Goal: Task Accomplishment & Management: Use online tool/utility

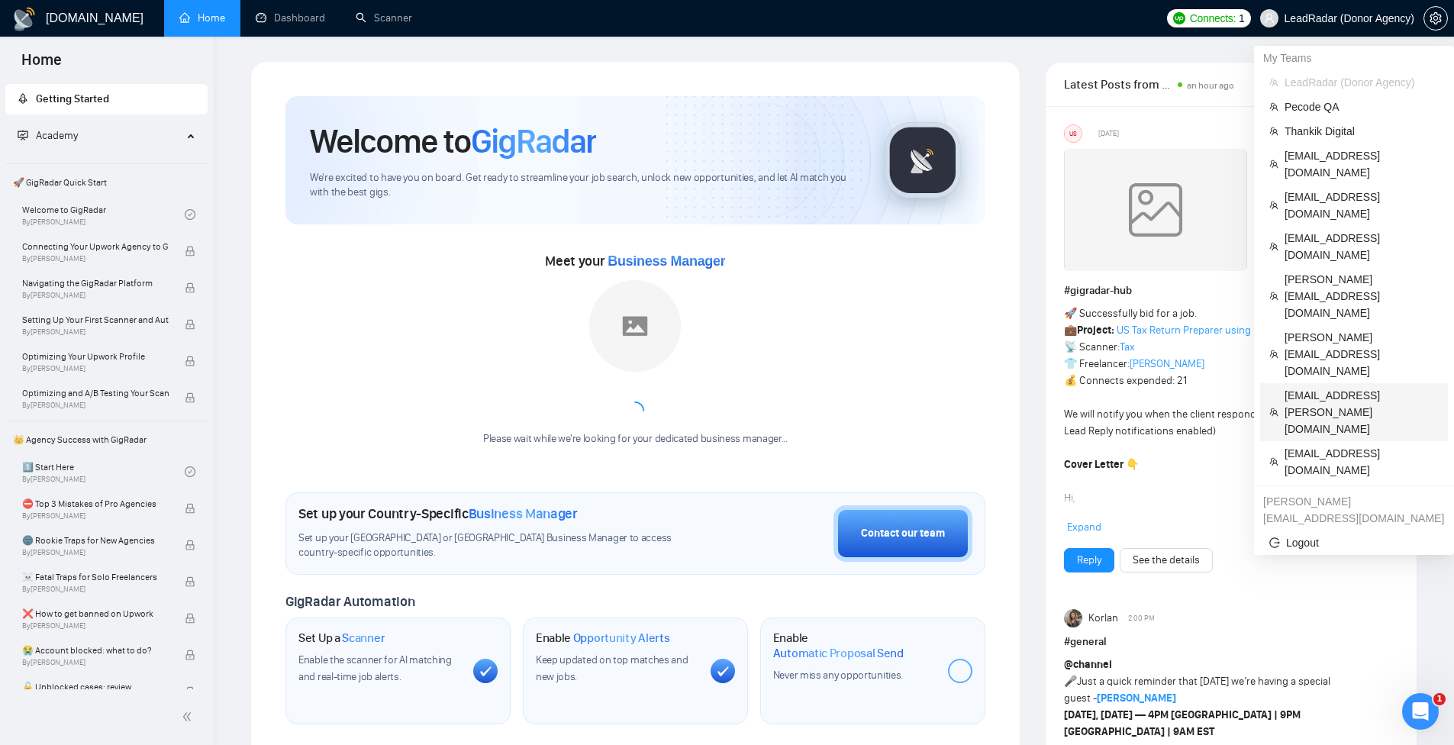
click at [1337, 387] on span "[EMAIL_ADDRESS][PERSON_NAME][DOMAIN_NAME]" at bounding box center [1361, 412] width 154 height 50
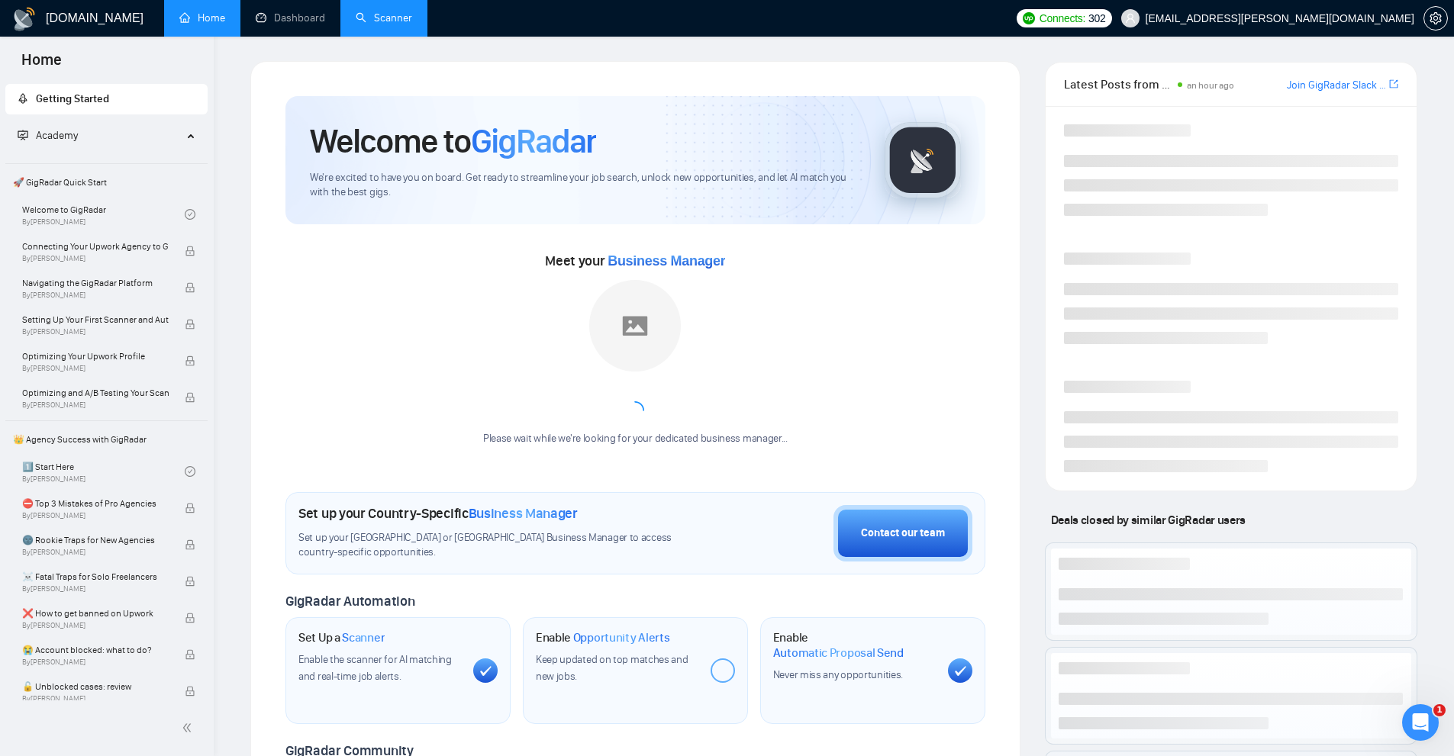
click at [383, 11] on link "Scanner" at bounding box center [384, 17] width 56 height 13
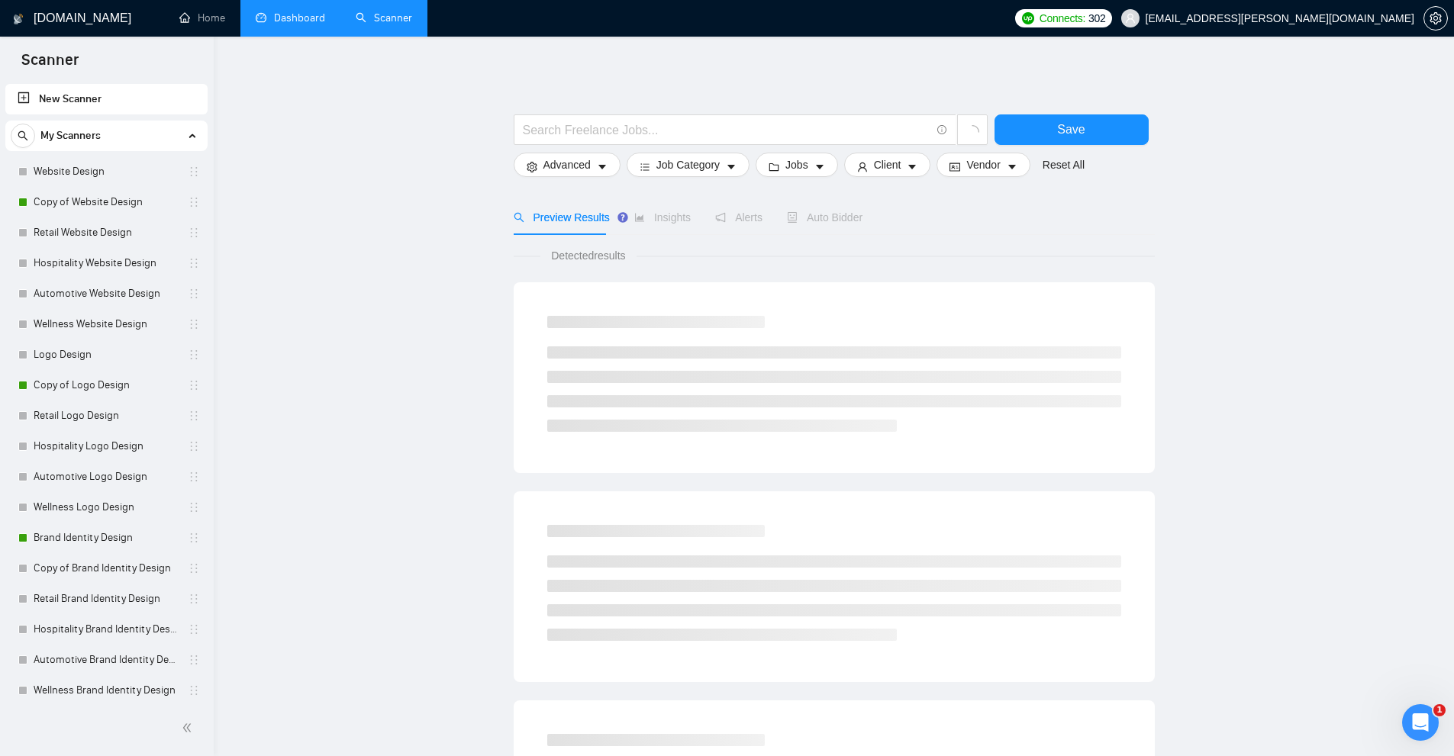
click at [295, 15] on link "Dashboard" at bounding box center [290, 17] width 69 height 13
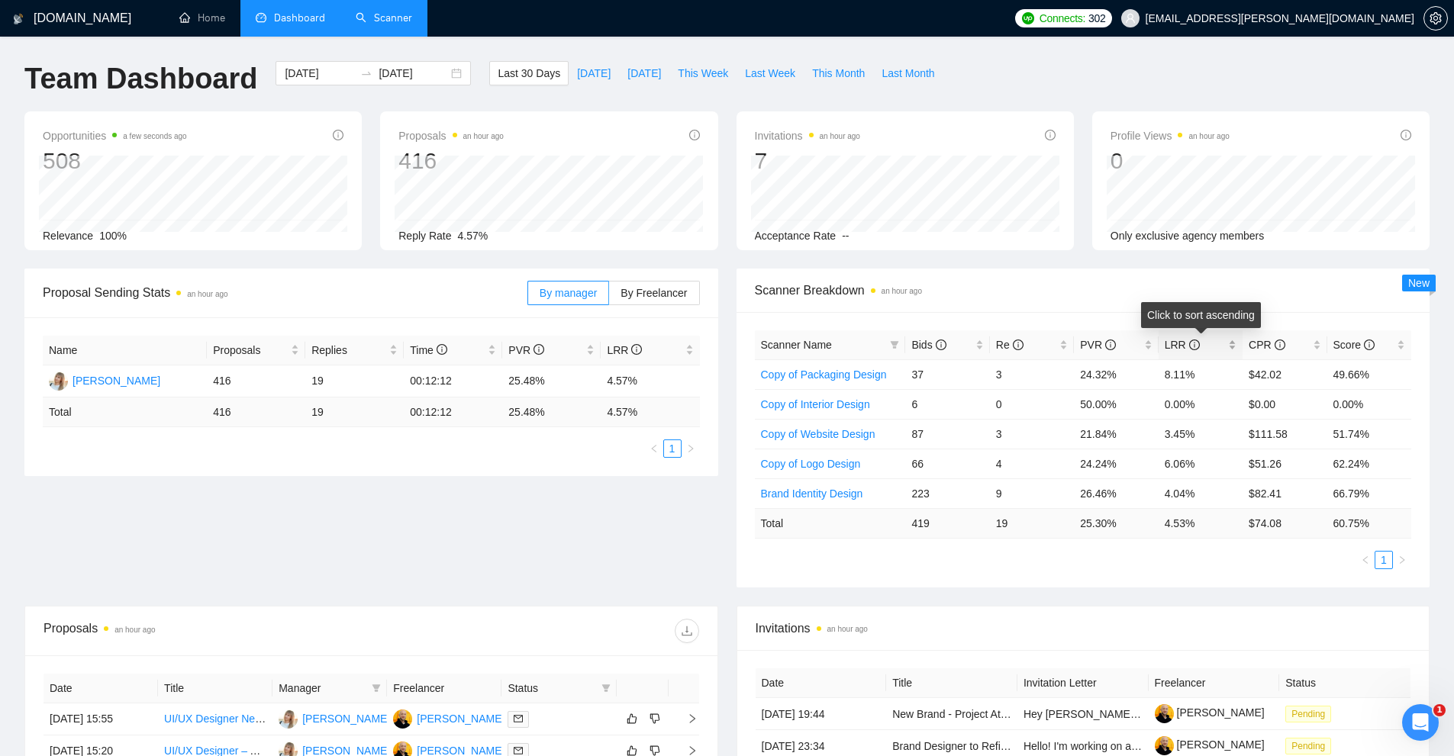
click at [1235, 345] on div "LRR" at bounding box center [1200, 345] width 72 height 17
drag, startPoint x: 979, startPoint y: 372, endPoint x: 1144, endPoint y: 388, distance: 165.7
click at [1139, 388] on tr "Copy of Packaging Design 37 3 24.32% 8.11% $42.02 49.66%" at bounding box center [1083, 374] width 657 height 30
click at [1133, 393] on td "24.24%" at bounding box center [1116, 404] width 84 height 30
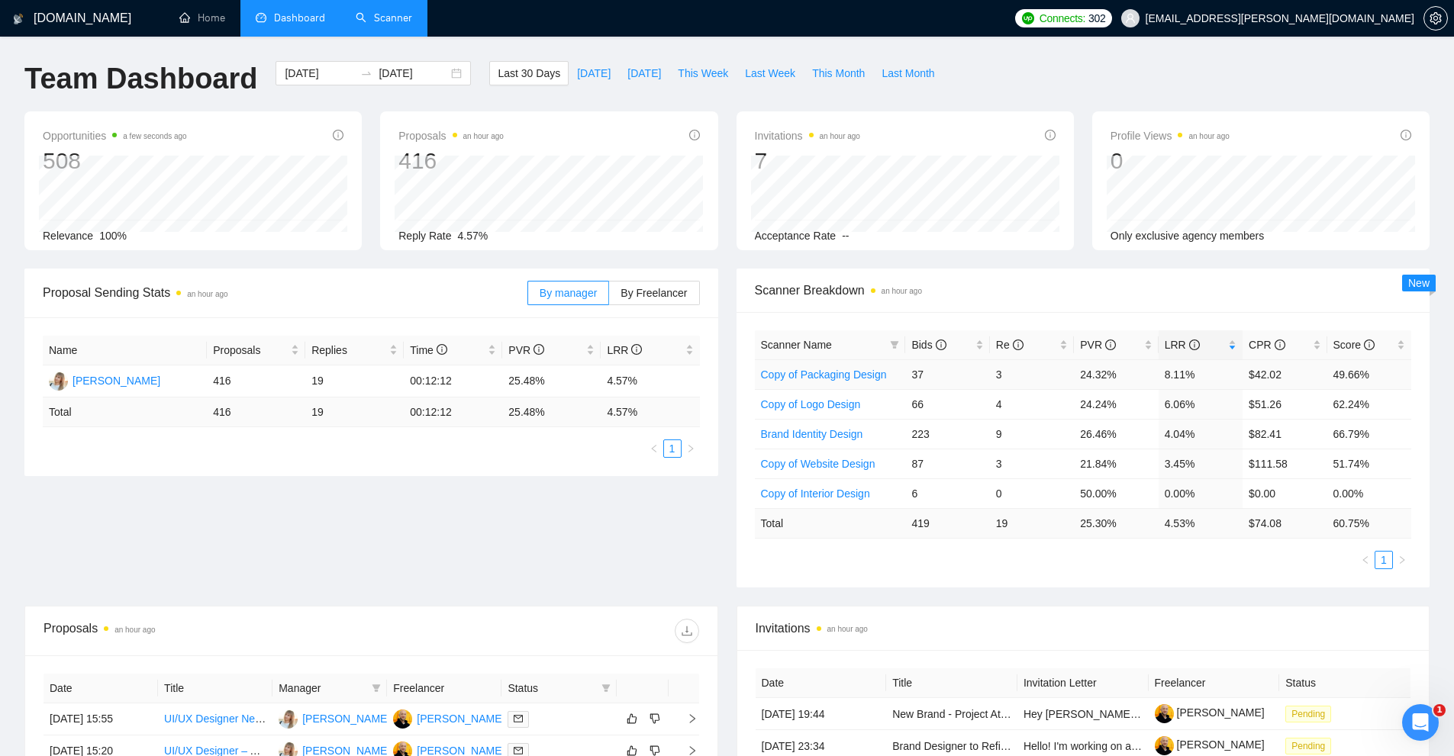
click at [839, 372] on link "Copy of Packaging Design" at bounding box center [824, 375] width 126 height 12
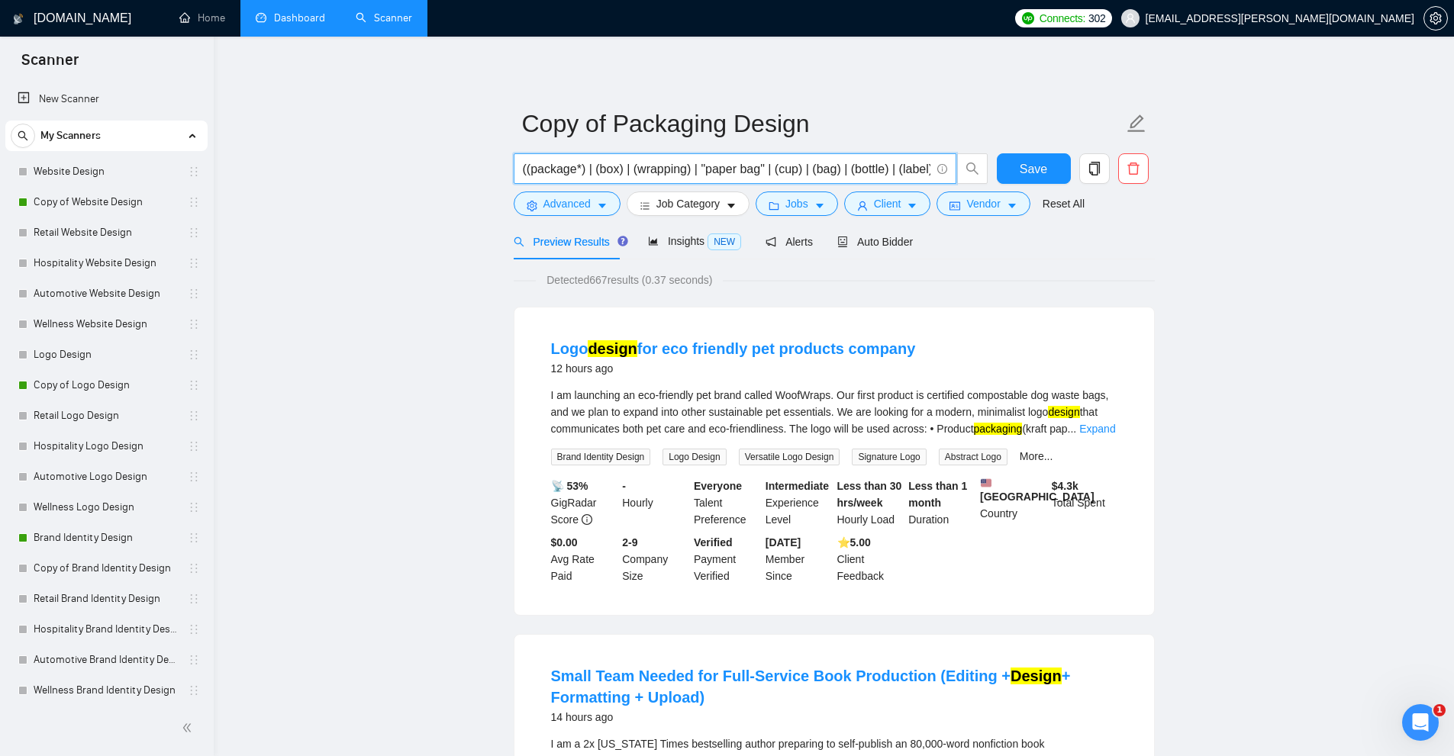
click at [739, 166] on input "((package*) | (box) | (wrapping) | "paper bag" | (cup) | (bag) | (bottle) | (la…" at bounding box center [726, 168] width 407 height 19
drag, startPoint x: 64, startPoint y: 389, endPoint x: 219, endPoint y: 376, distance: 155.5
click at [64, 389] on link "Copy of Logo Design" at bounding box center [106, 385] width 145 height 31
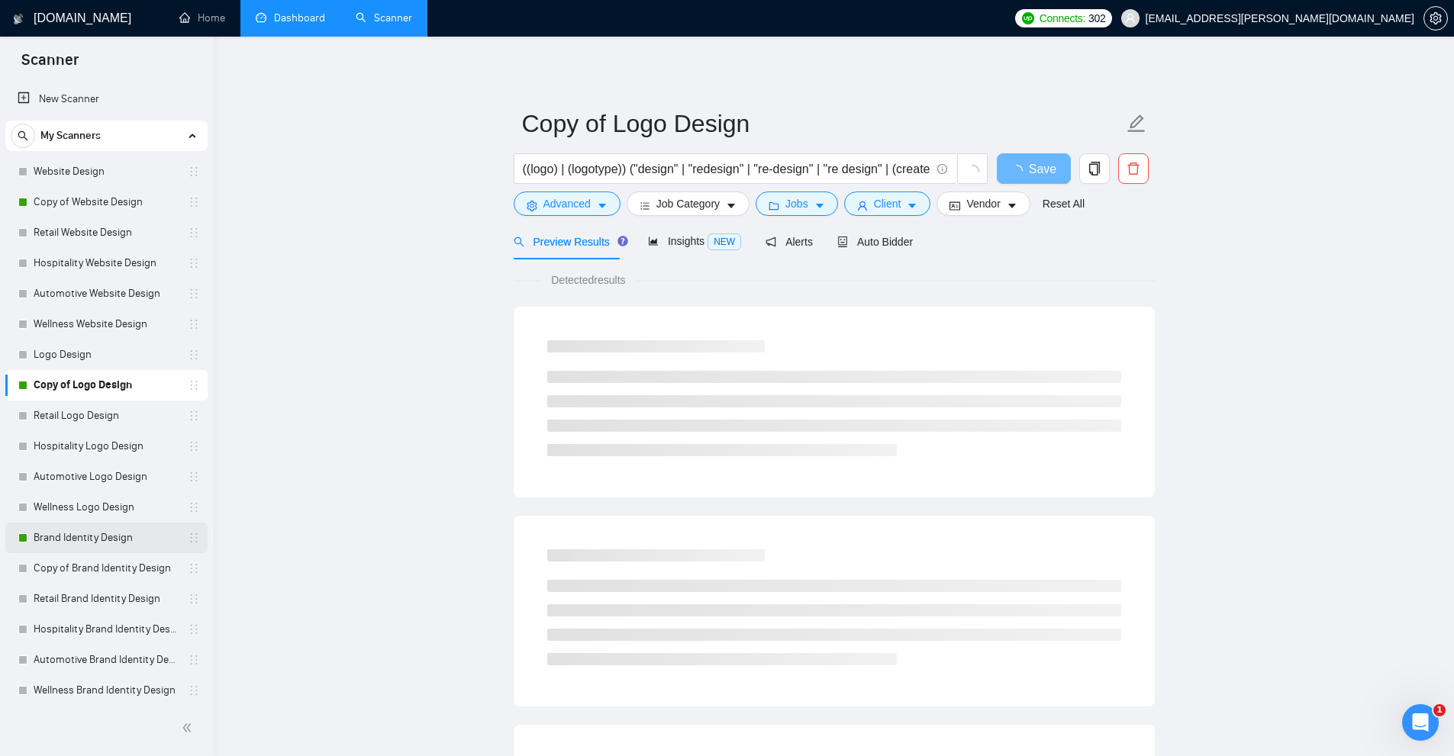
click at [82, 543] on link "Brand Identity Design" at bounding box center [106, 538] width 145 height 31
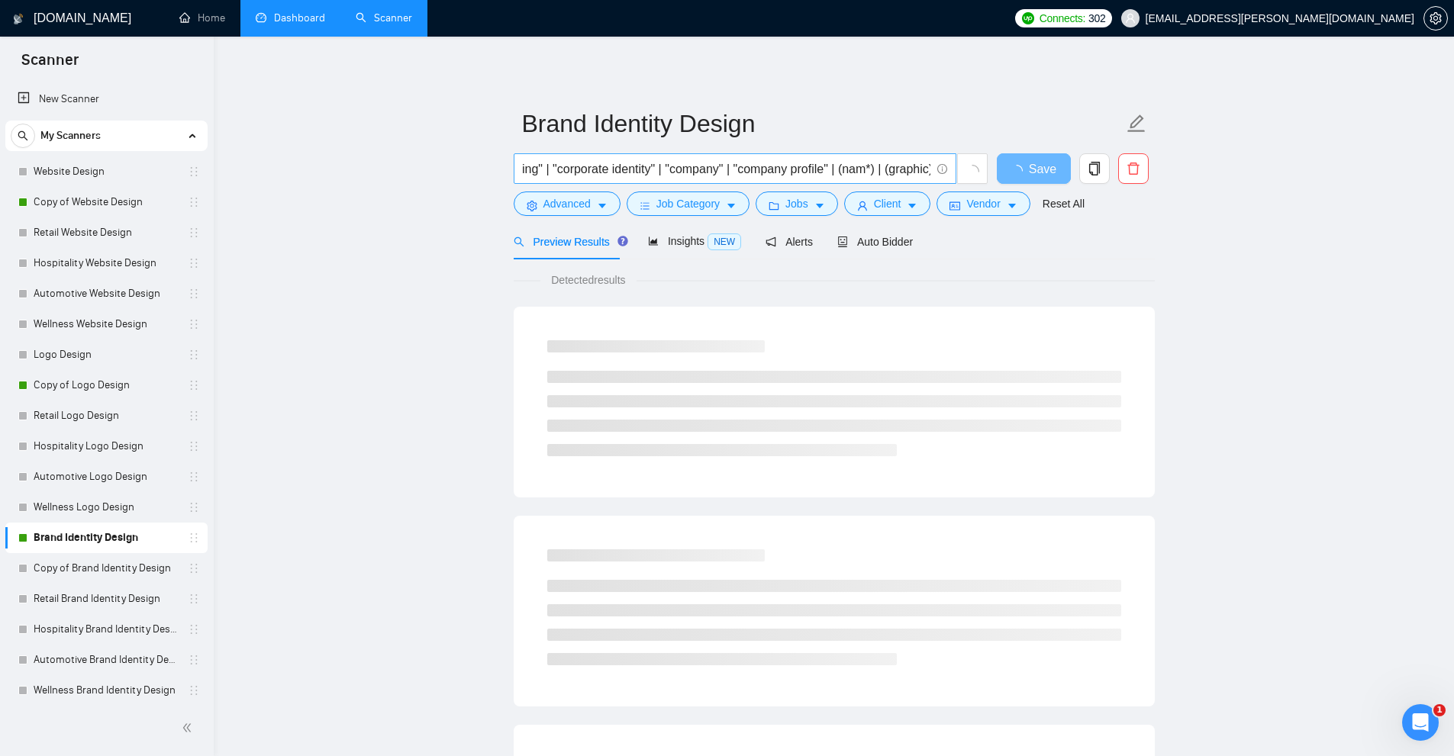
scroll to position [0, 458]
click at [682, 173] on input "((Branding) | (brand) | "brand style" | "brand identity" | "corporate branding"…" at bounding box center [726, 168] width 407 height 19
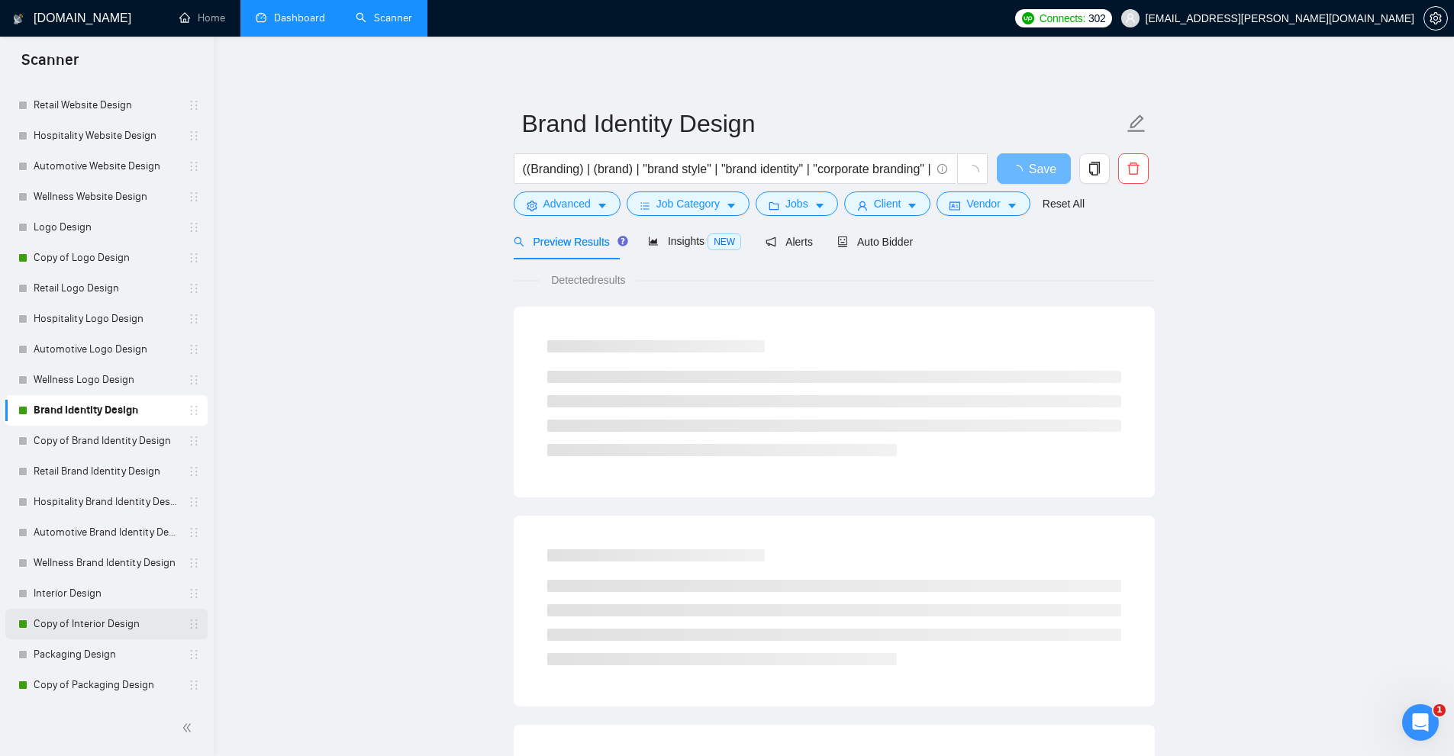
click at [100, 629] on link "Copy of Interior Design" at bounding box center [106, 624] width 145 height 31
click at [741, 159] on input "((interior) | (architecture) | (exterior)| (3D) | (render*)) ("design" | "redes…" at bounding box center [726, 168] width 407 height 19
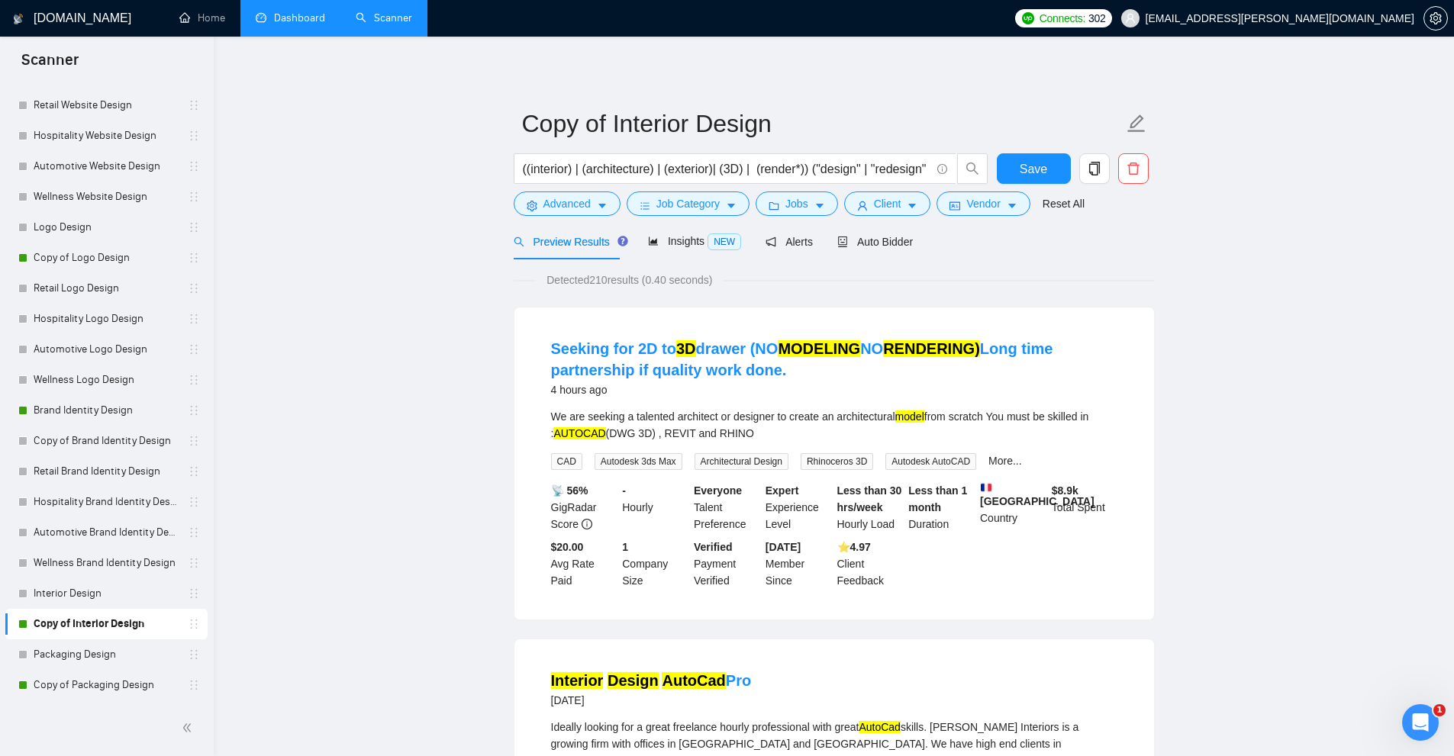
drag, startPoint x: 95, startPoint y: 678, endPoint x: 498, endPoint y: 443, distance: 467.5
click at [95, 678] on link "Copy of Packaging Design" at bounding box center [106, 685] width 145 height 31
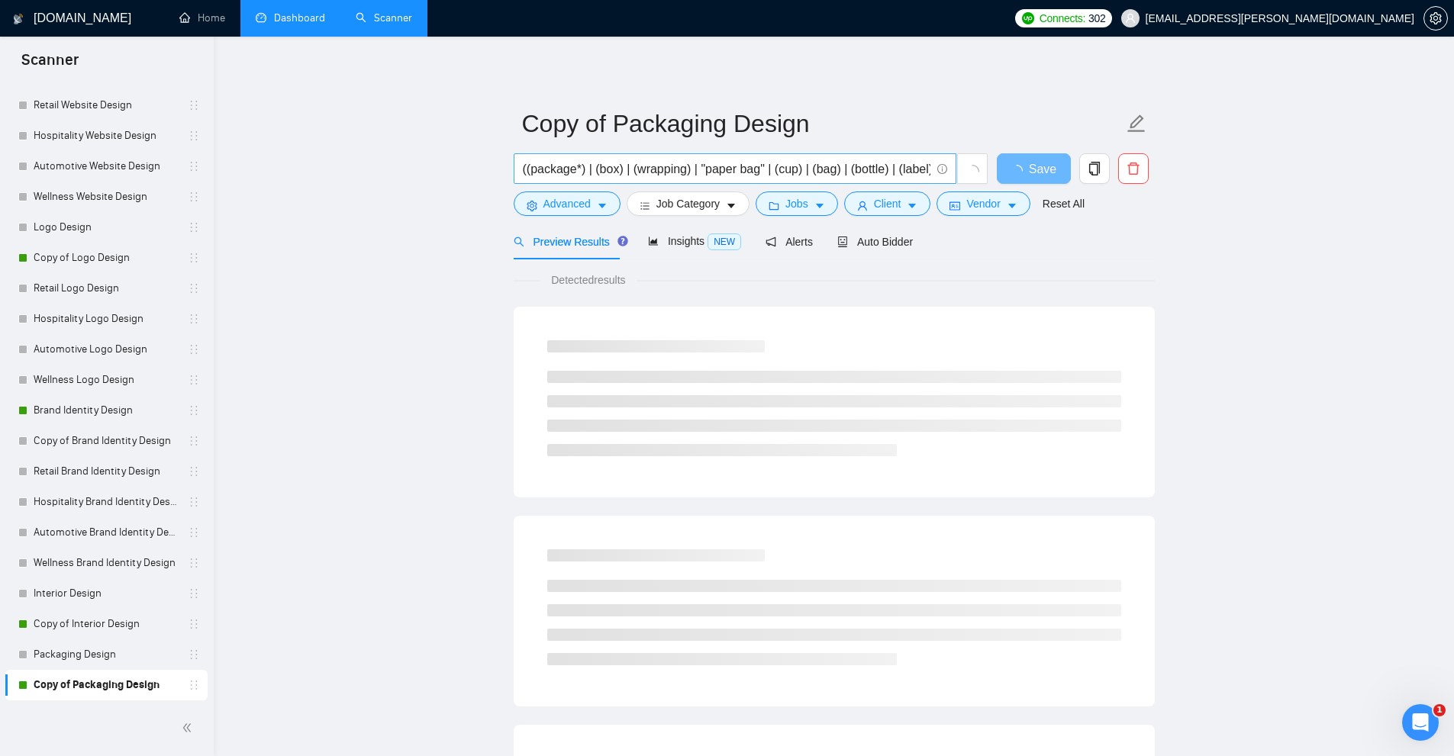
click at [719, 167] on input "((package*) | (box) | (wrapping) | "paper bag" | (cup) | (bag) | (bottle) | (la…" at bounding box center [726, 168] width 407 height 19
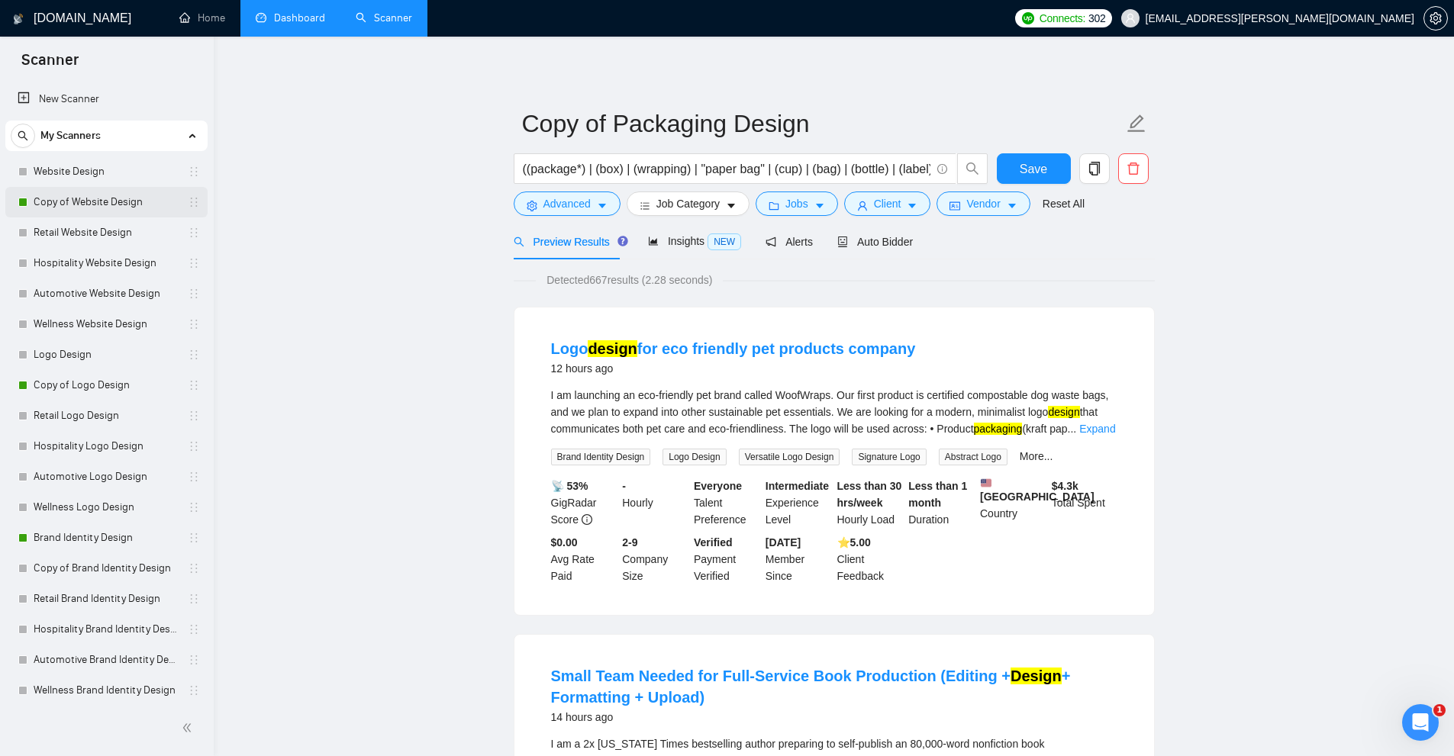
click at [81, 212] on link "Copy of Website Design" at bounding box center [106, 202] width 145 height 31
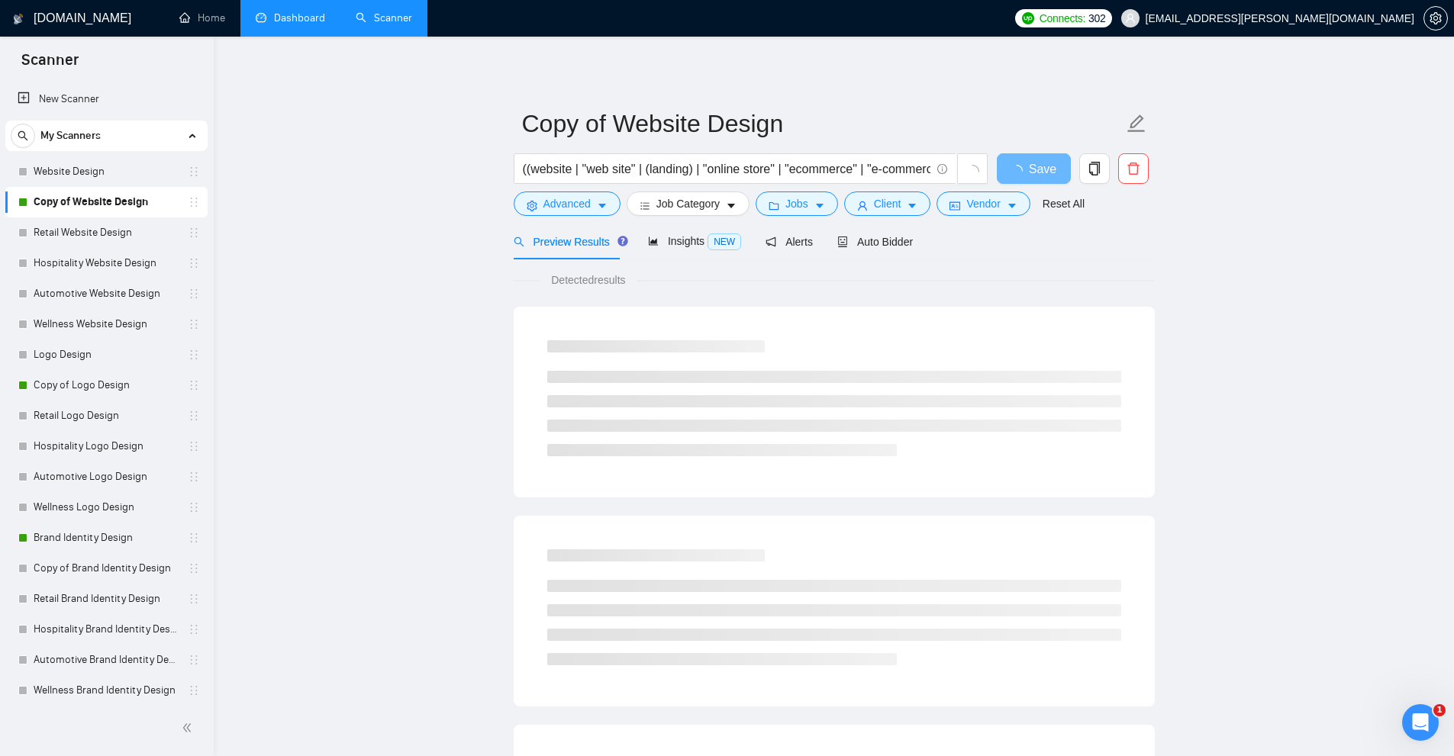
click at [280, 24] on link "Dashboard" at bounding box center [290, 17] width 69 height 13
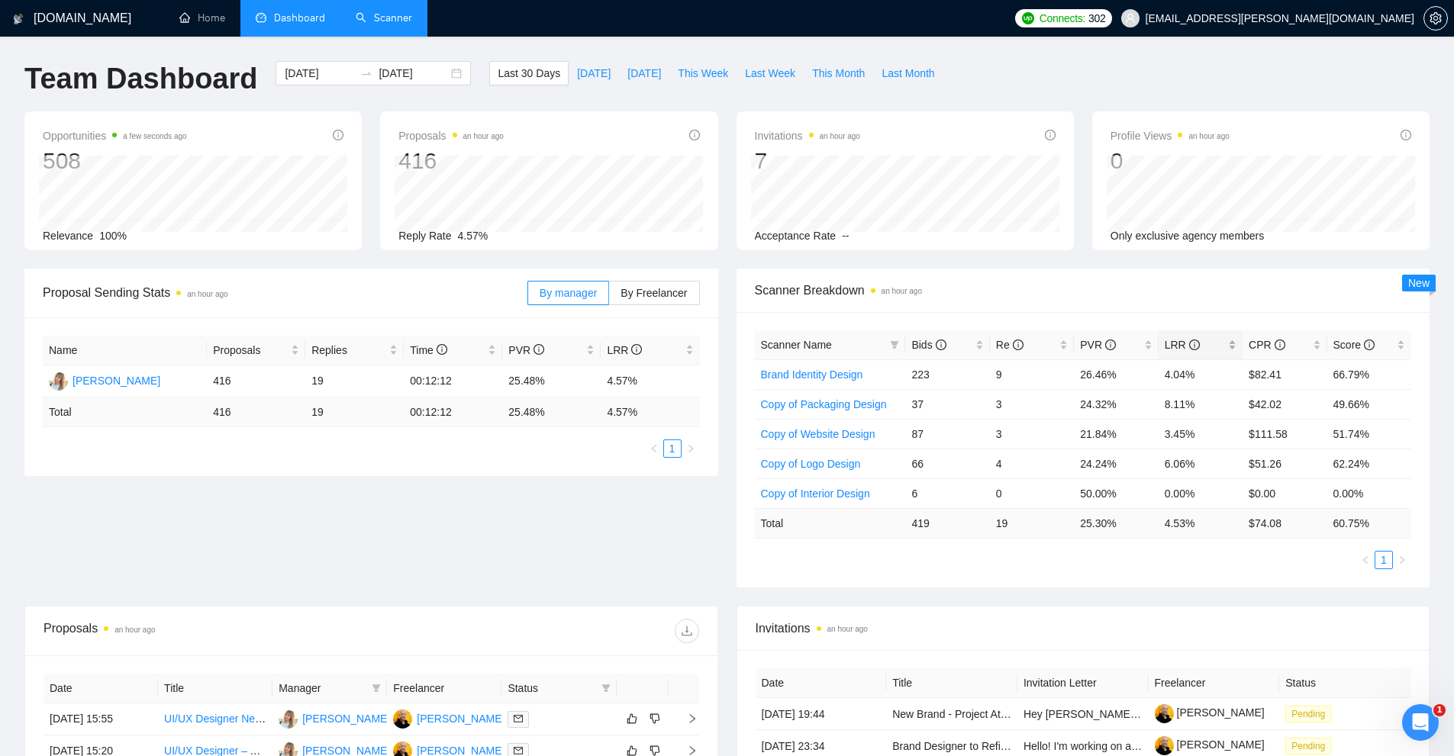
click at [1226, 337] on div "LRR" at bounding box center [1200, 345] width 72 height 17
click at [856, 379] on link "Copy of Packaging Design" at bounding box center [824, 375] width 126 height 12
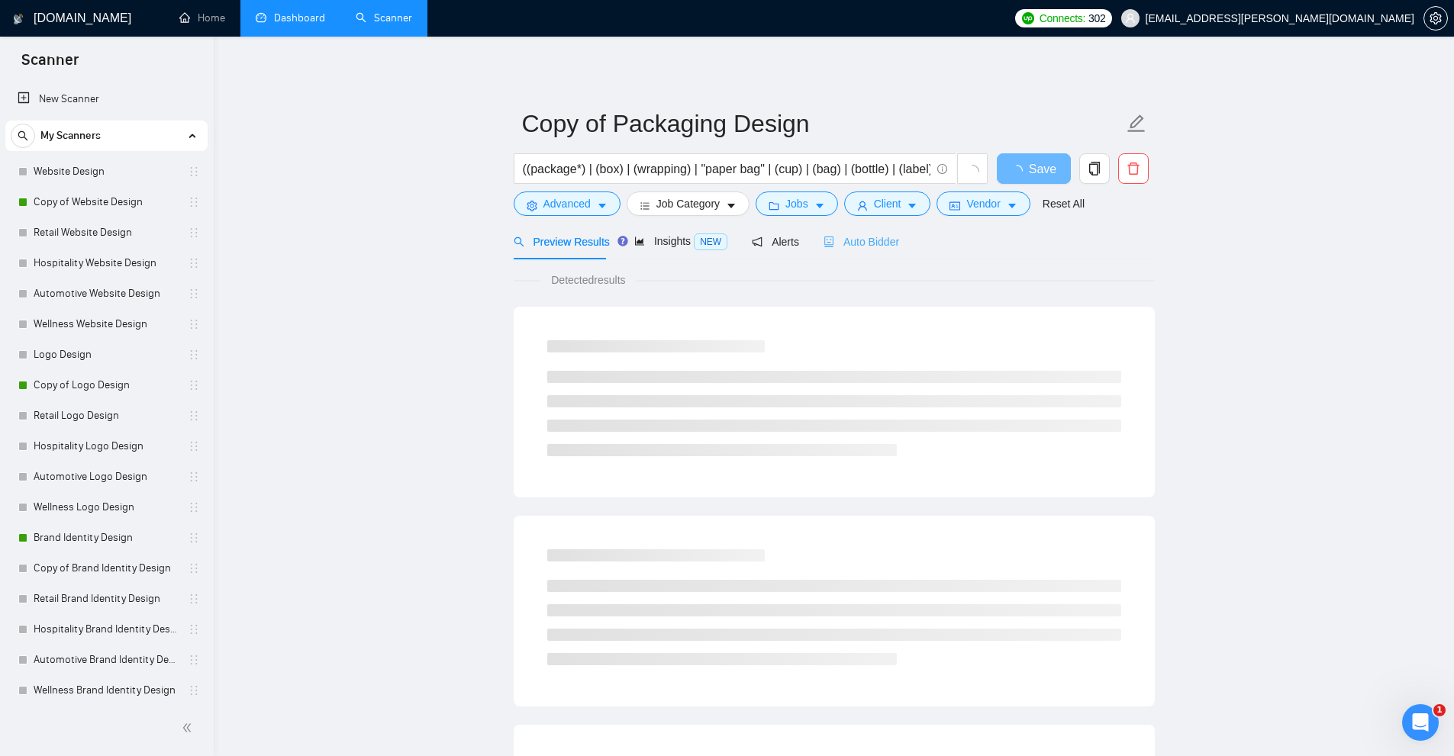
click at [838, 230] on div "Auto Bidder" at bounding box center [861, 242] width 76 height 36
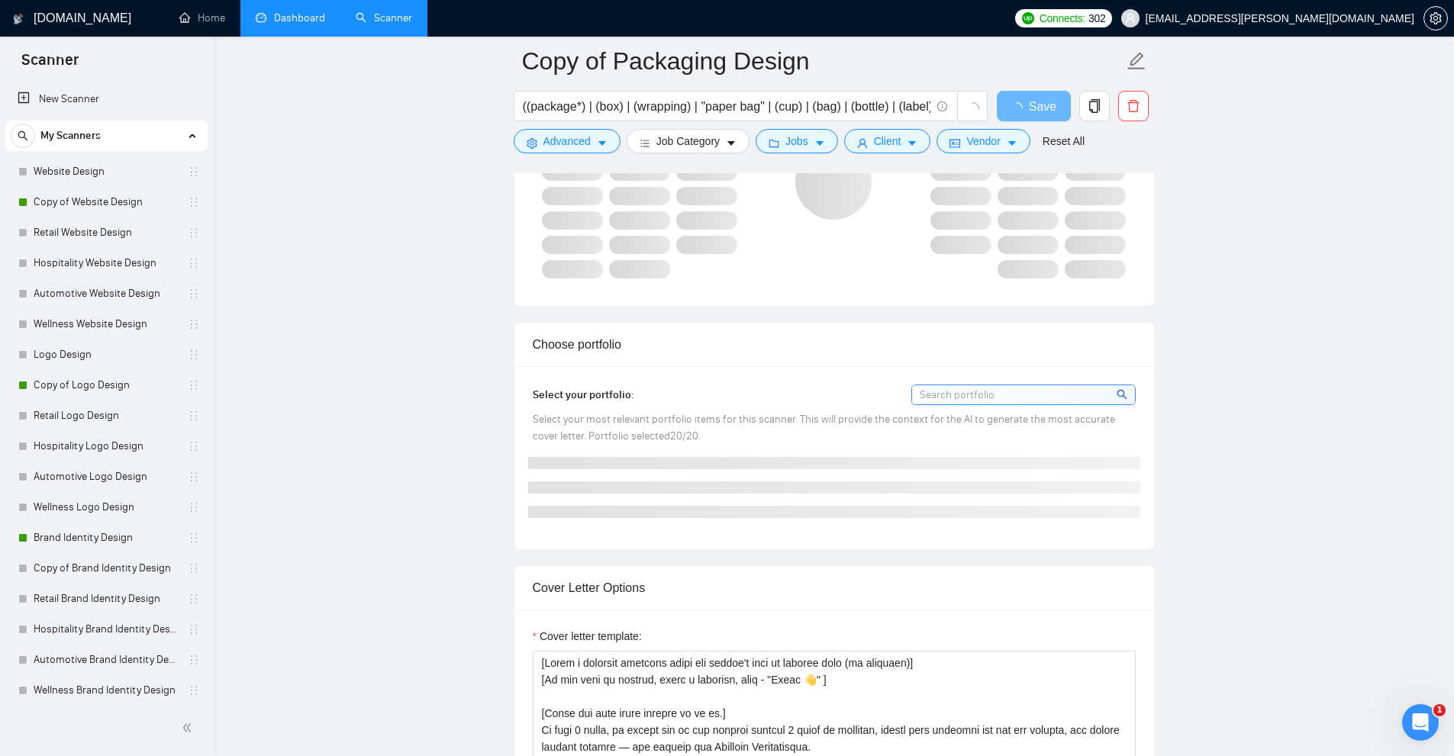
scroll to position [1526, 0]
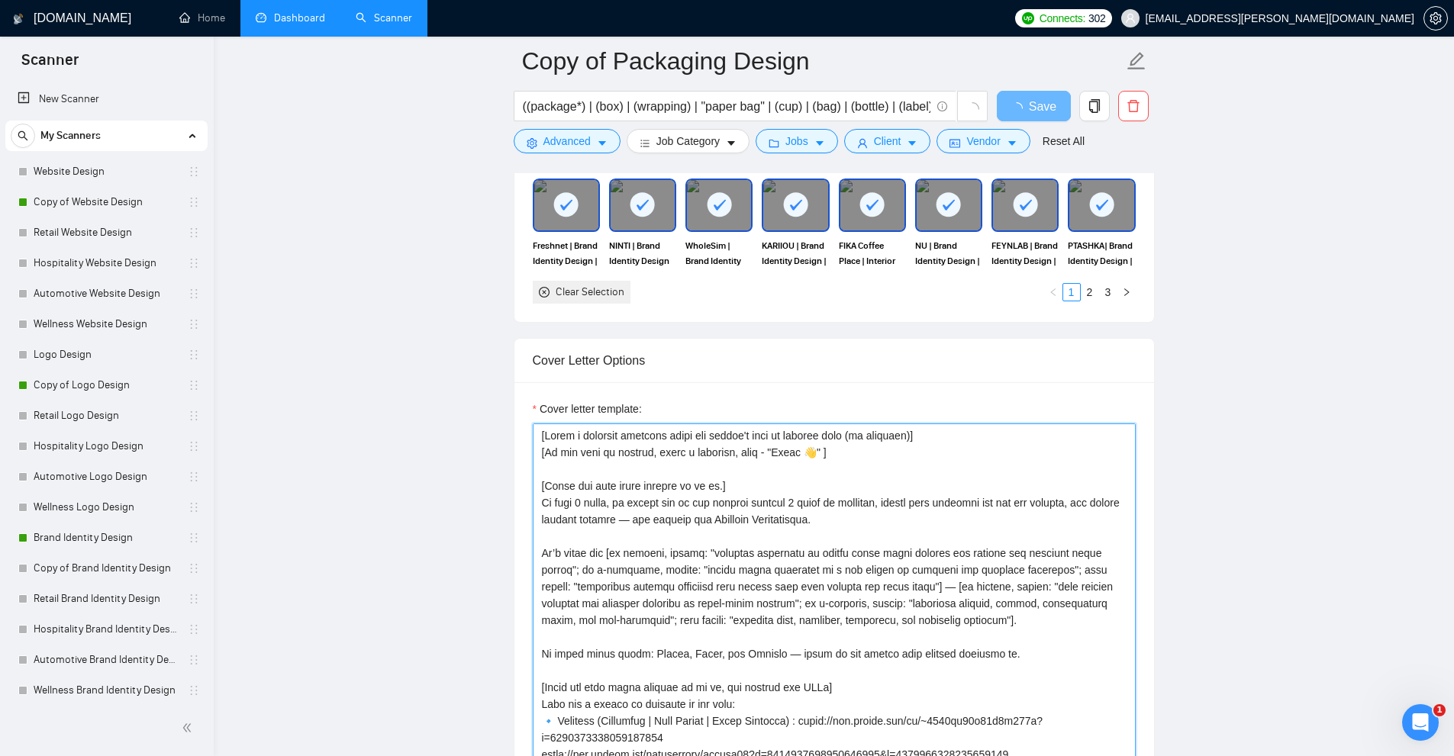
click at [900, 546] on textarea "Cover letter template:" at bounding box center [834, 595] width 603 height 343
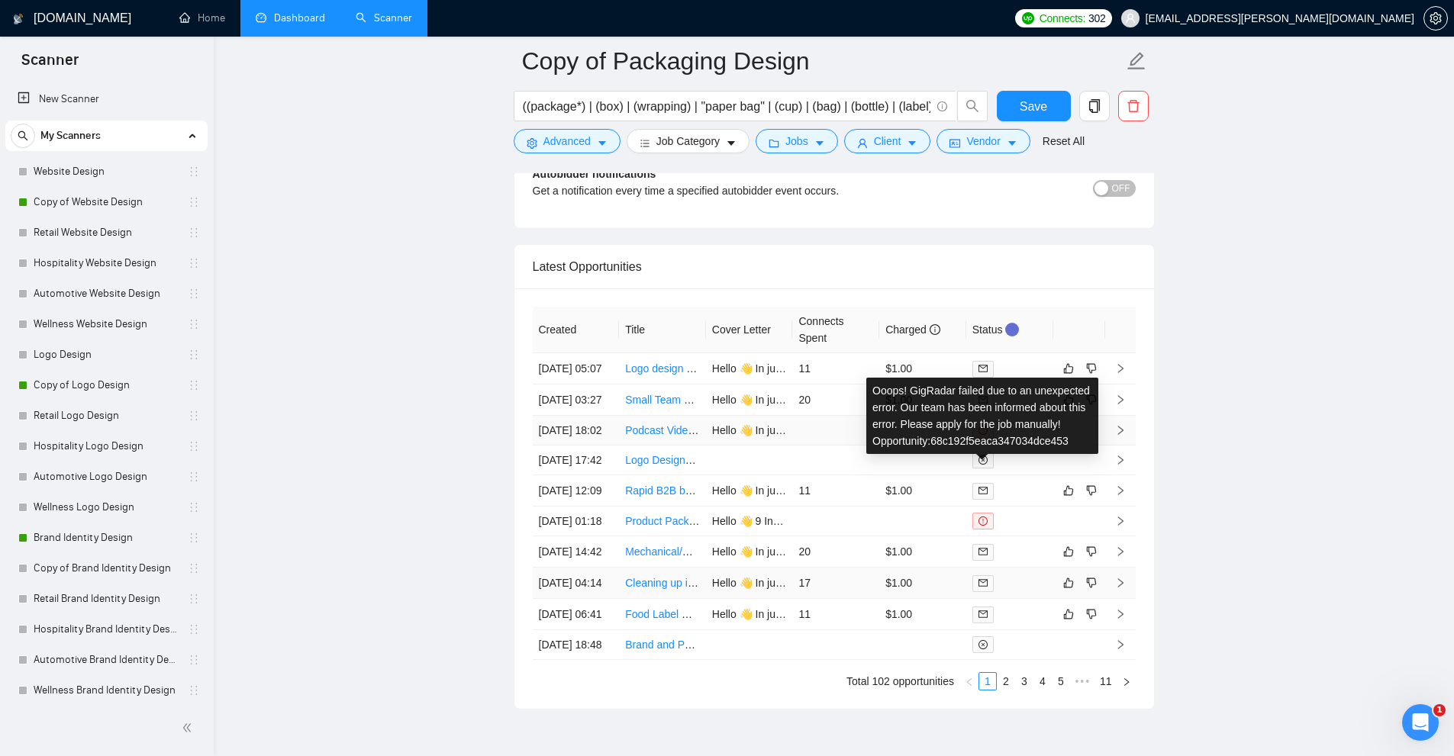
scroll to position [4007, 0]
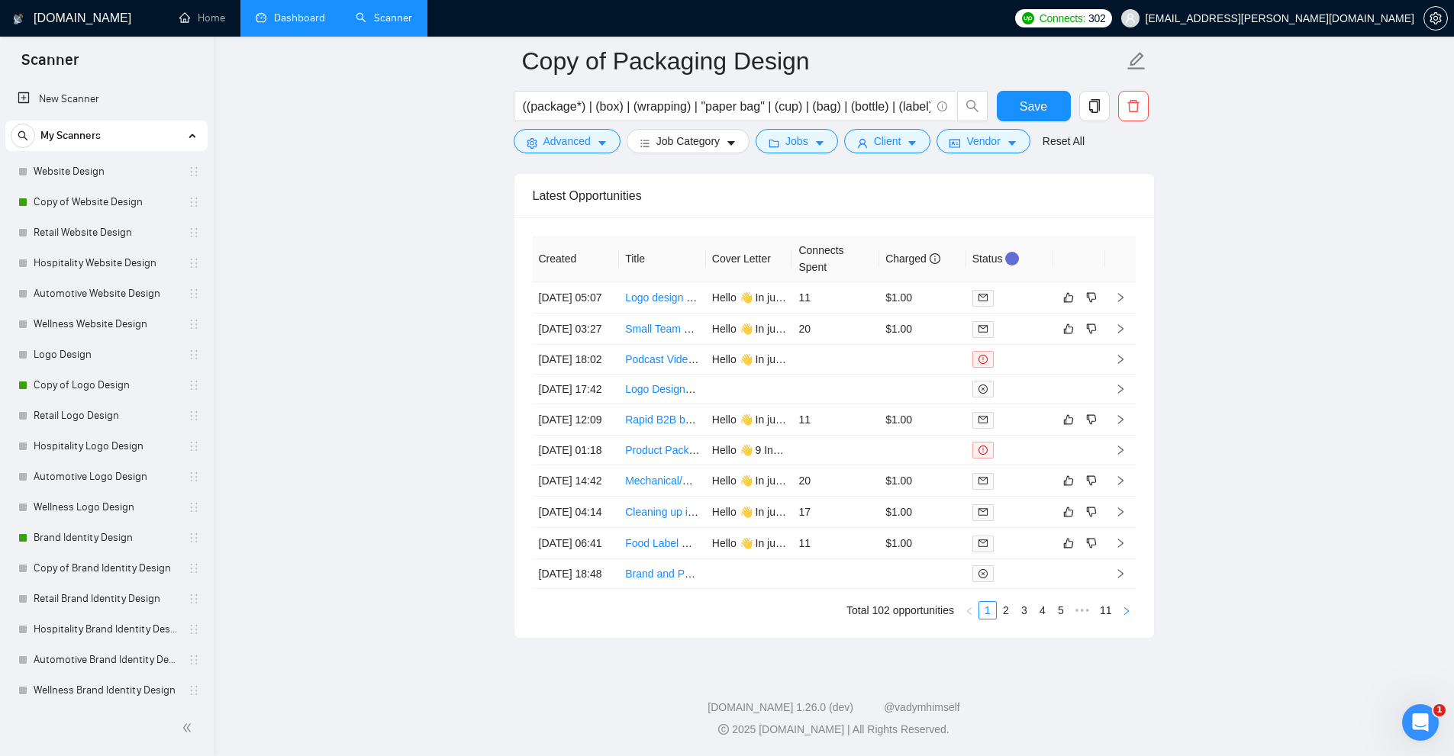
click at [1131, 610] on button "button" at bounding box center [1126, 610] width 18 height 18
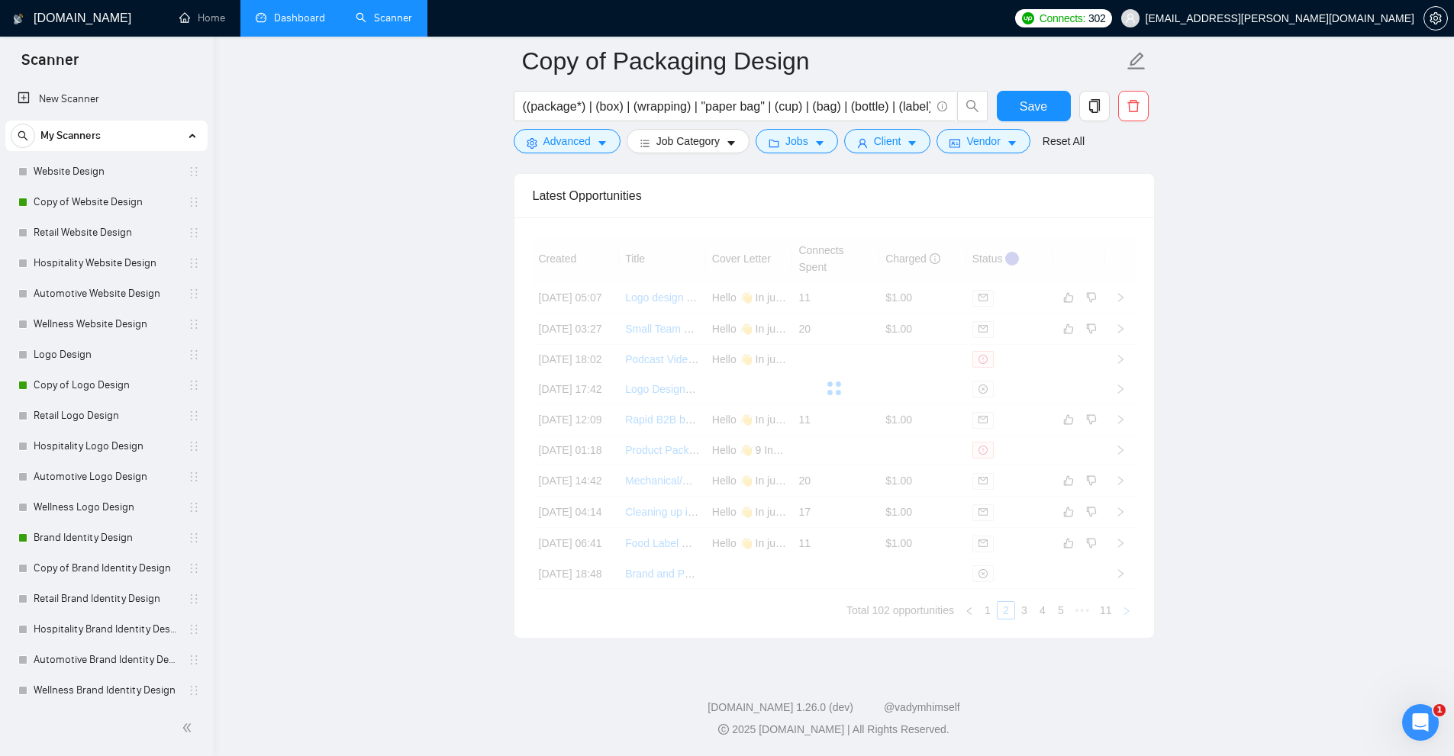
scroll to position [3931, 0]
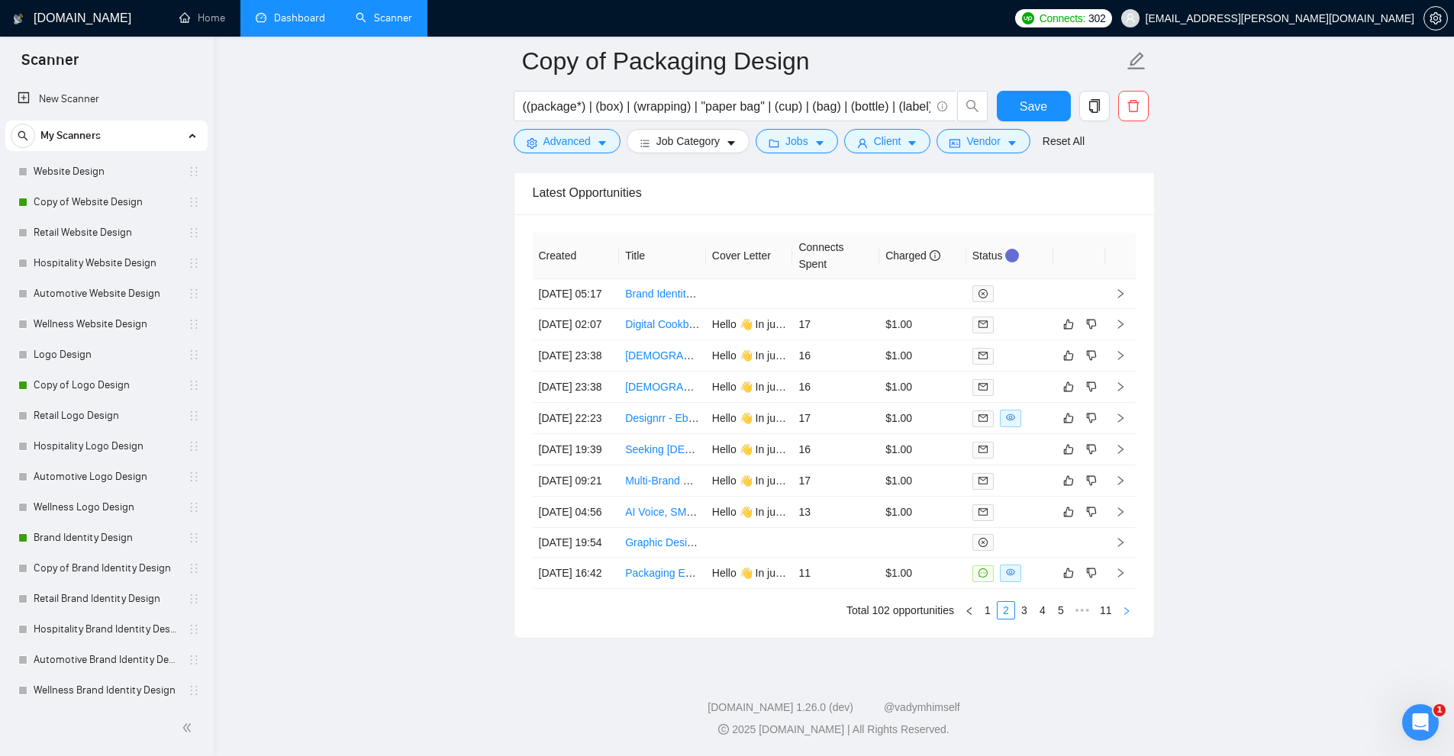
click at [1129, 616] on icon "right" at bounding box center [1126, 611] width 9 height 9
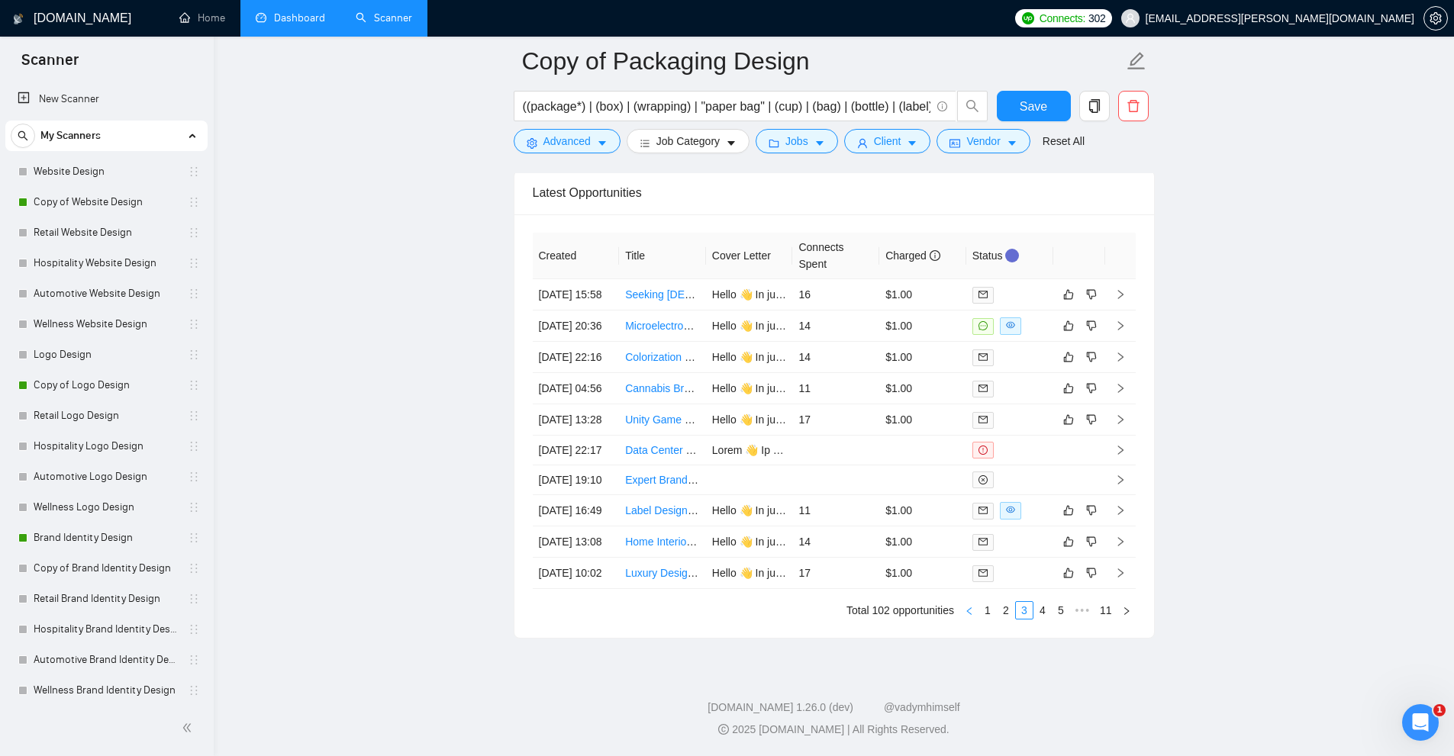
click at [973, 616] on icon "left" at bounding box center [969, 611] width 9 height 9
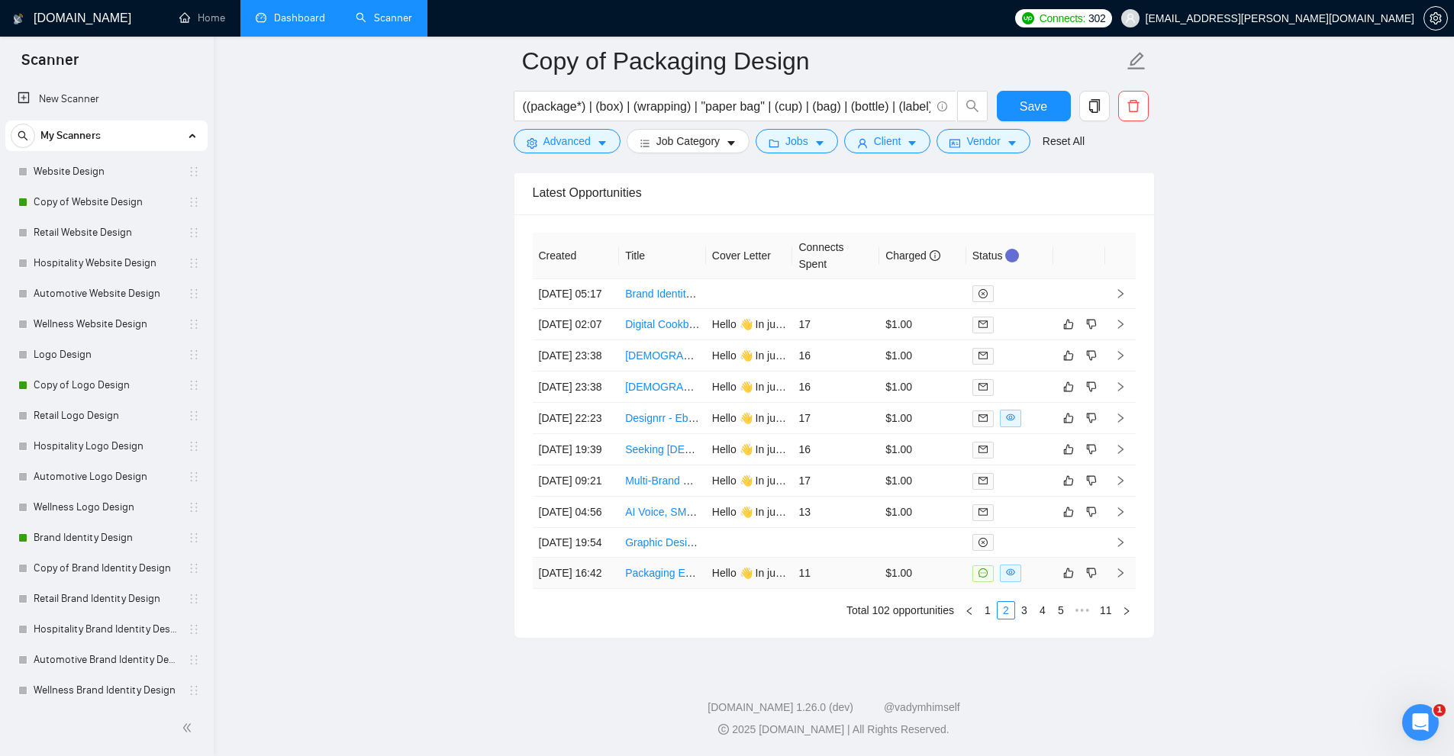
click at [897, 589] on td "$1.00" at bounding box center [922, 573] width 87 height 31
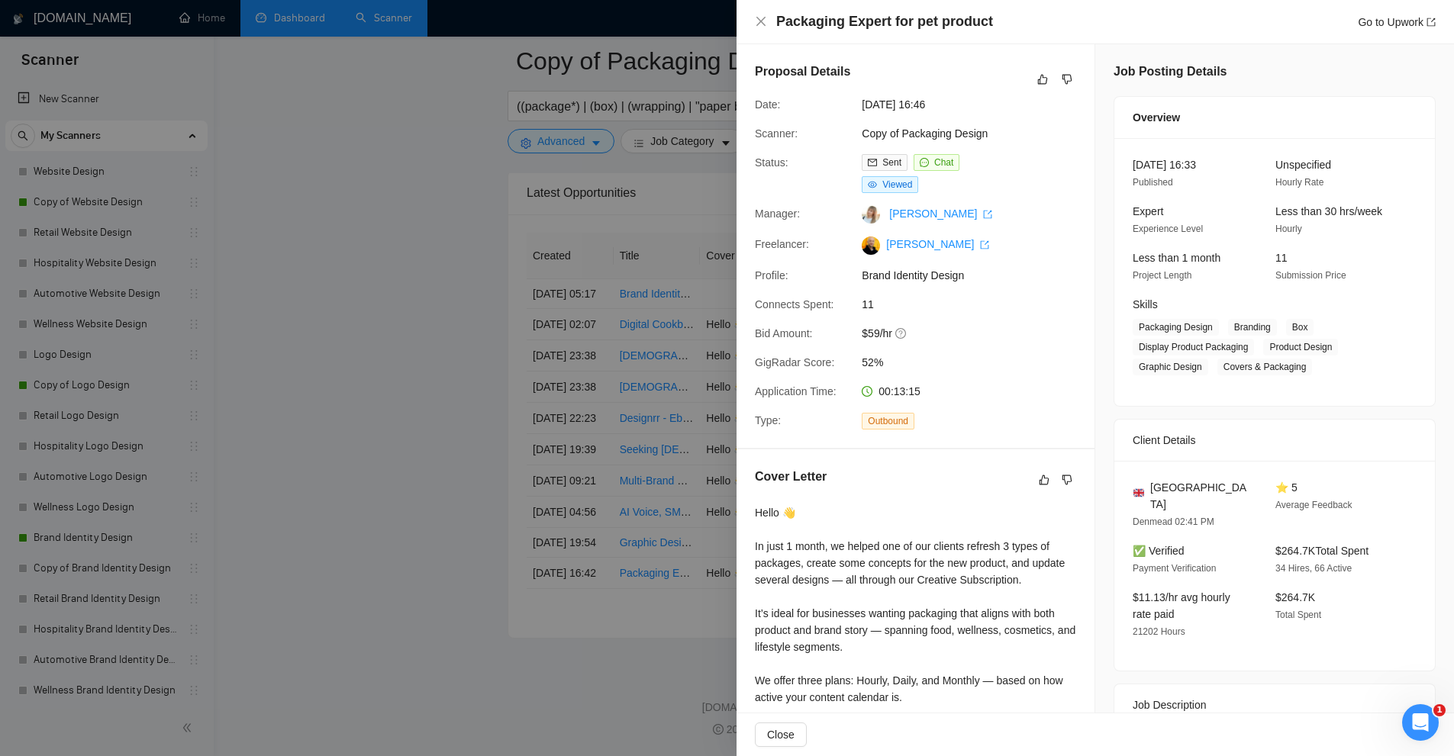
scroll to position [302, 0]
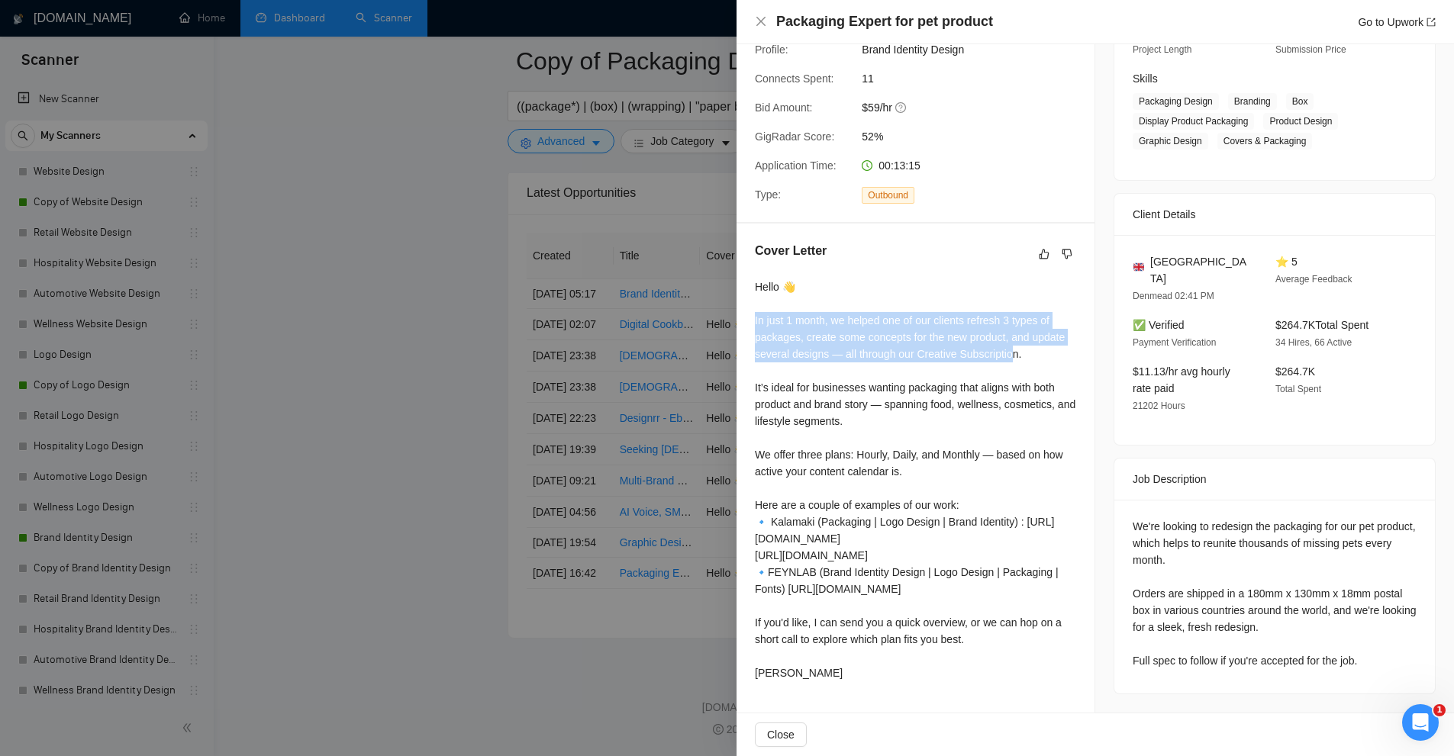
drag, startPoint x: 765, startPoint y: 241, endPoint x: 1013, endPoint y: 281, distance: 250.4
click at [1013, 281] on div "Cover Letter Hello 👋 In just 1 month, we helped one of our clients refresh 3 ty…" at bounding box center [915, 465] width 358 height 482
click at [1013, 281] on div "Hello 👋 In just 1 month, we helped one of our clients refresh 3 types of packag…" at bounding box center [915, 480] width 321 height 403
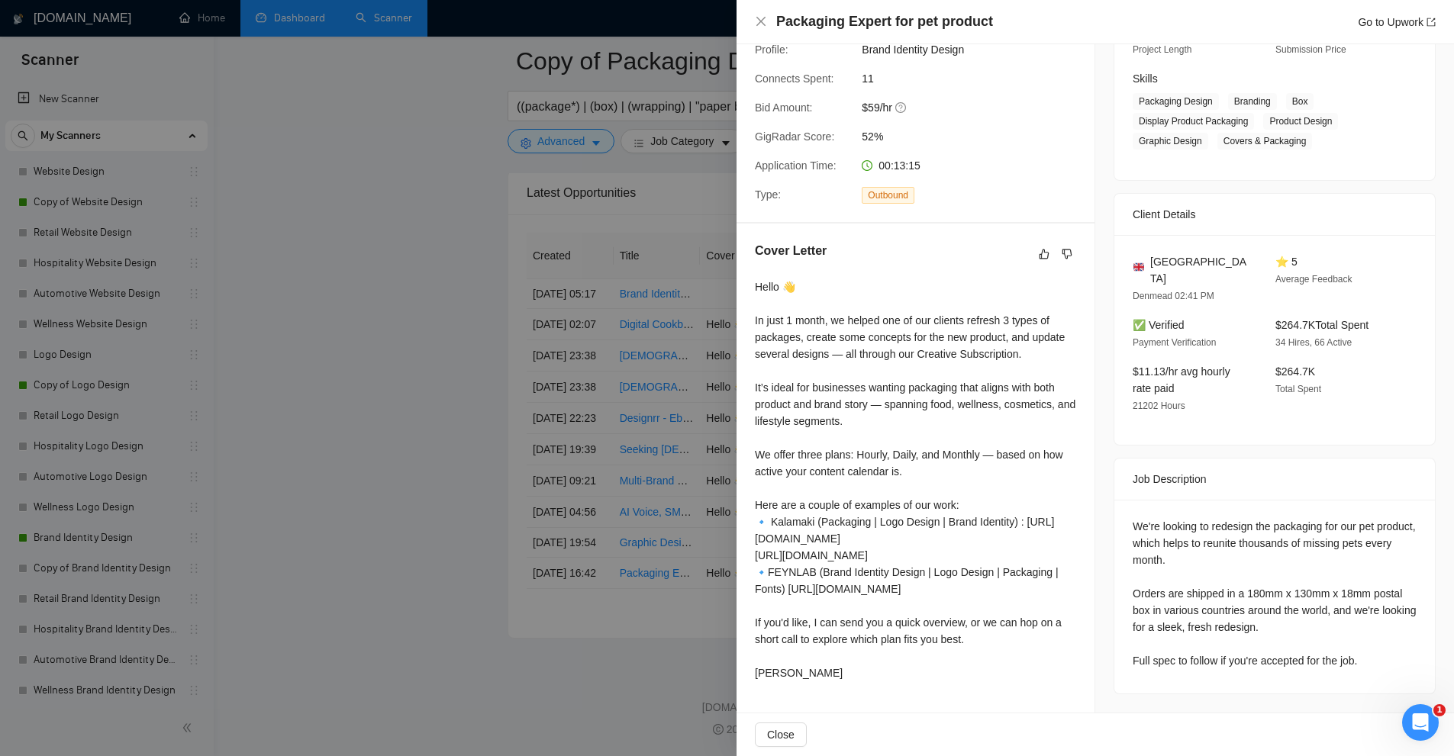
click at [585, 300] on div at bounding box center [727, 378] width 1454 height 756
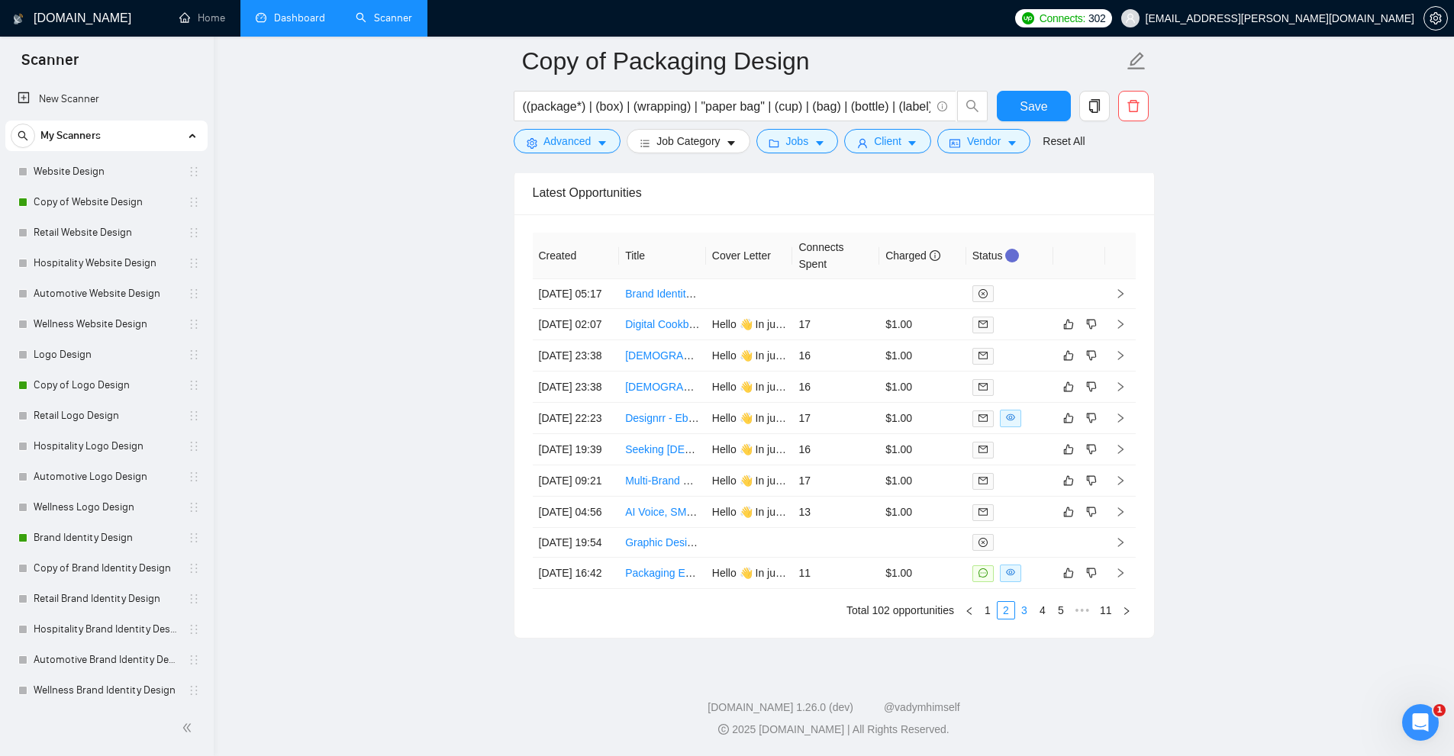
click at [1028, 619] on link "3" at bounding box center [1024, 610] width 17 height 17
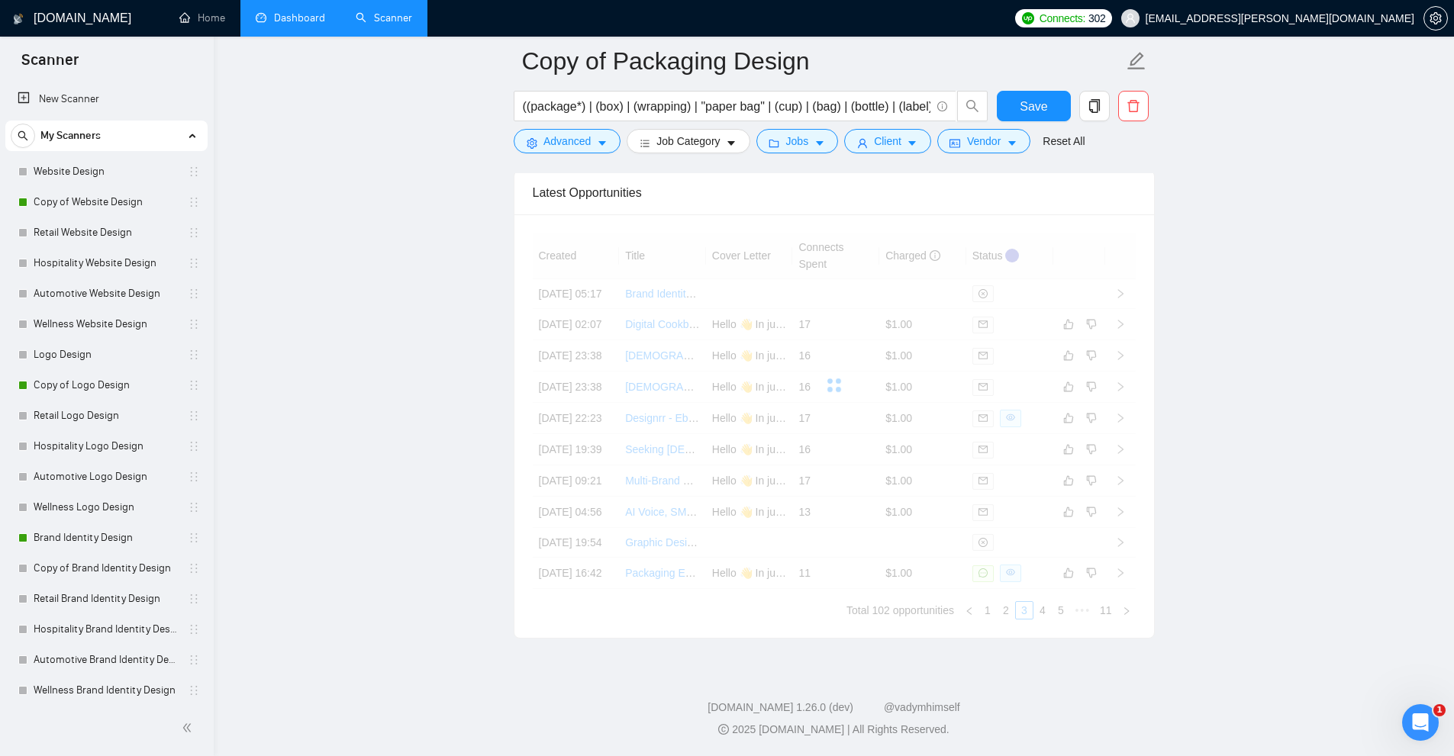
scroll to position [3778, 0]
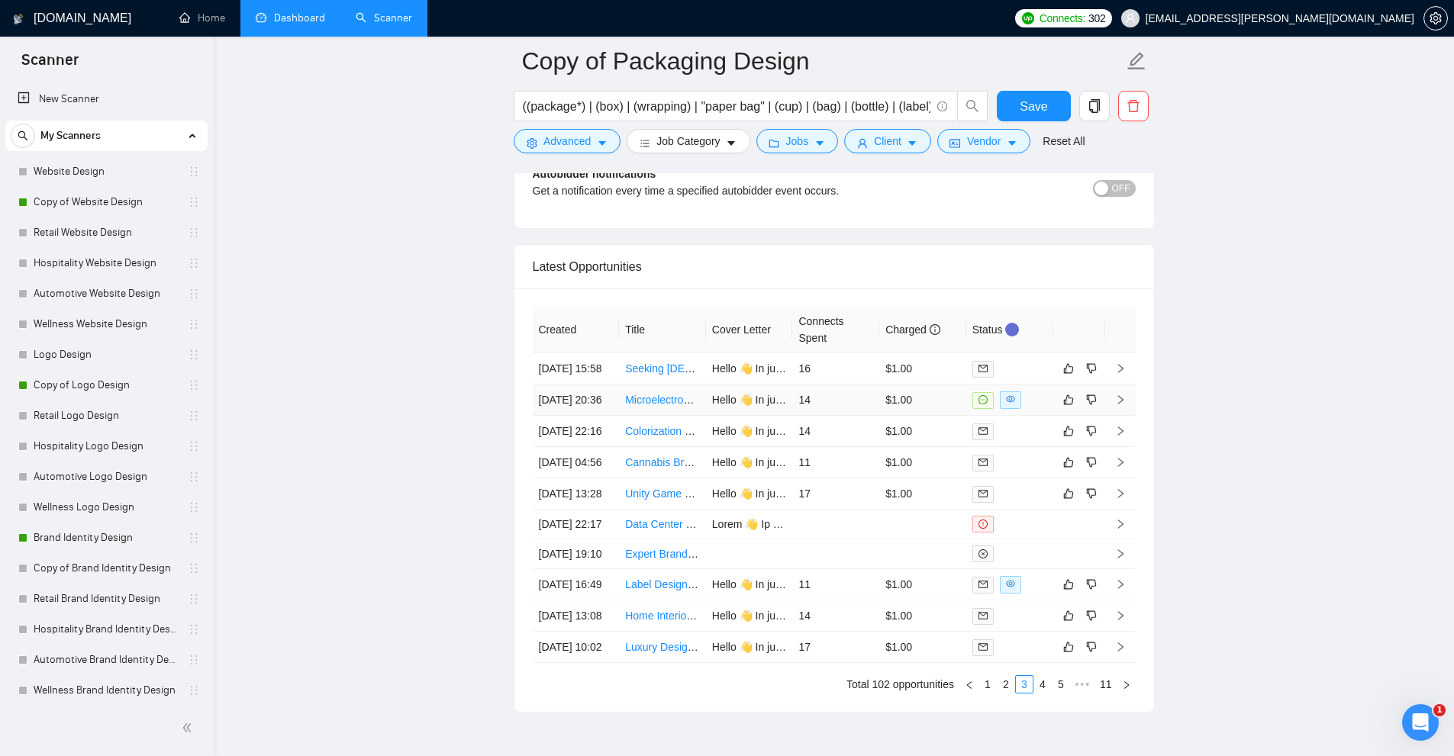
click at [856, 416] on td "14" at bounding box center [835, 400] width 87 height 31
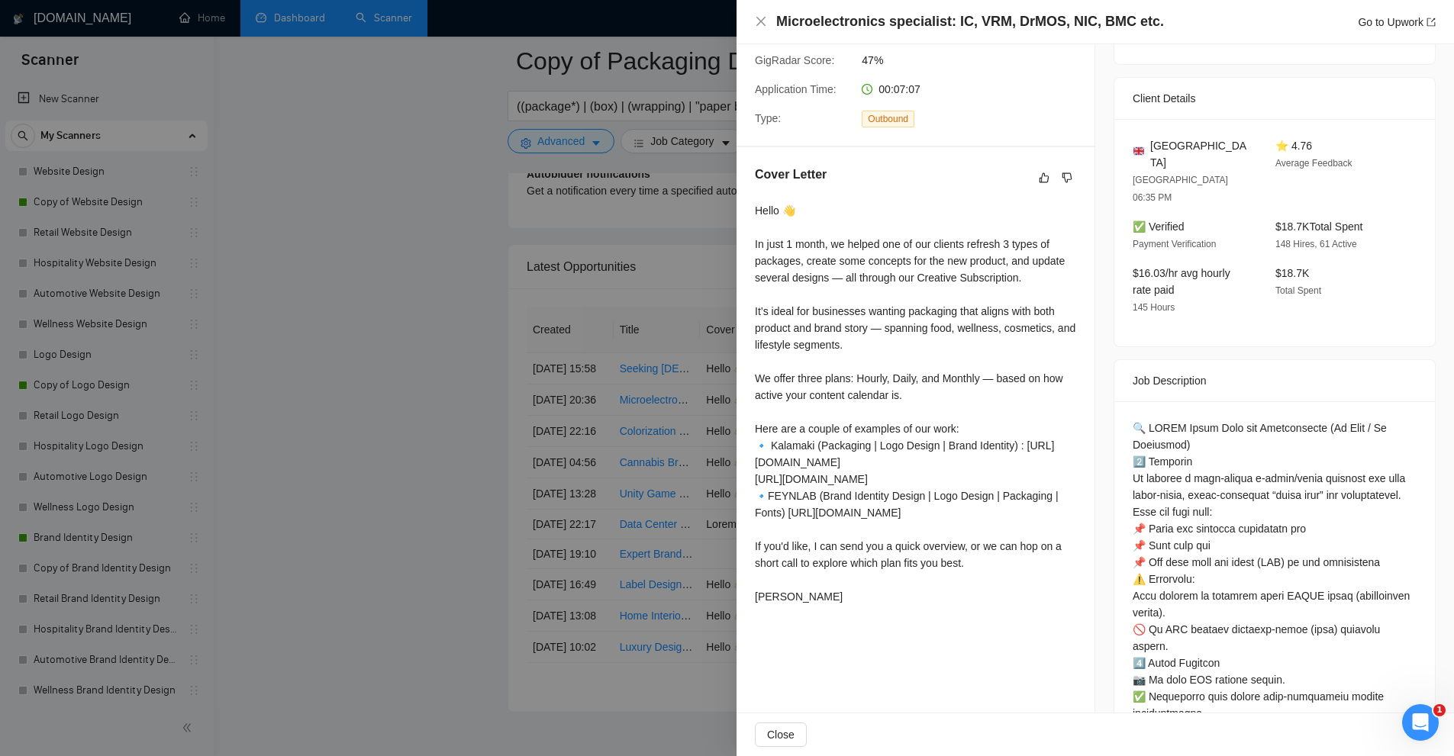
click at [607, 426] on div at bounding box center [727, 378] width 1454 height 756
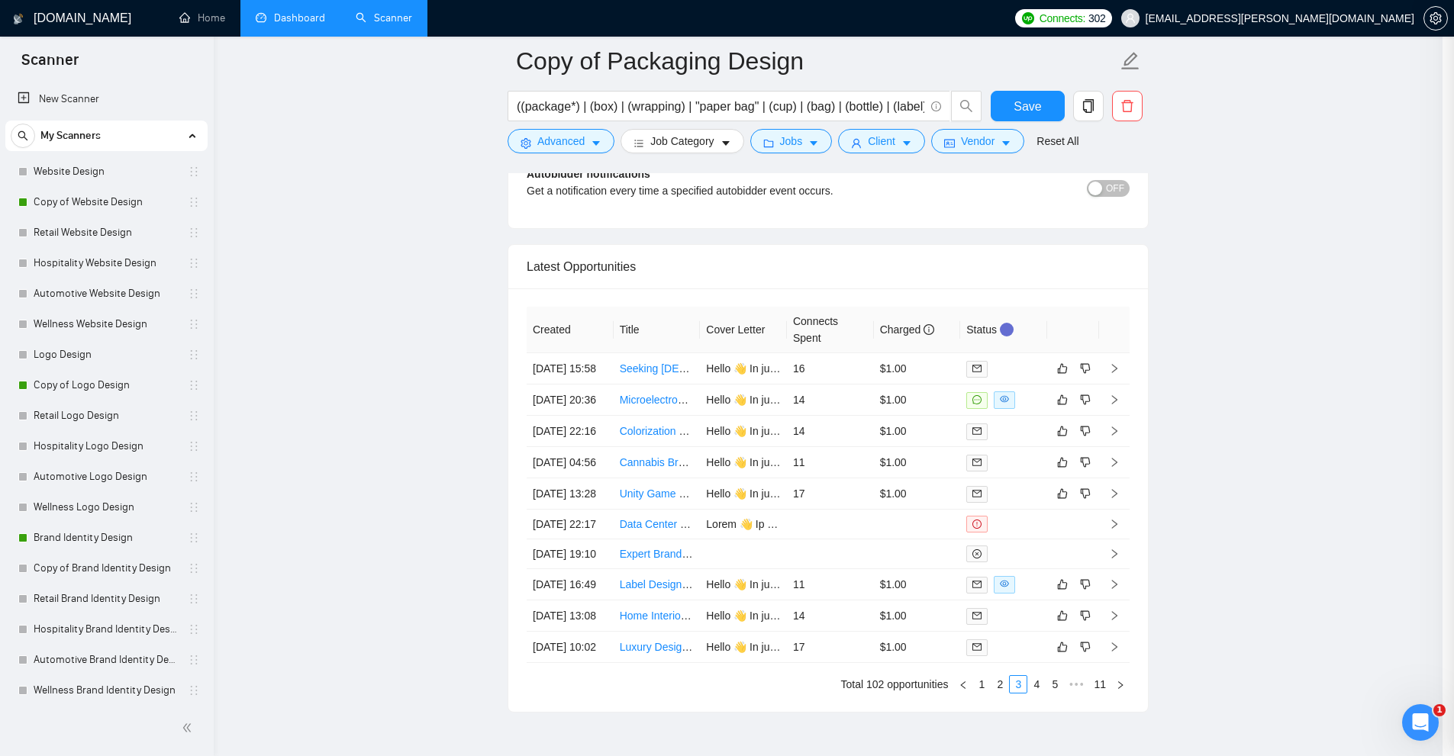
scroll to position [4007, 0]
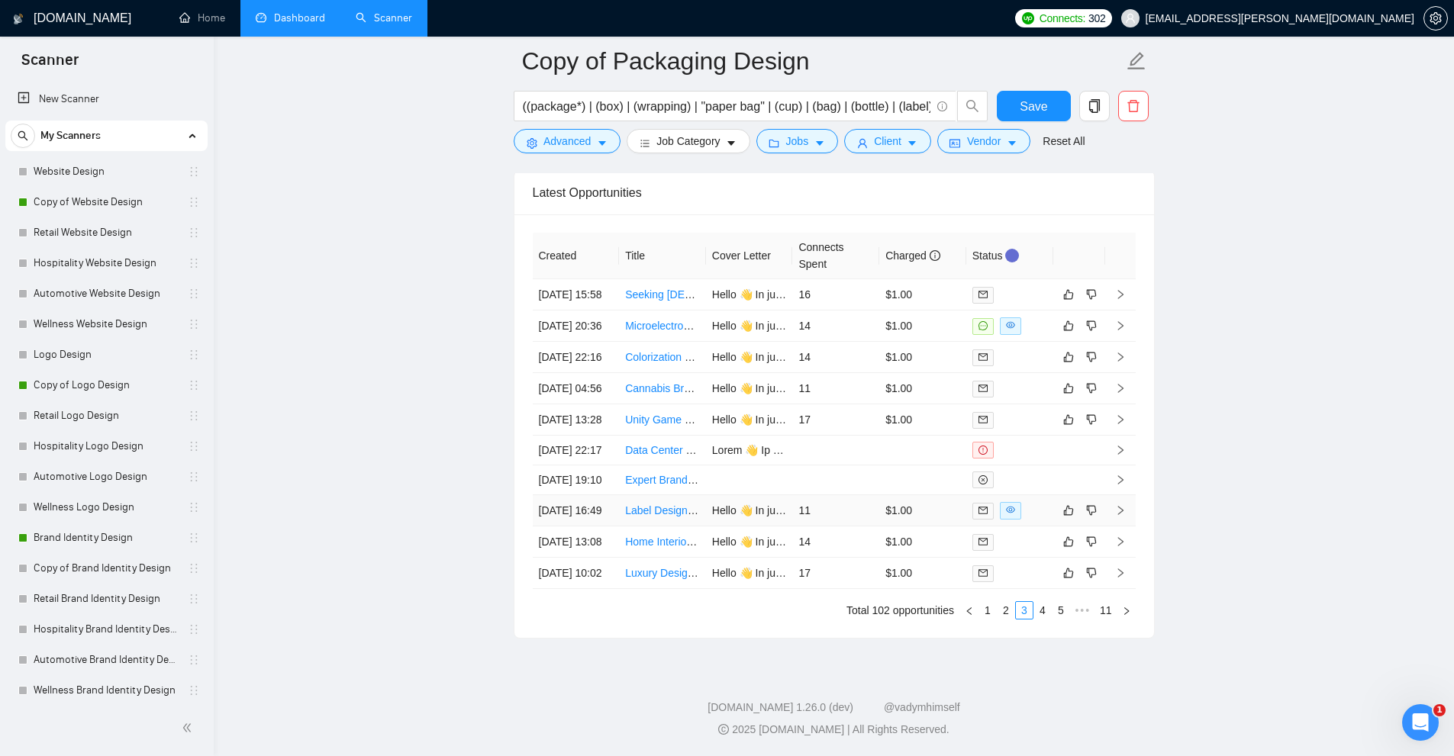
click at [909, 495] on td "$1.00" at bounding box center [922, 510] width 87 height 31
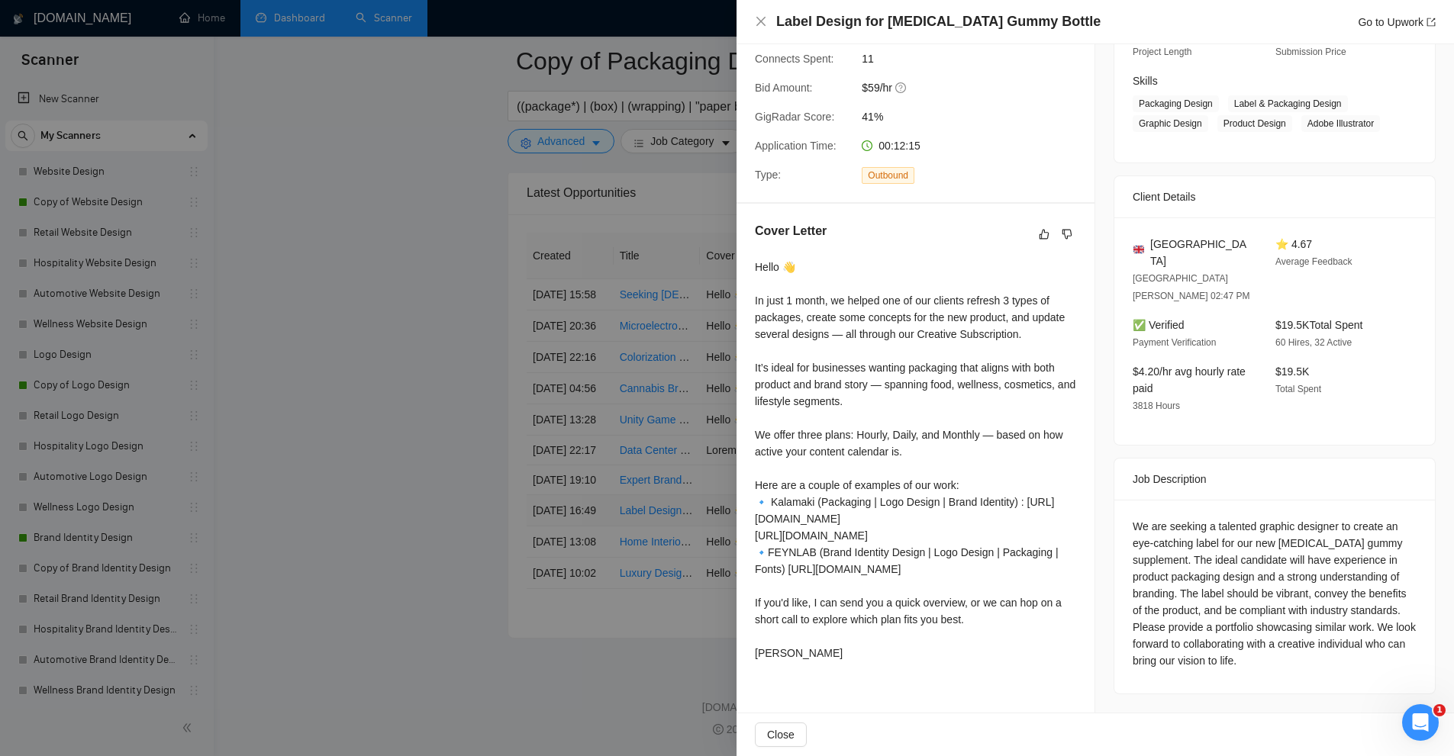
scroll to position [280, 0]
click at [662, 437] on div at bounding box center [727, 378] width 1454 height 756
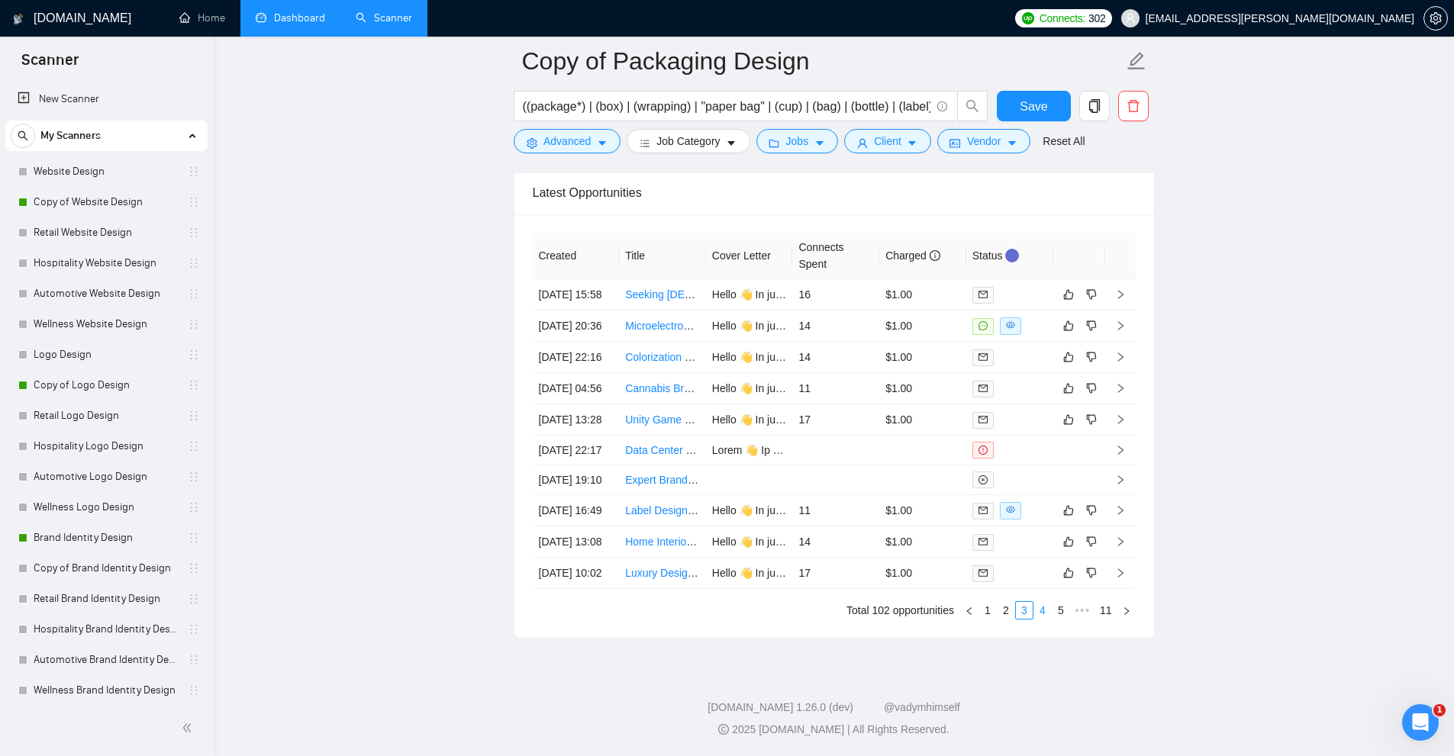
click at [1044, 612] on link "4" at bounding box center [1042, 610] width 17 height 17
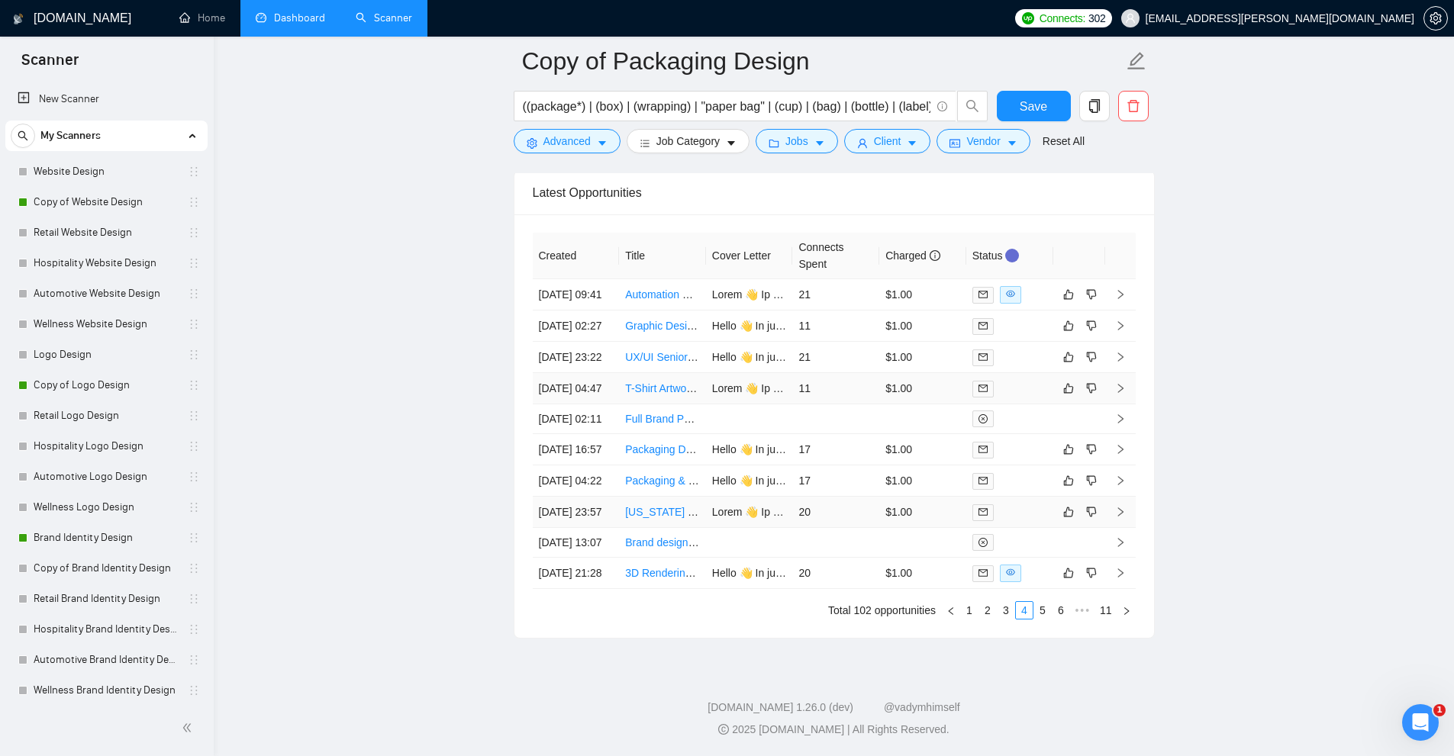
scroll to position [4007, 0]
click at [1040, 611] on link "5" at bounding box center [1042, 610] width 17 height 17
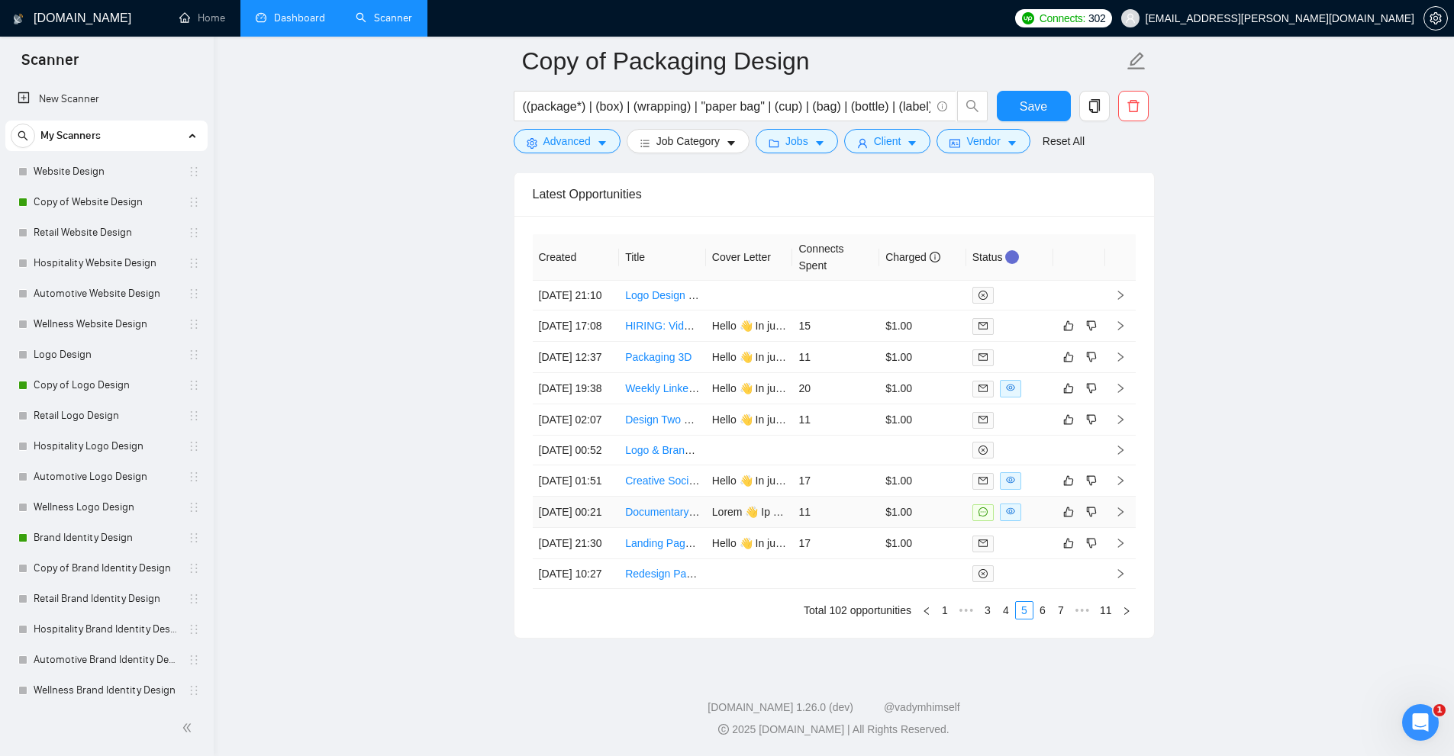
click at [923, 497] on td "$1.00" at bounding box center [922, 512] width 87 height 31
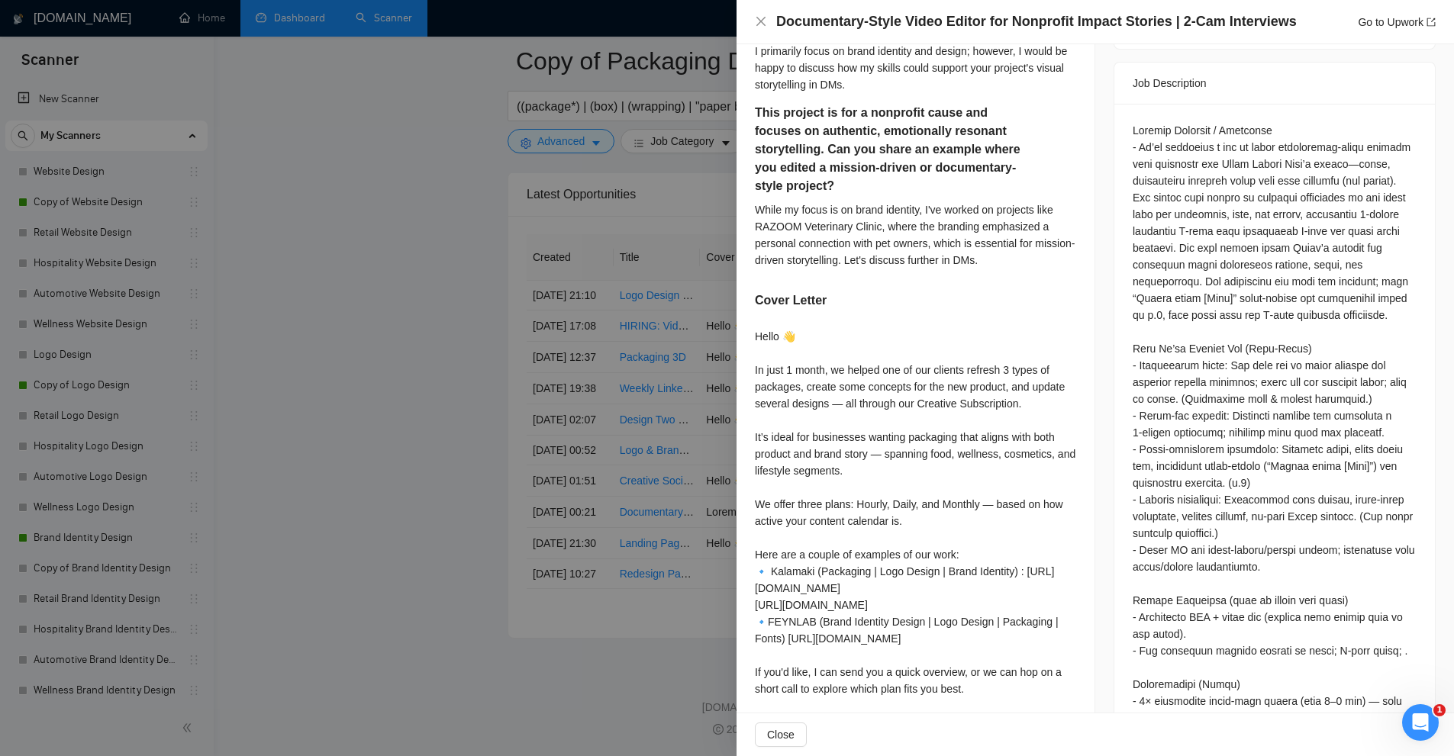
scroll to position [1189, 0]
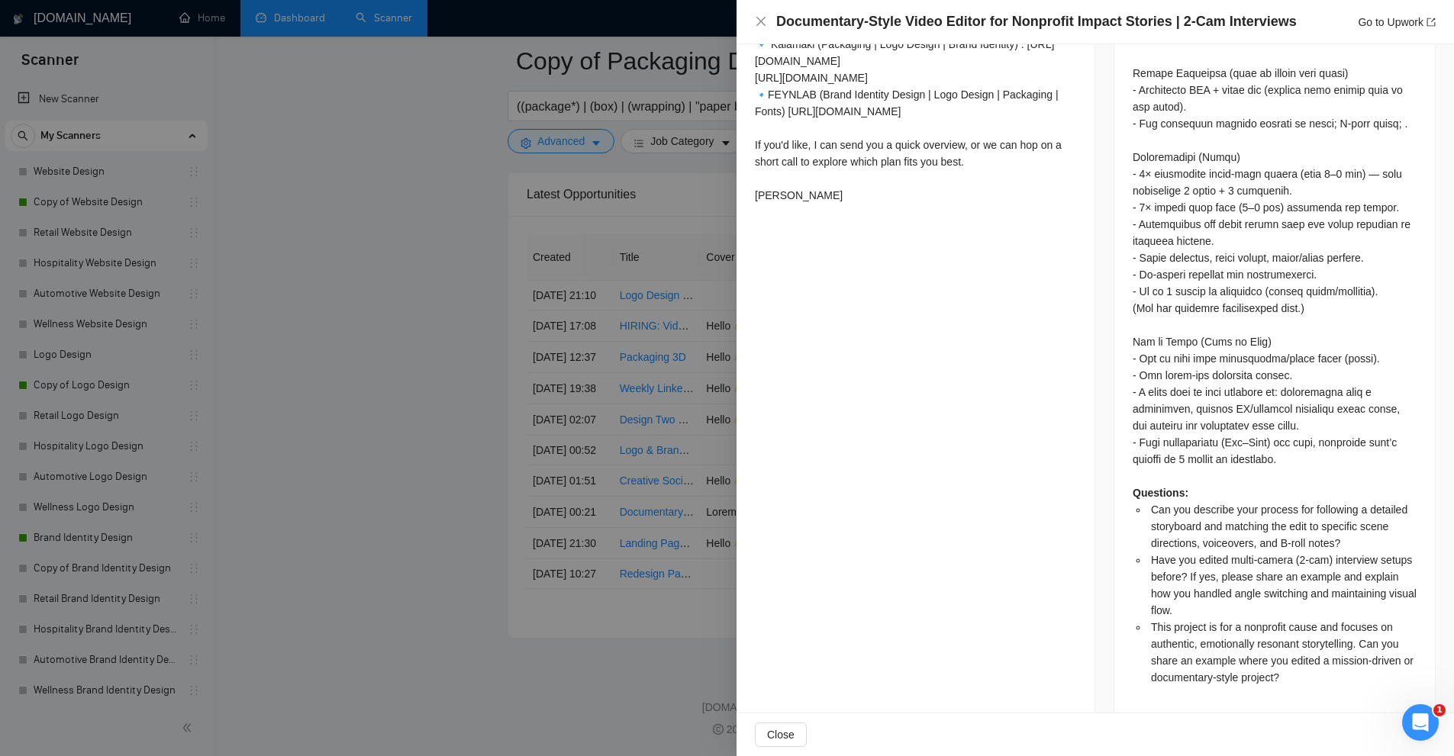
click at [446, 359] on div at bounding box center [727, 378] width 1454 height 756
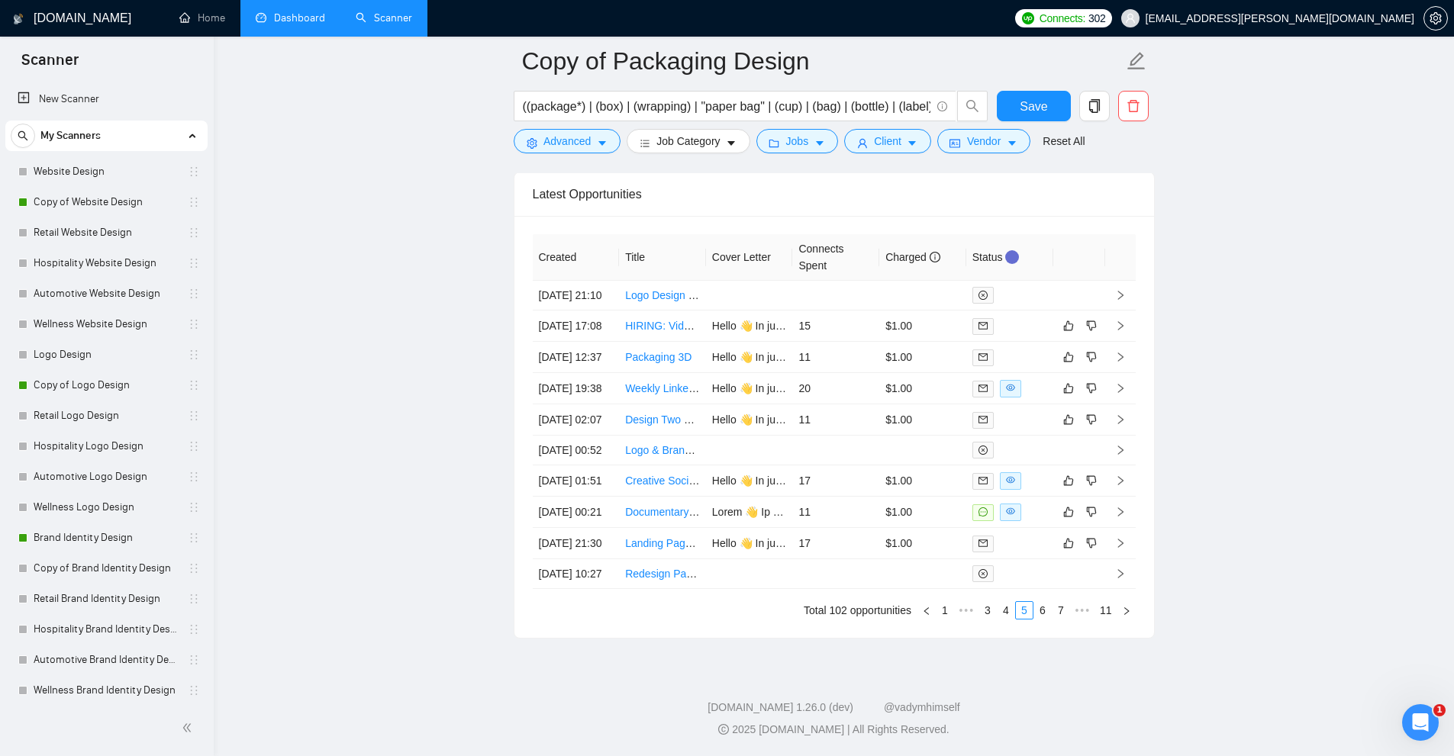
click at [295, 24] on link "Dashboard" at bounding box center [290, 17] width 69 height 13
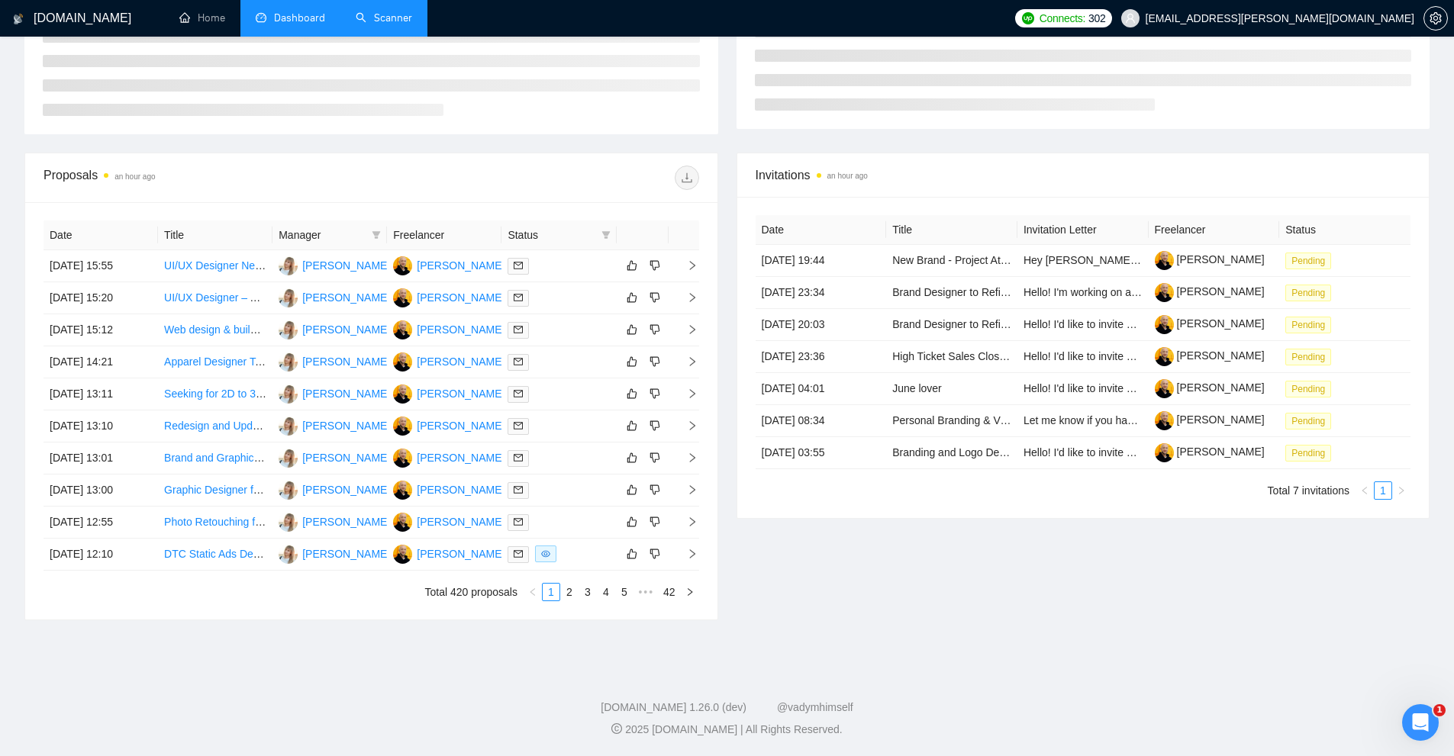
scroll to position [158, 0]
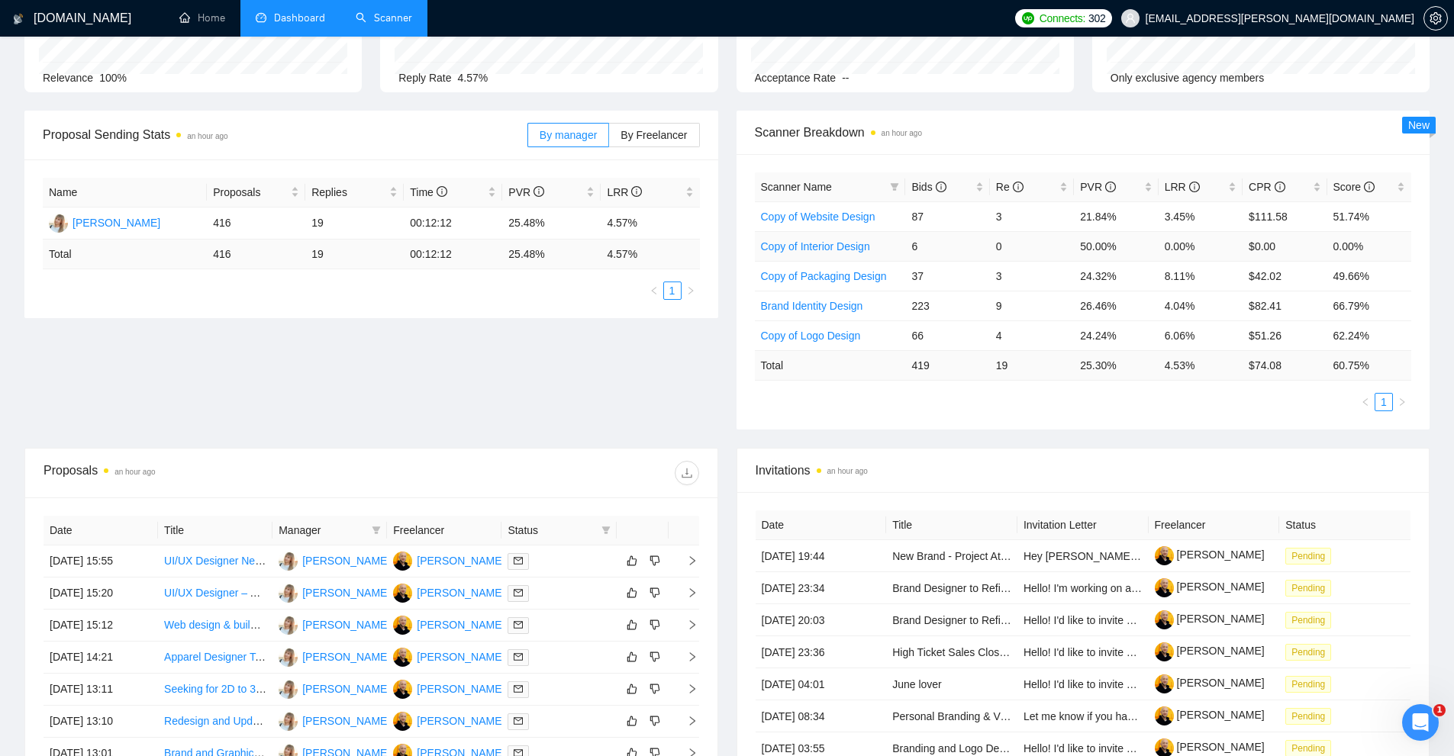
click at [847, 249] on link "Copy of Interior Design" at bounding box center [815, 246] width 109 height 12
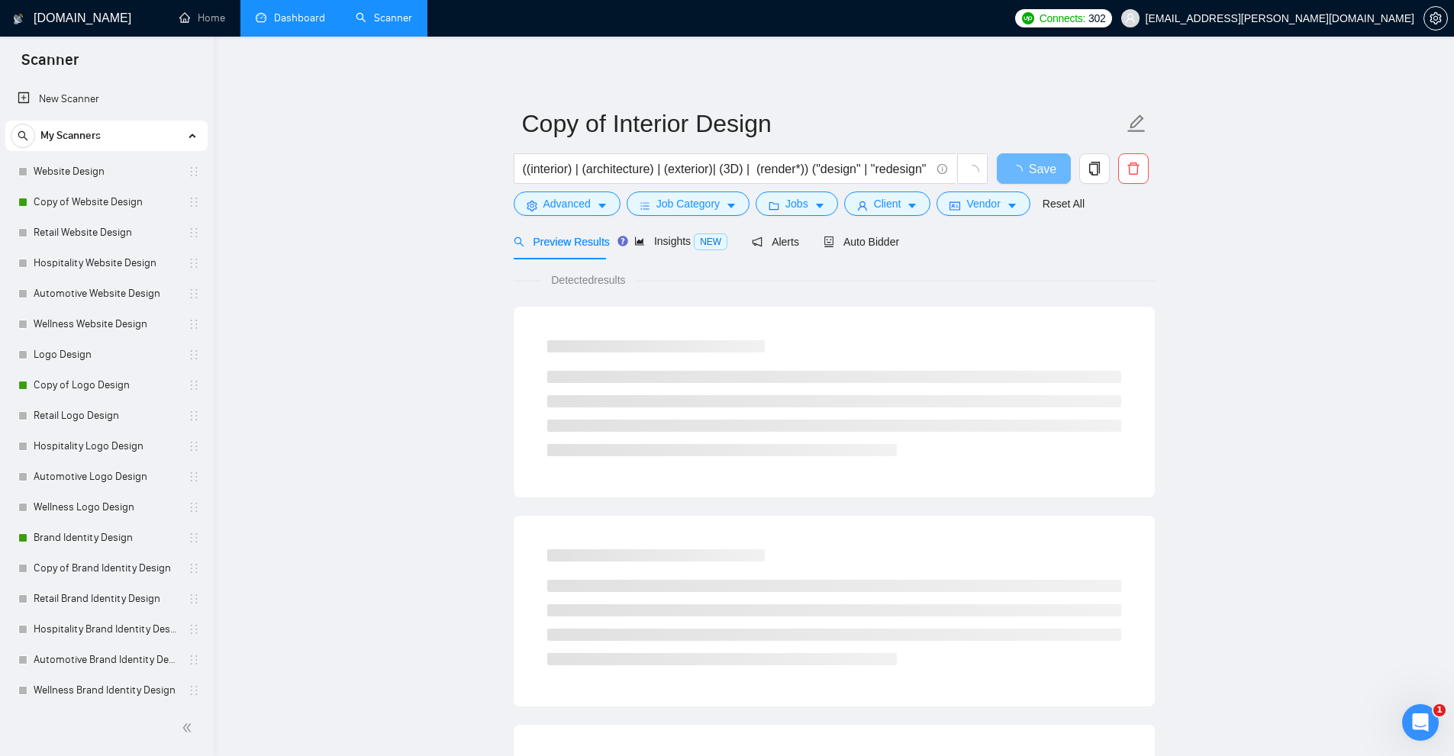
click at [272, 22] on link "Dashboard" at bounding box center [290, 17] width 69 height 13
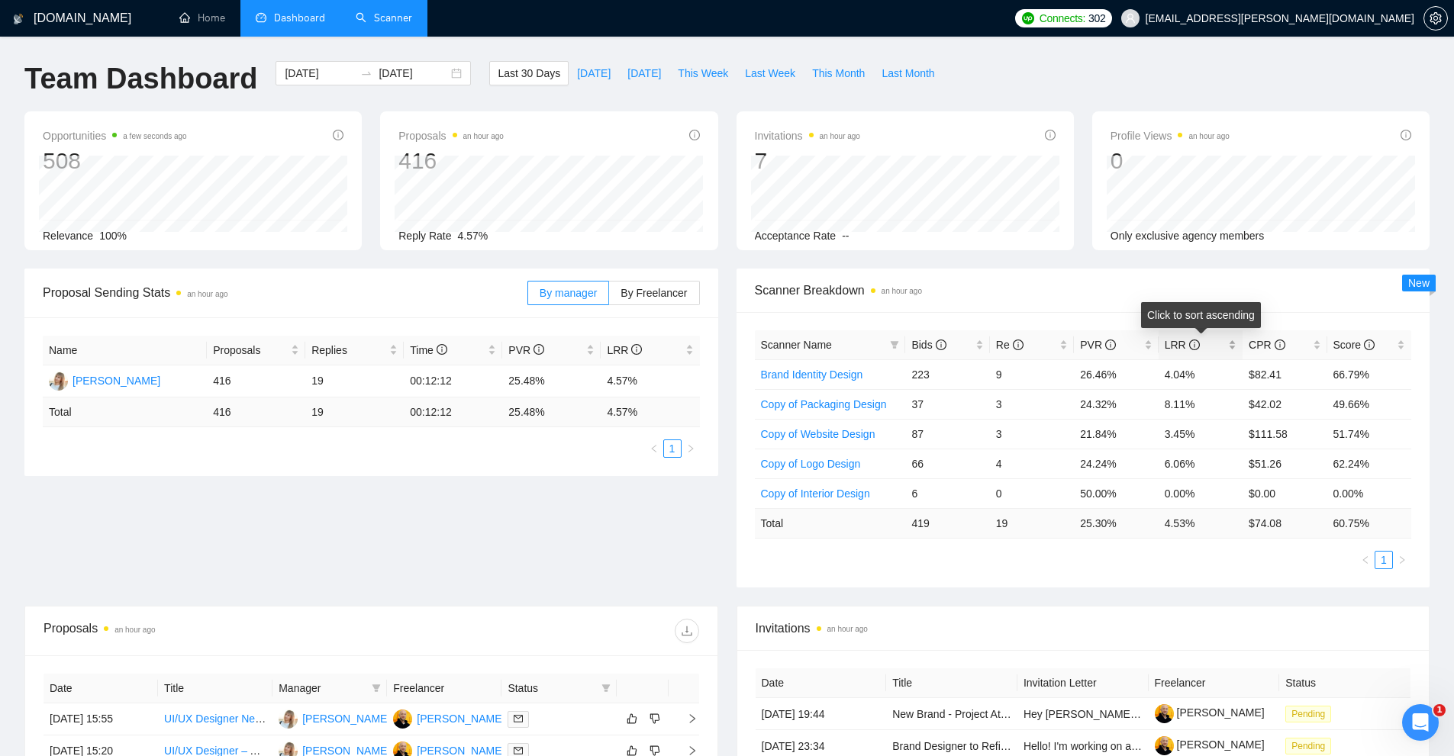
click at [1219, 343] on span "LRR" at bounding box center [1194, 345] width 60 height 17
click at [1228, 341] on div "LRR" at bounding box center [1200, 345] width 72 height 17
click at [826, 405] on link "Copy of Logo Design" at bounding box center [811, 404] width 100 height 12
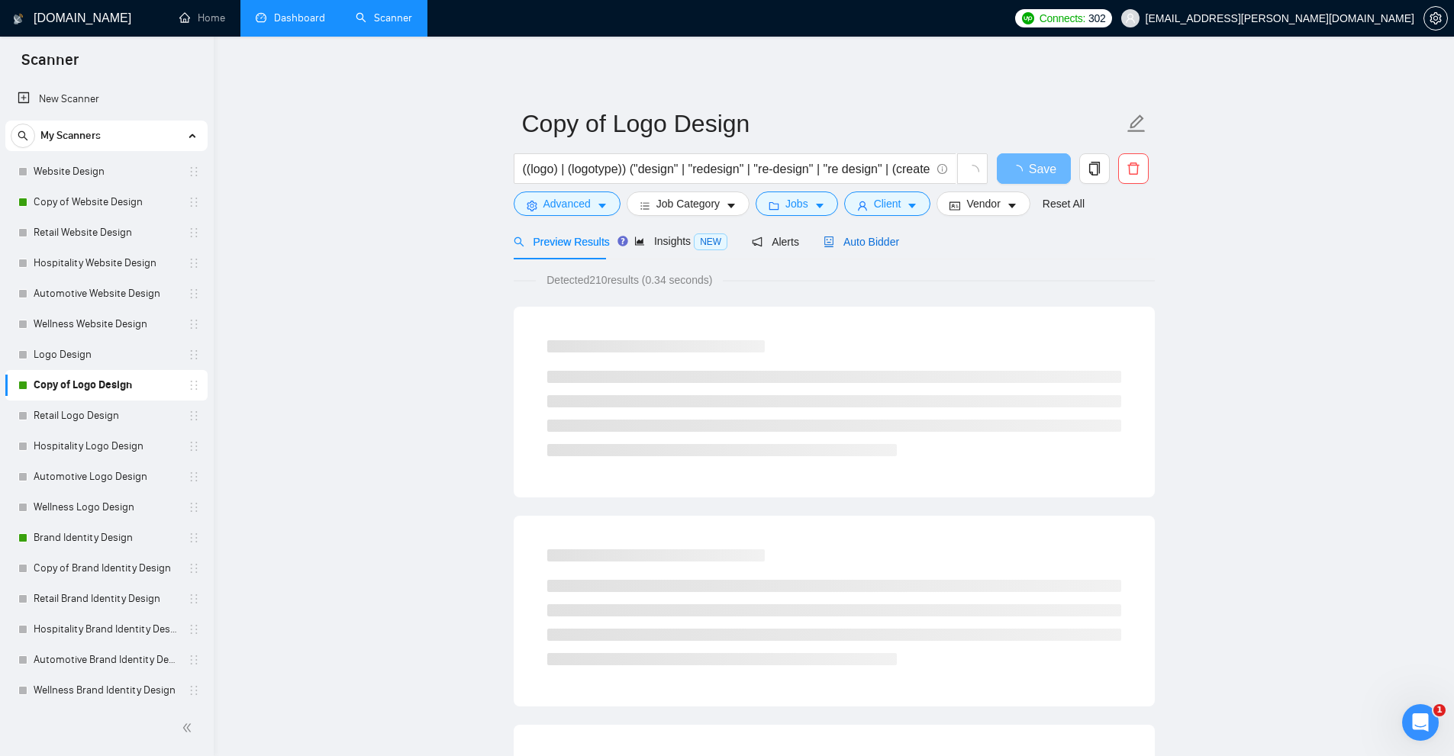
click at [878, 236] on span "Auto Bidder" at bounding box center [861, 242] width 76 height 12
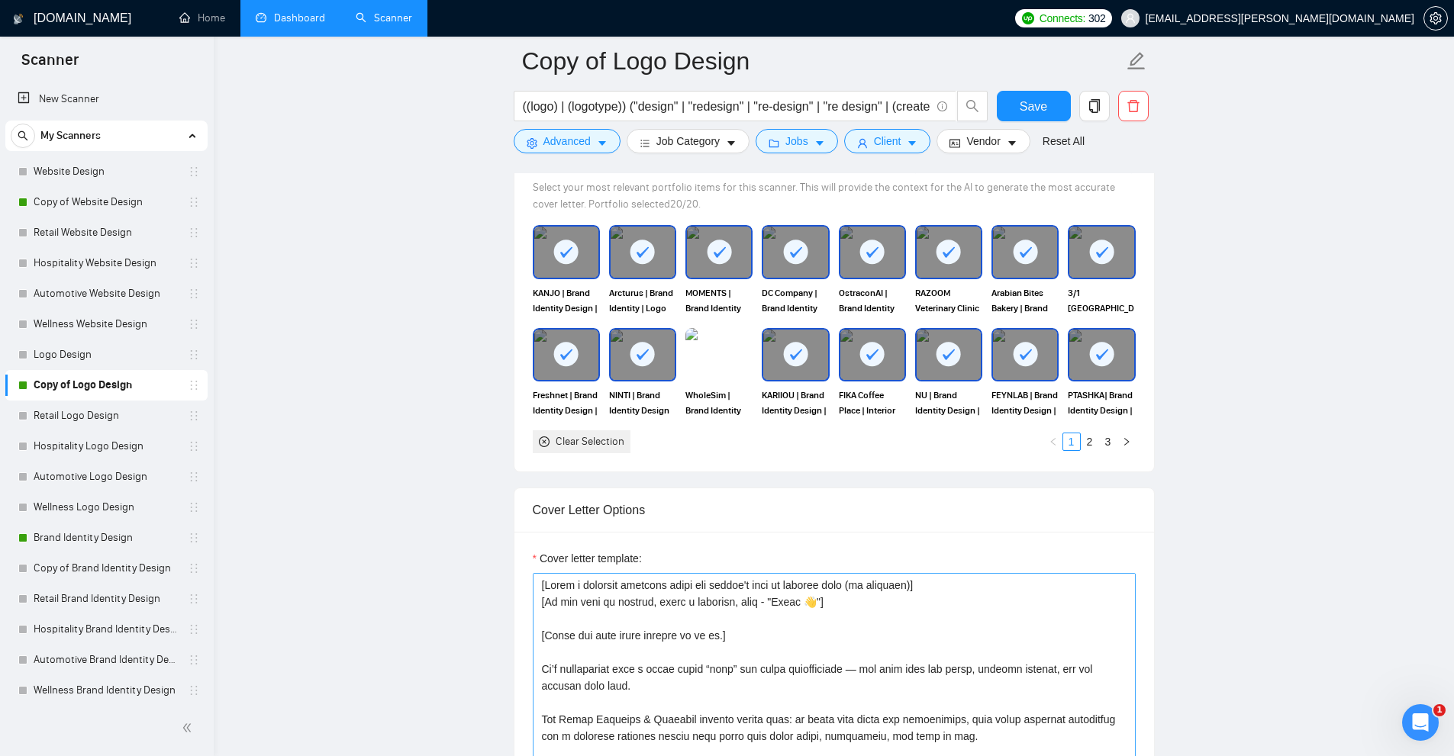
scroll to position [1679, 0]
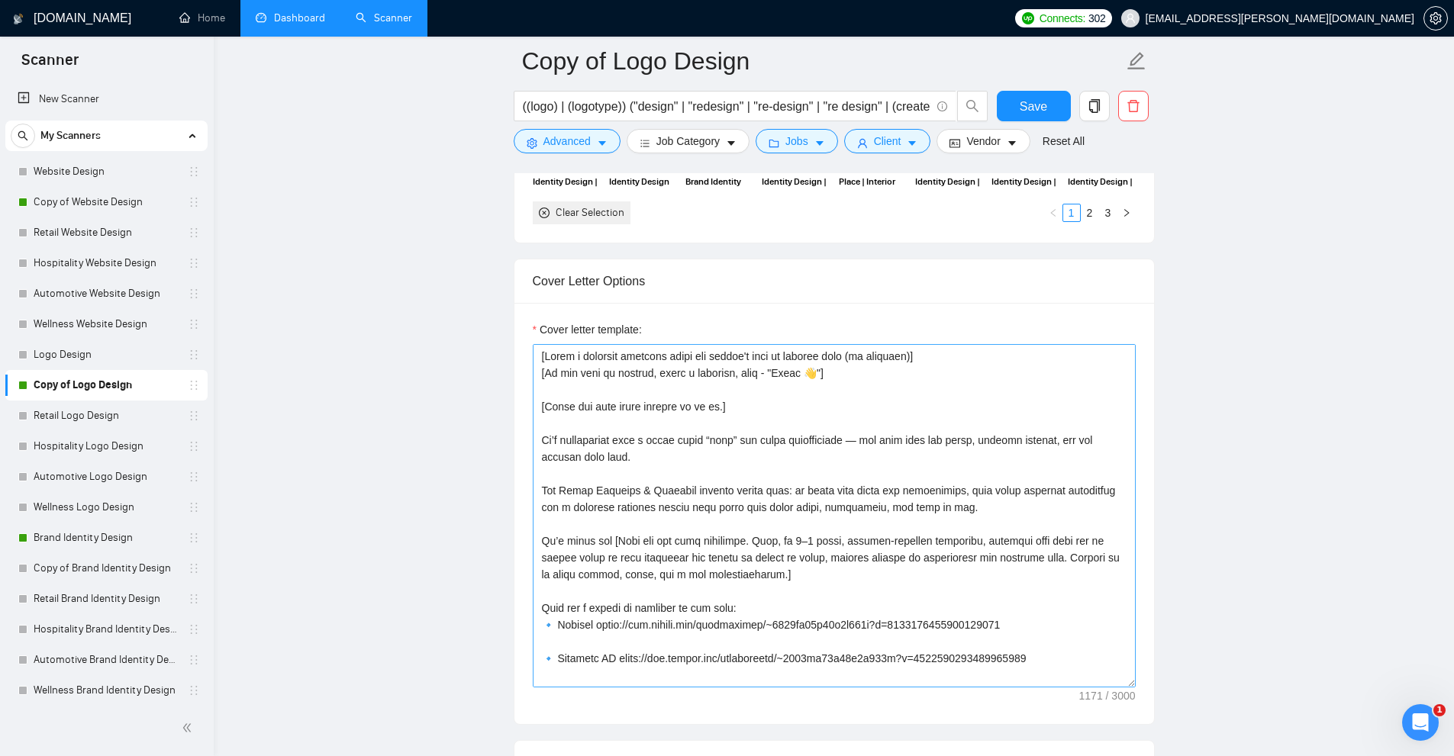
drag, startPoint x: 855, startPoint y: 323, endPoint x: 729, endPoint y: 362, distance: 131.8
click at [738, 356] on div "Cover letter template:" at bounding box center [834, 504] width 603 height 366
drag, startPoint x: 541, startPoint y: 443, endPoint x: 742, endPoint y: 459, distance: 202.1
click at [742, 459] on textarea "Cover letter template:" at bounding box center [834, 515] width 603 height 343
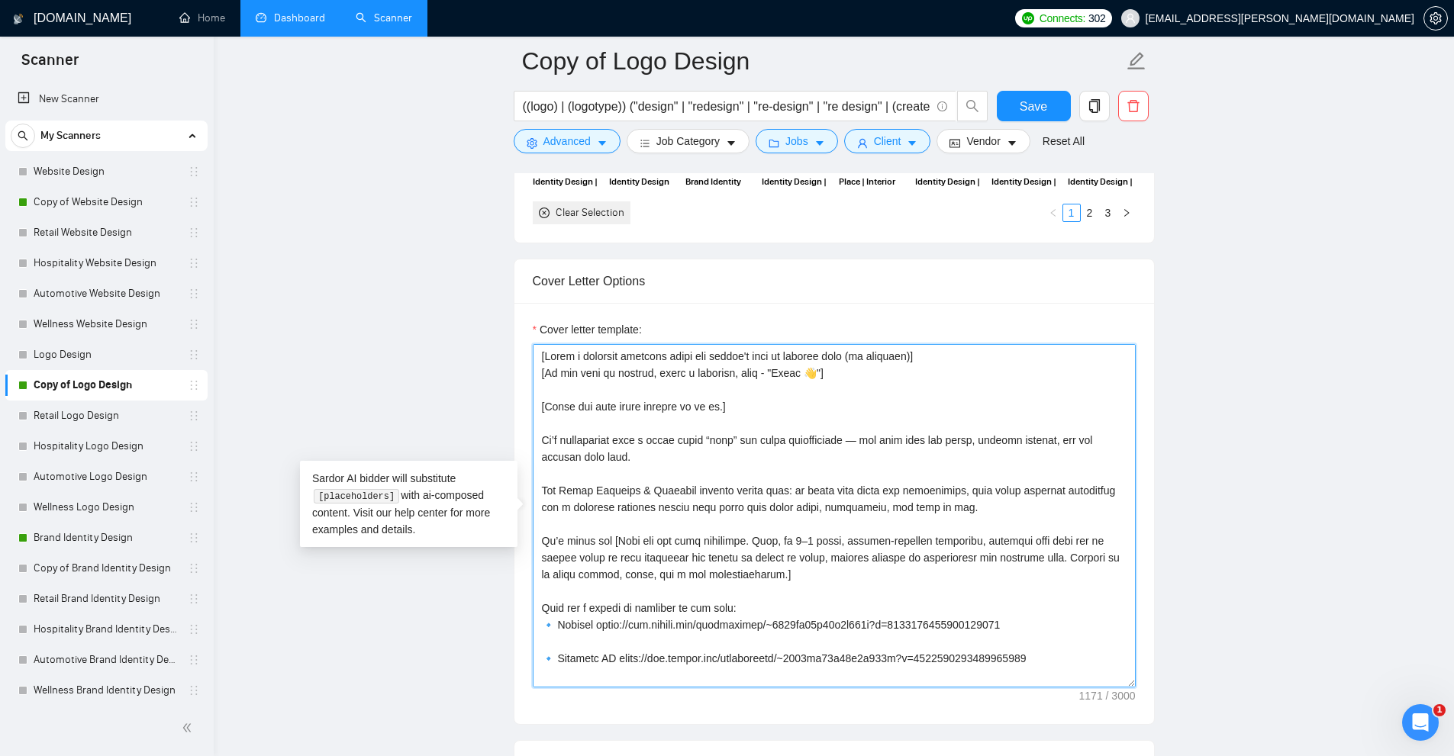
drag, startPoint x: 771, startPoint y: 456, endPoint x: 491, endPoint y: 432, distance: 281.1
click at [491, 432] on main "Copy of Logo Design ((logo) | (logotype)) ("design" | "redesign" | "re-design" …" at bounding box center [833, 616] width 1191 height 4469
click at [713, 443] on textarea "Cover letter template:" at bounding box center [834, 515] width 603 height 343
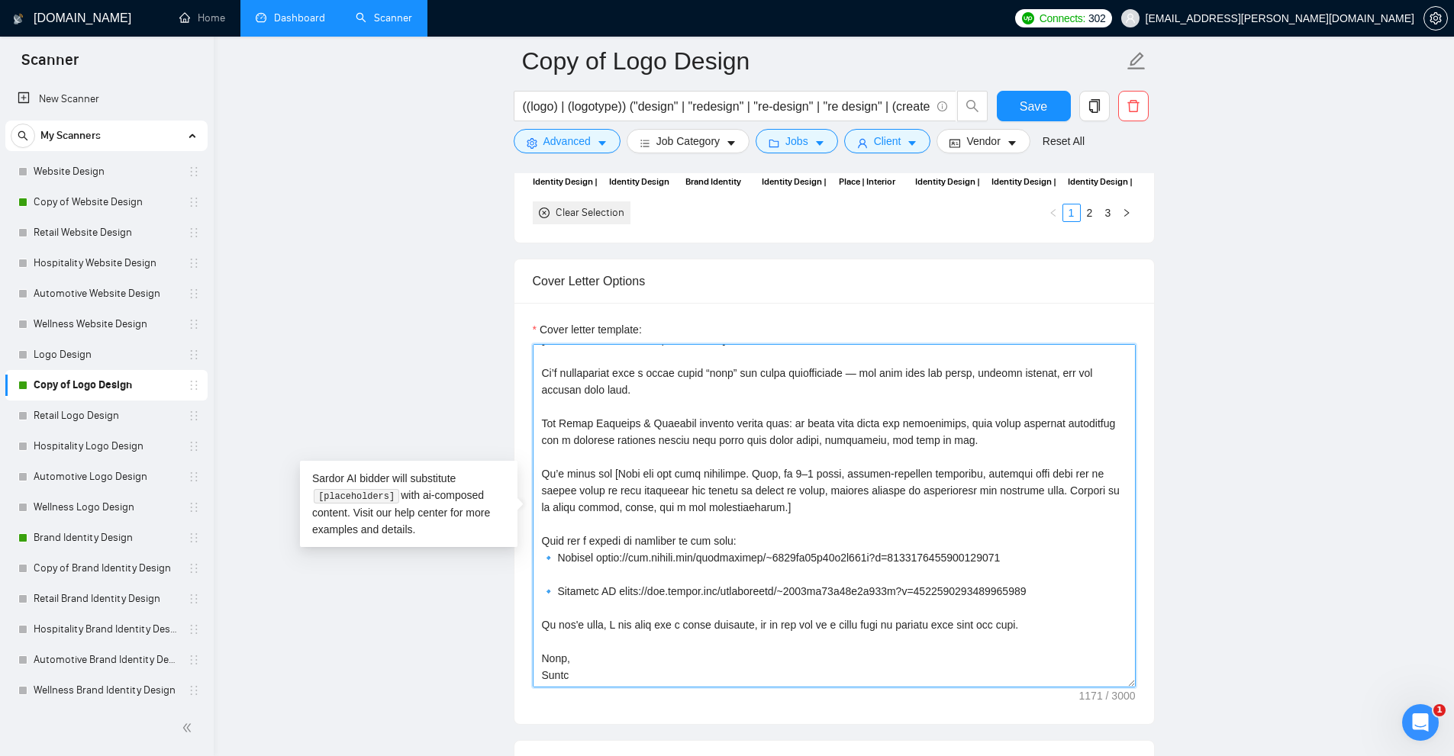
scroll to position [0, 0]
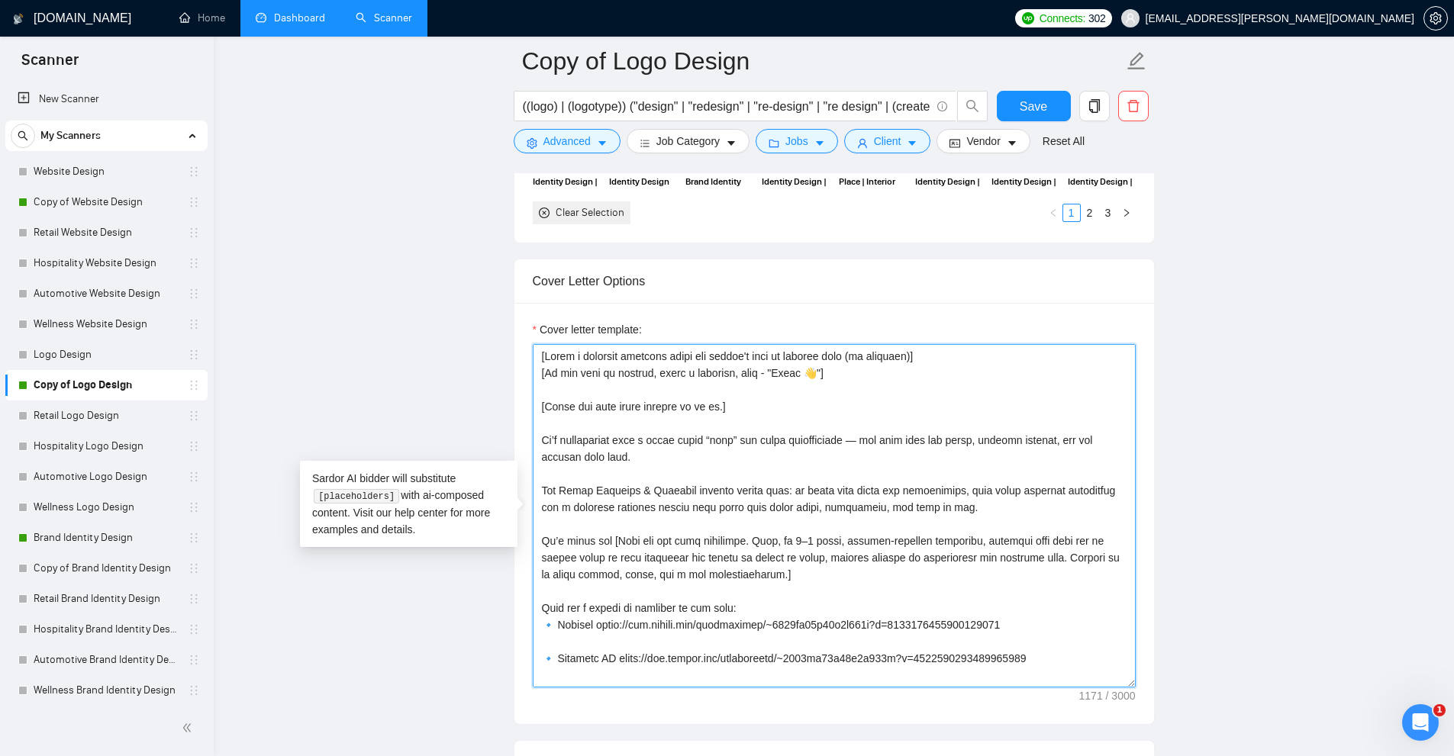
drag, startPoint x: 586, startPoint y: 672, endPoint x: 523, endPoint y: 224, distance: 452.4
click at [523, 224] on form "Auto Bidding Enabled Auto Bidding Enabled: ON Auto Bidder Schedule Auto Bidding…" at bounding box center [834, 488] width 641 height 3761
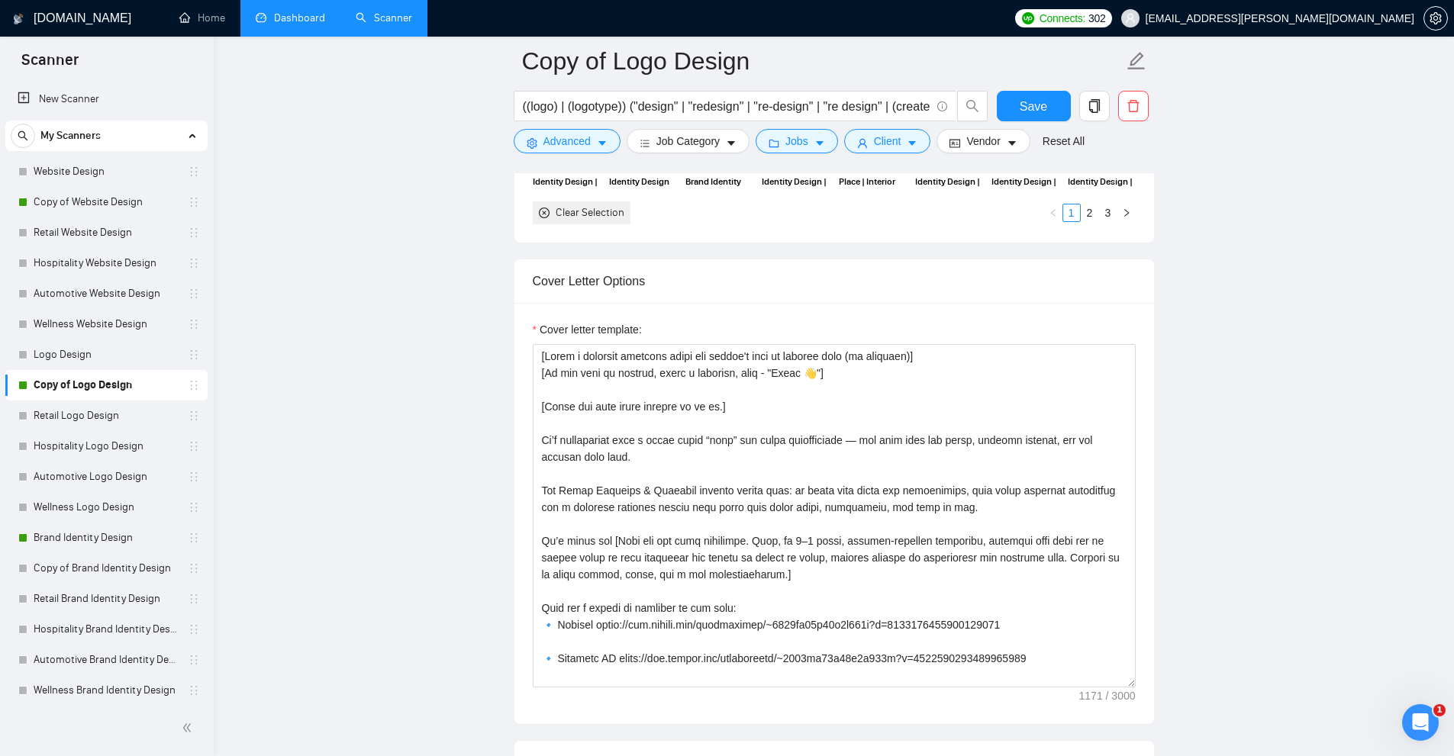
drag, startPoint x: 66, startPoint y: 195, endPoint x: 427, endPoint y: 219, distance: 361.0
click at [66, 195] on link "Copy of Website Design" at bounding box center [106, 202] width 145 height 31
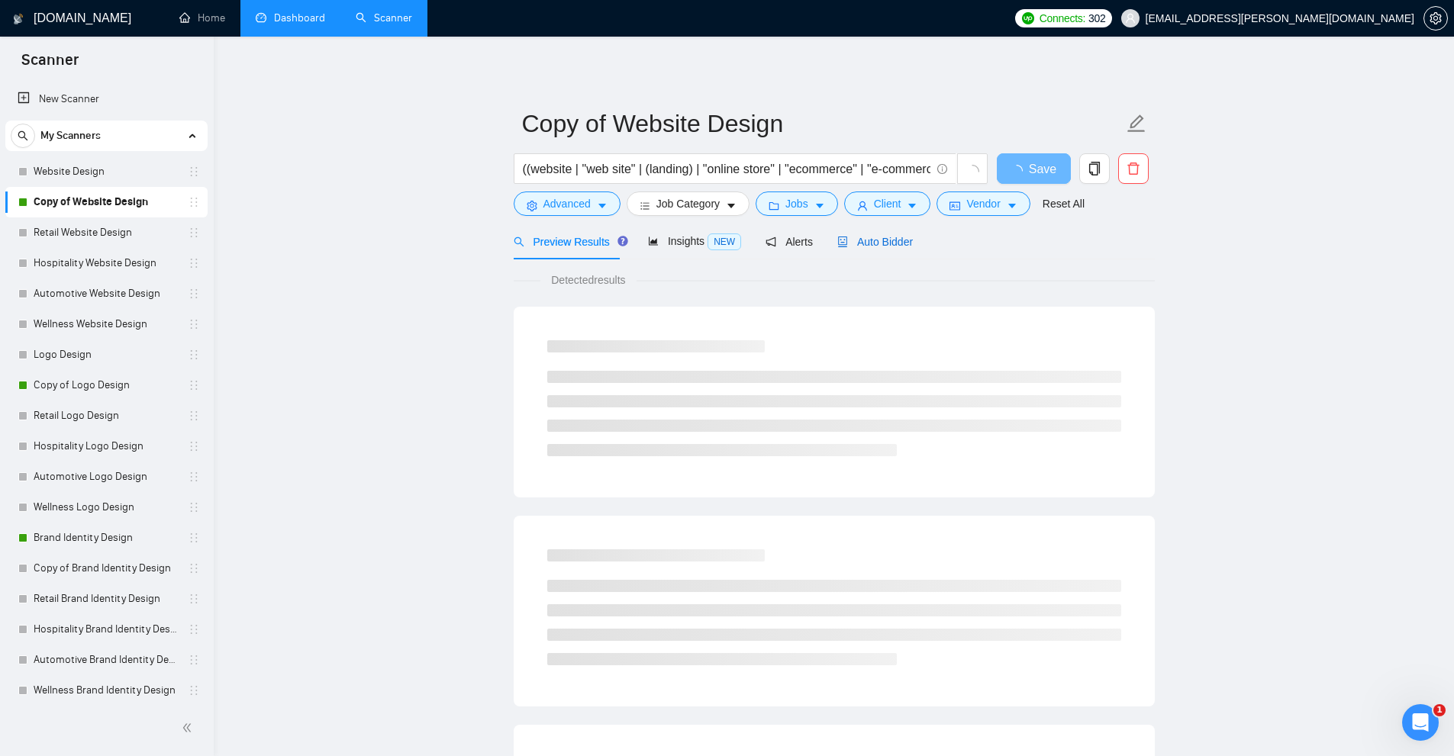
click at [855, 240] on span "Auto Bidder" at bounding box center [875, 242] width 76 height 12
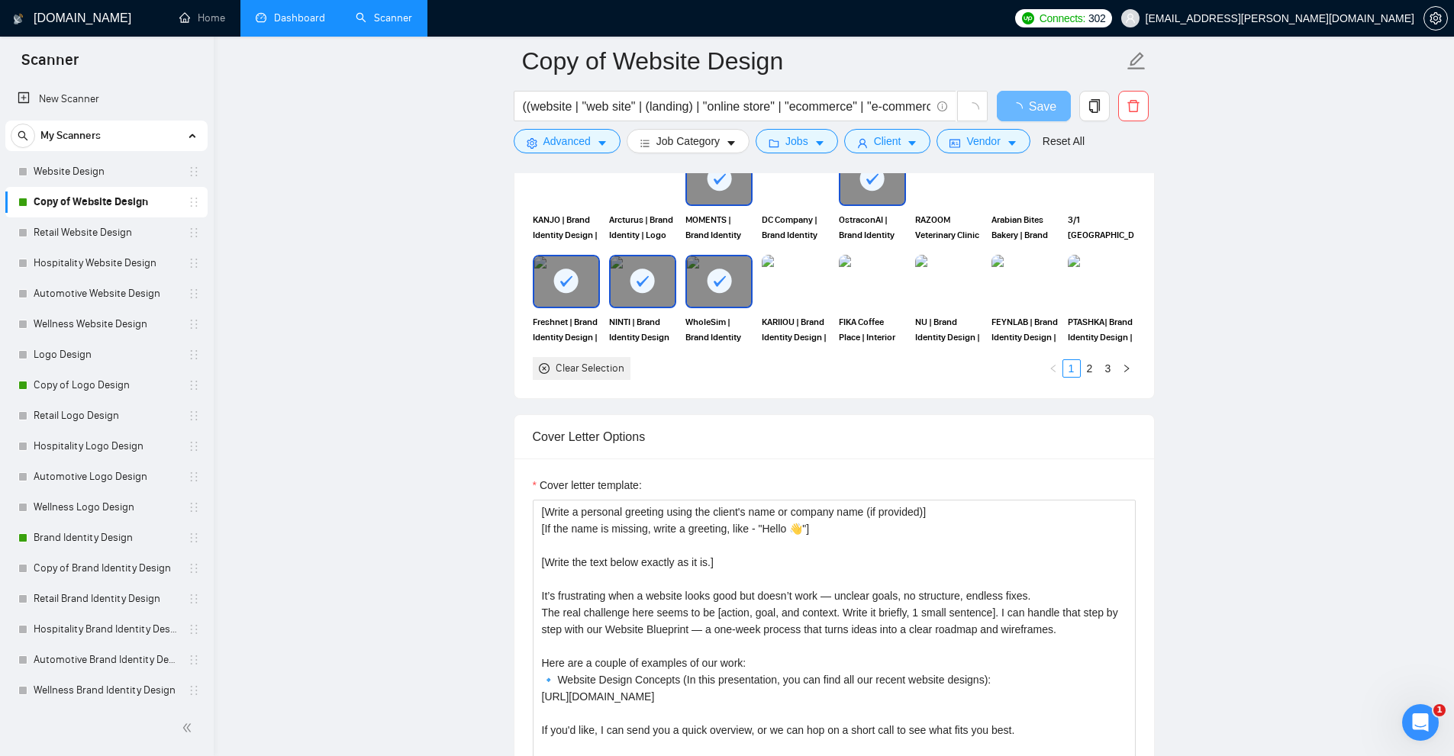
click at [711, 417] on div "Cover Letter Options" at bounding box center [834, 436] width 603 height 43
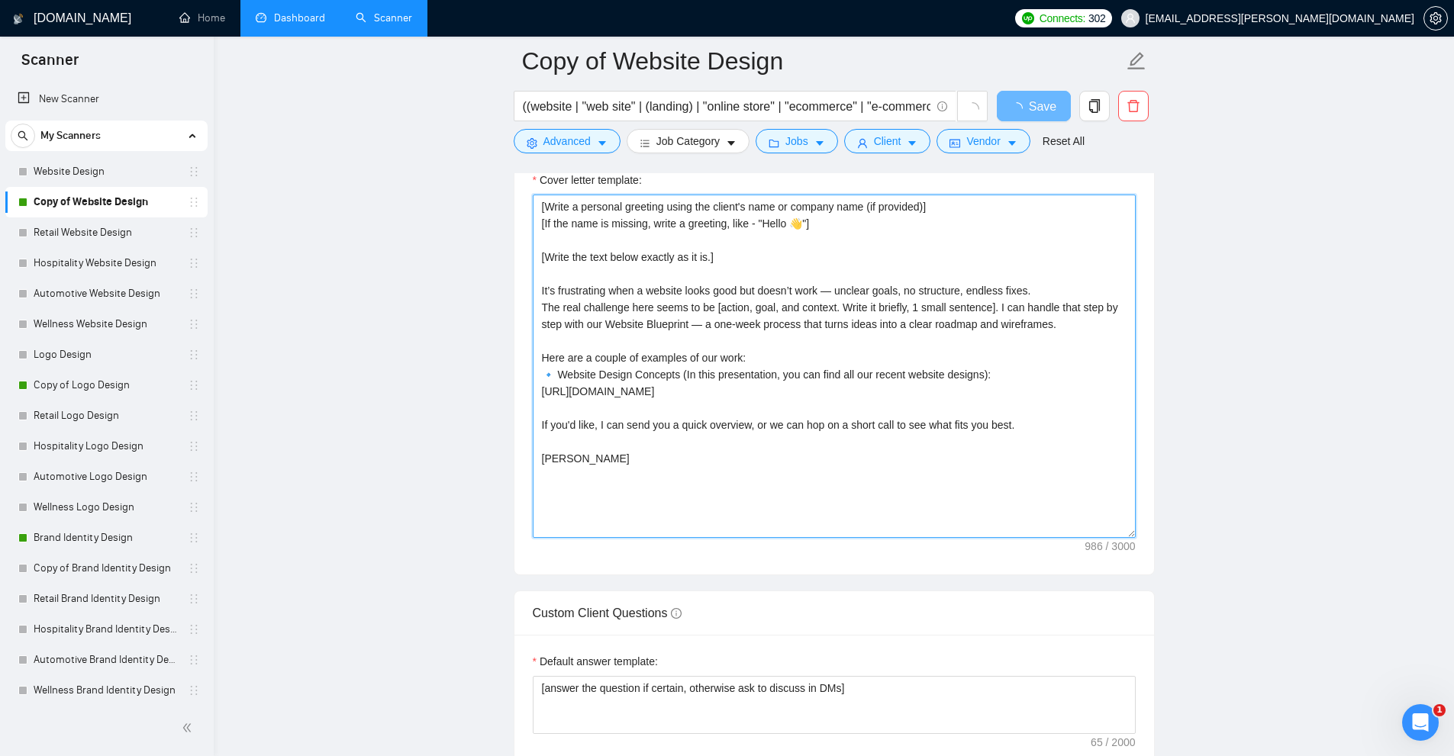
click at [708, 426] on textarea "[Write a personal greeting using the client's name or company name (if provided…" at bounding box center [834, 366] width 603 height 343
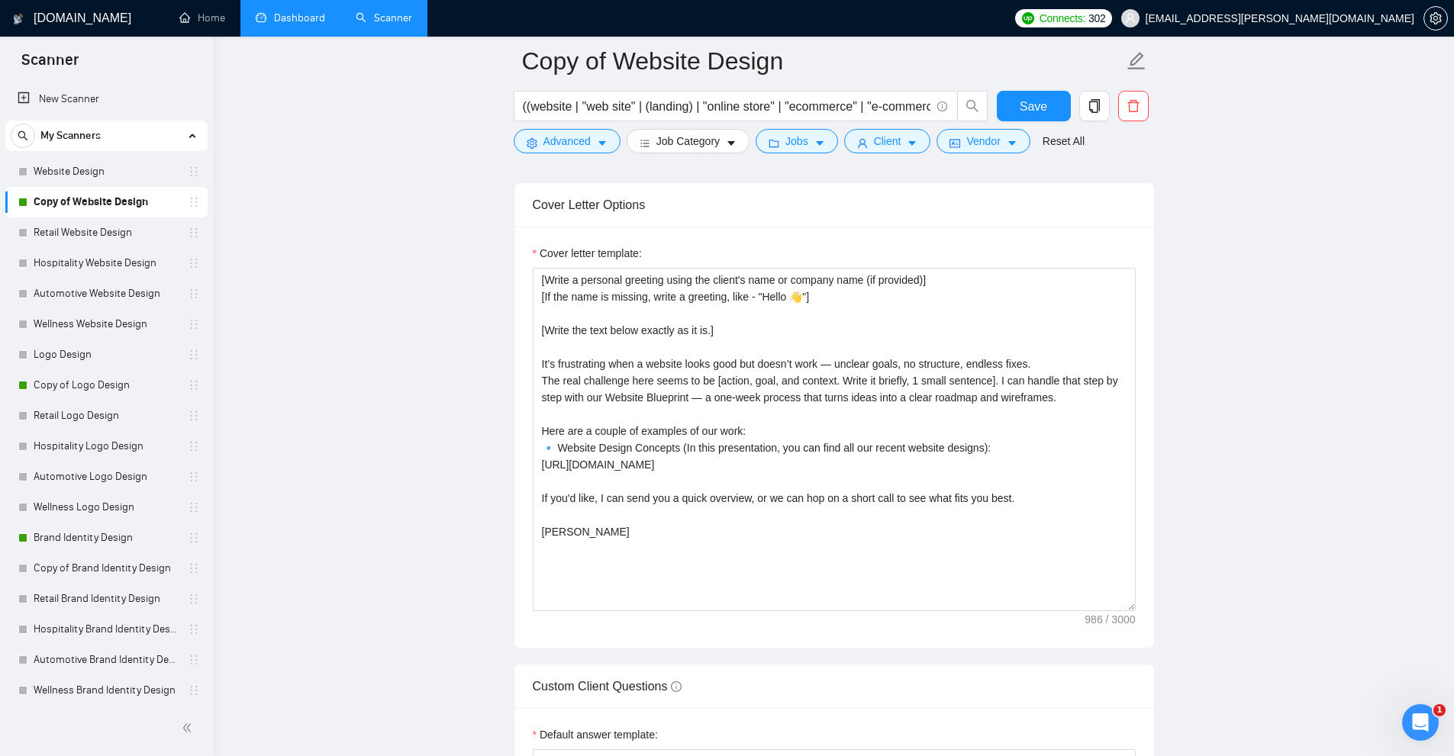
click at [1181, 315] on main "Copy of Website Design ((website | "web site" | (landing) | "online store" | "e…" at bounding box center [833, 543] width 1191 height 4474
click at [115, 541] on link "Brand Identity Design" at bounding box center [106, 538] width 145 height 31
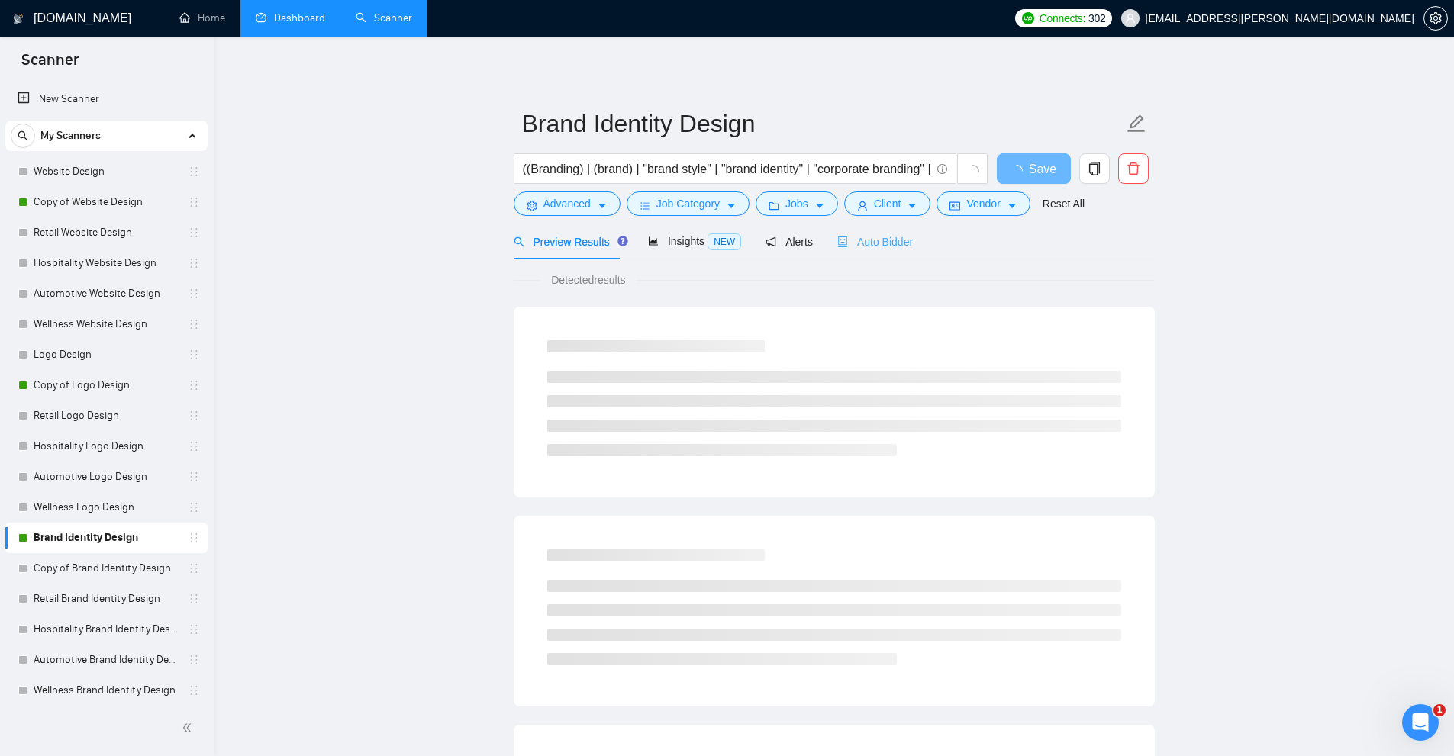
click at [875, 230] on div "Auto Bidder" at bounding box center [875, 242] width 76 height 36
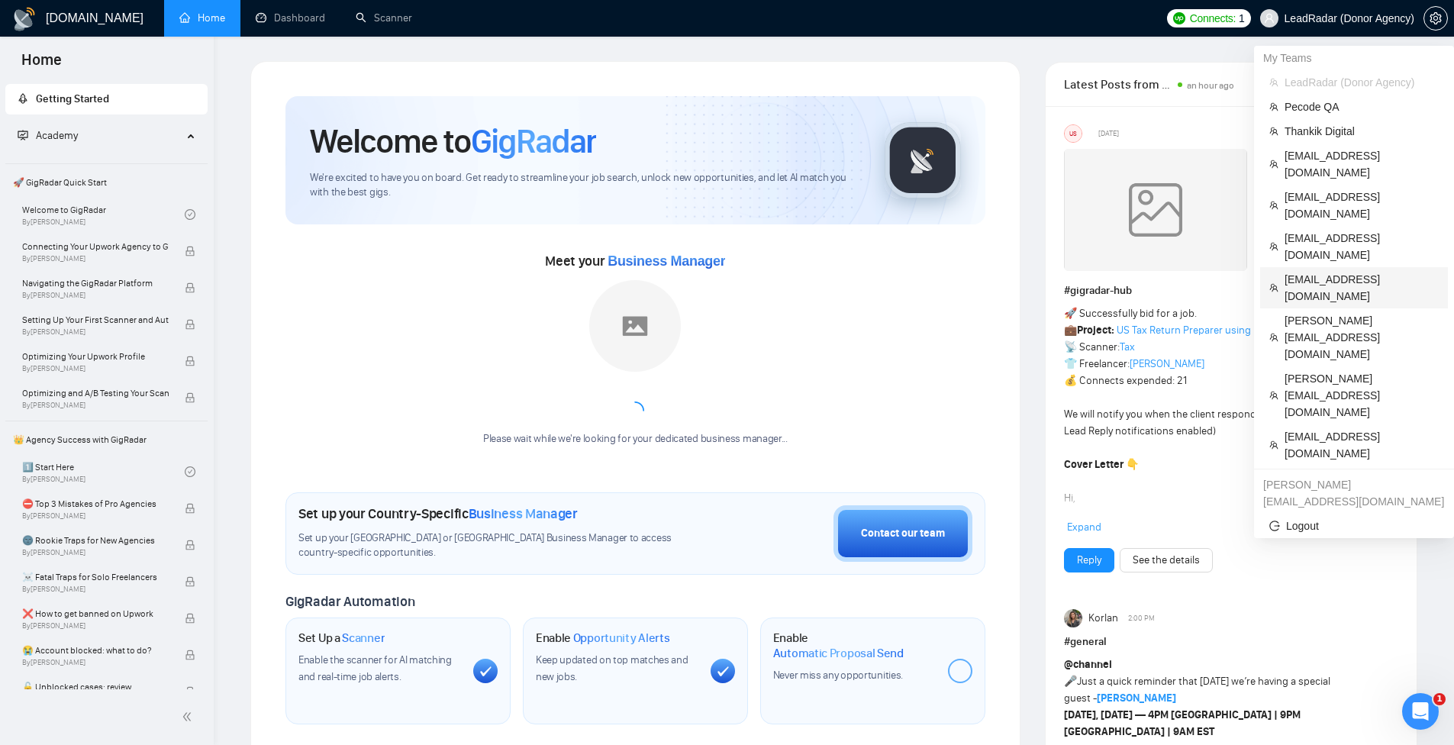
click at [1321, 271] on span "[EMAIL_ADDRESS][DOMAIN_NAME]" at bounding box center [1361, 288] width 154 height 34
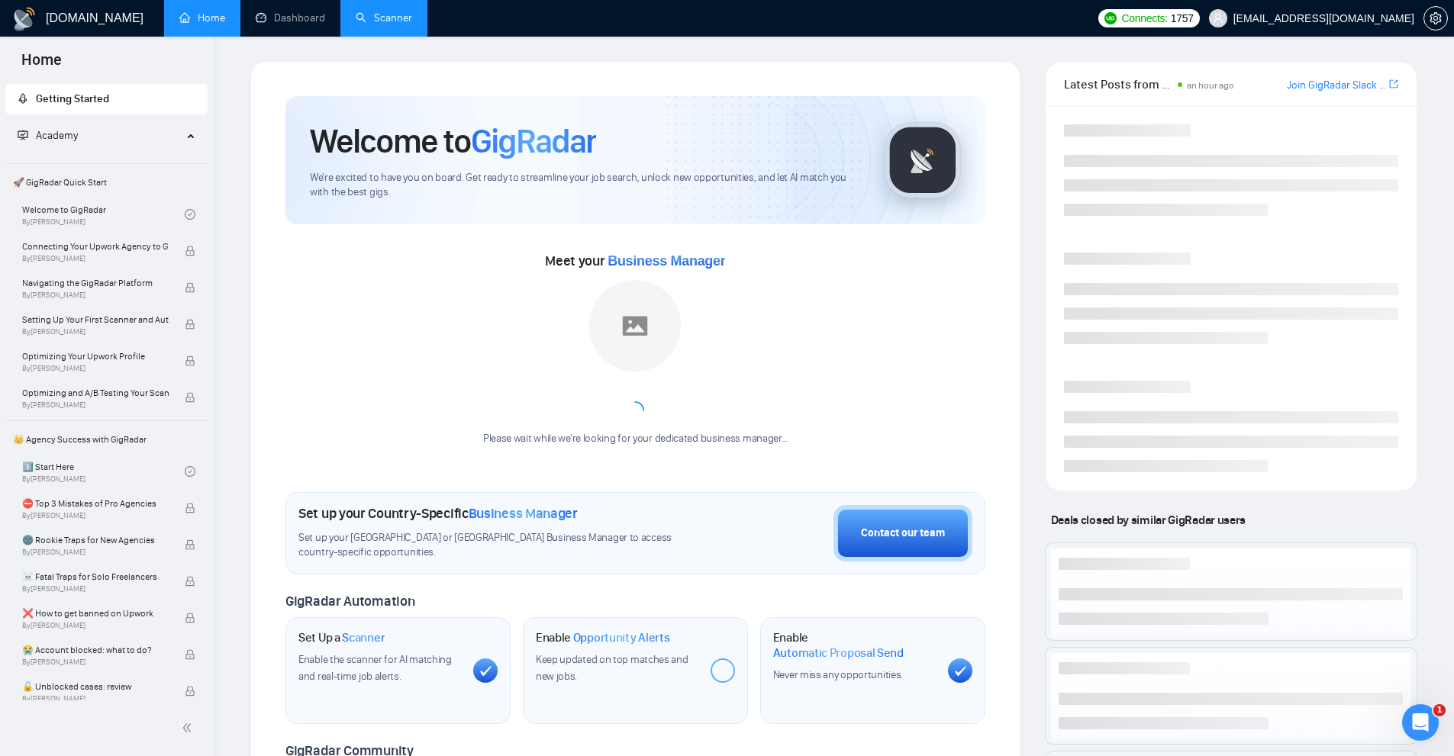
click at [385, 21] on link "Scanner" at bounding box center [384, 17] width 56 height 13
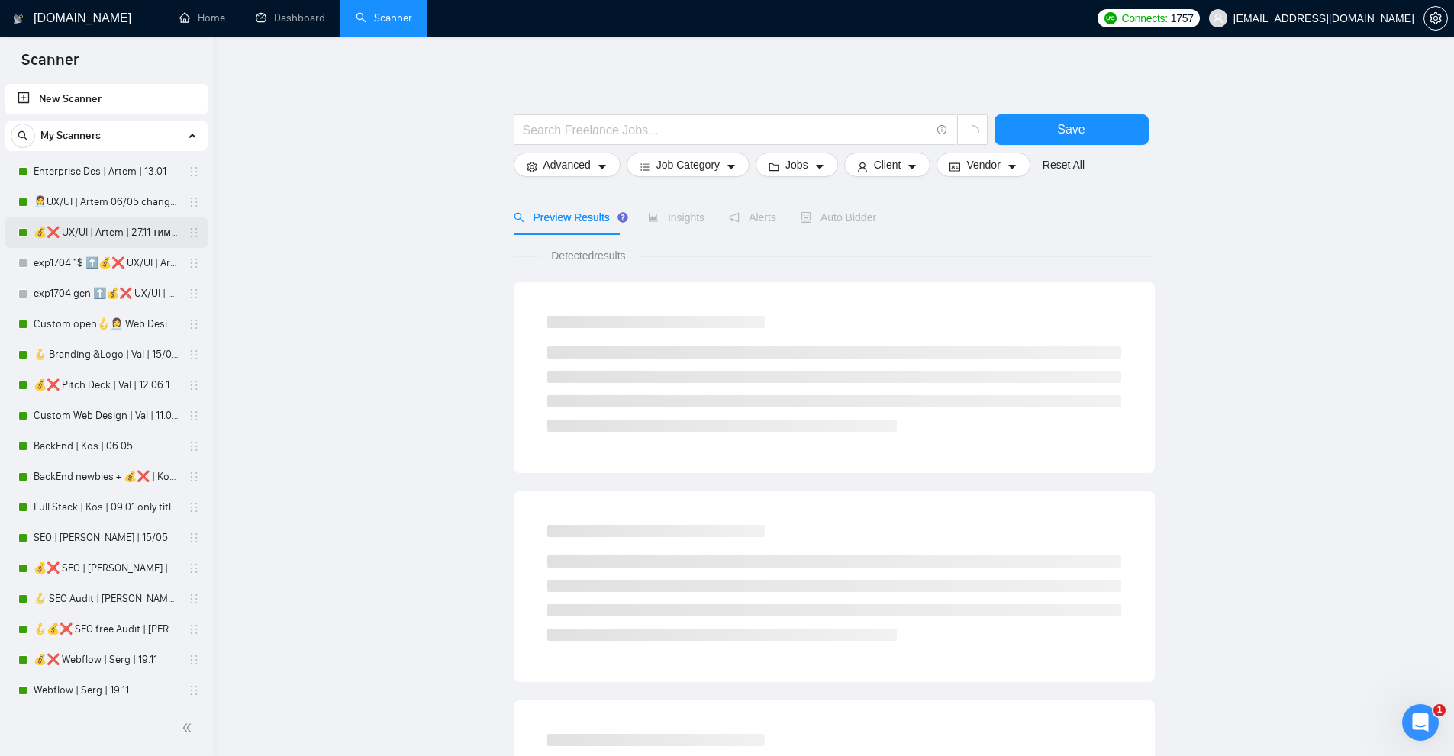
click at [74, 234] on link "💰❌ UX/UI | Artem | 27.11 тимчасово вимкнула" at bounding box center [106, 232] width 145 height 31
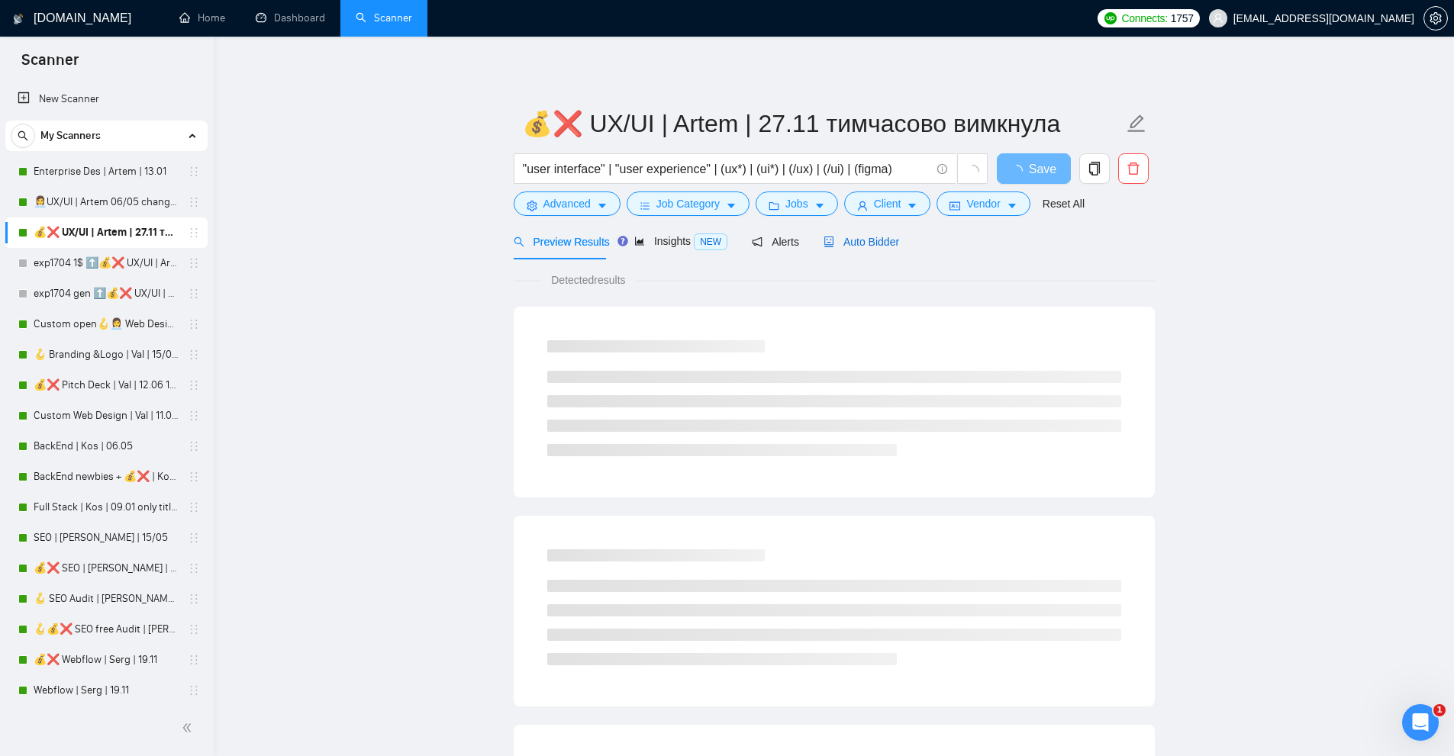
click at [853, 246] on span "Auto Bidder" at bounding box center [861, 242] width 76 height 12
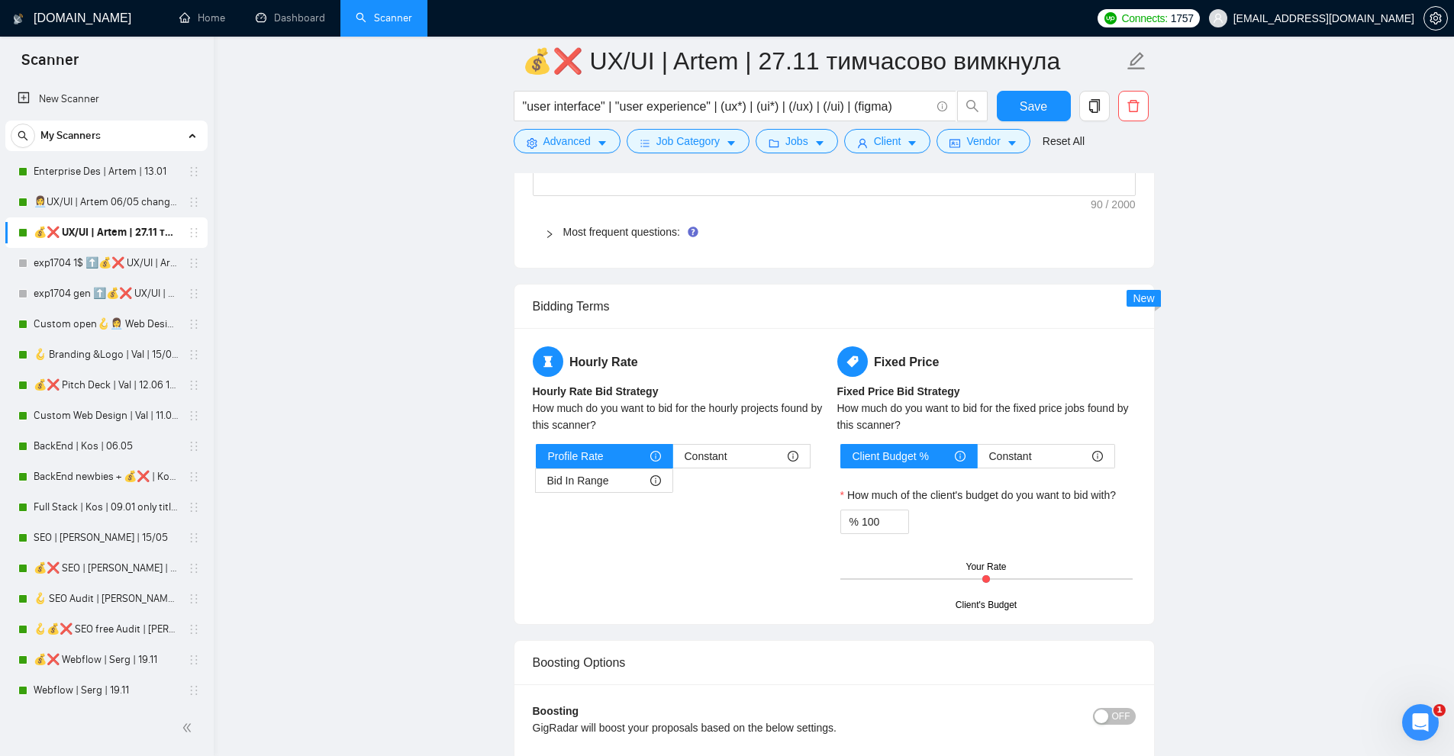
scroll to position [2137, 0]
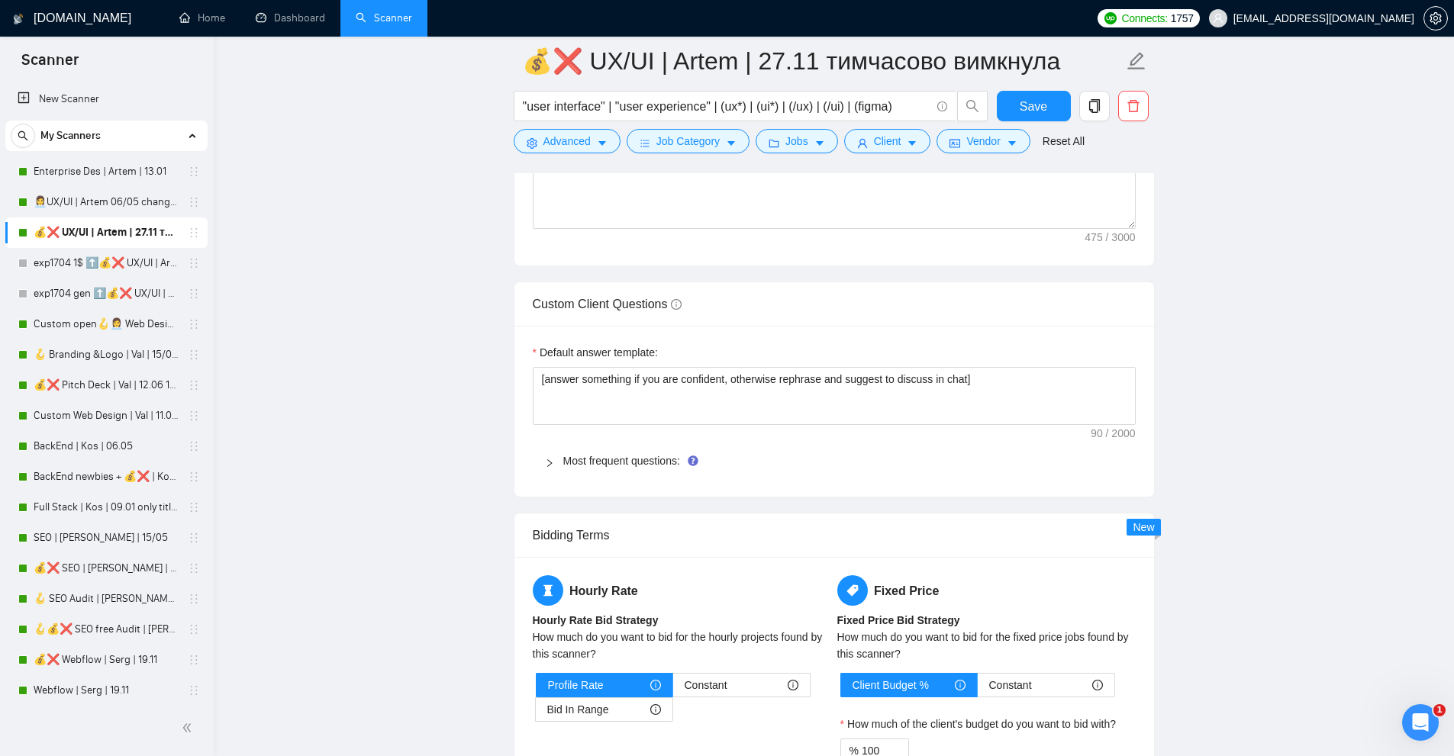
click at [596, 494] on div "Default answer template: [answer something if you are confident, otherwise reph…" at bounding box center [833, 411] width 639 height 171
click at [601, 472] on div "Most frequent questions:" at bounding box center [834, 460] width 603 height 35
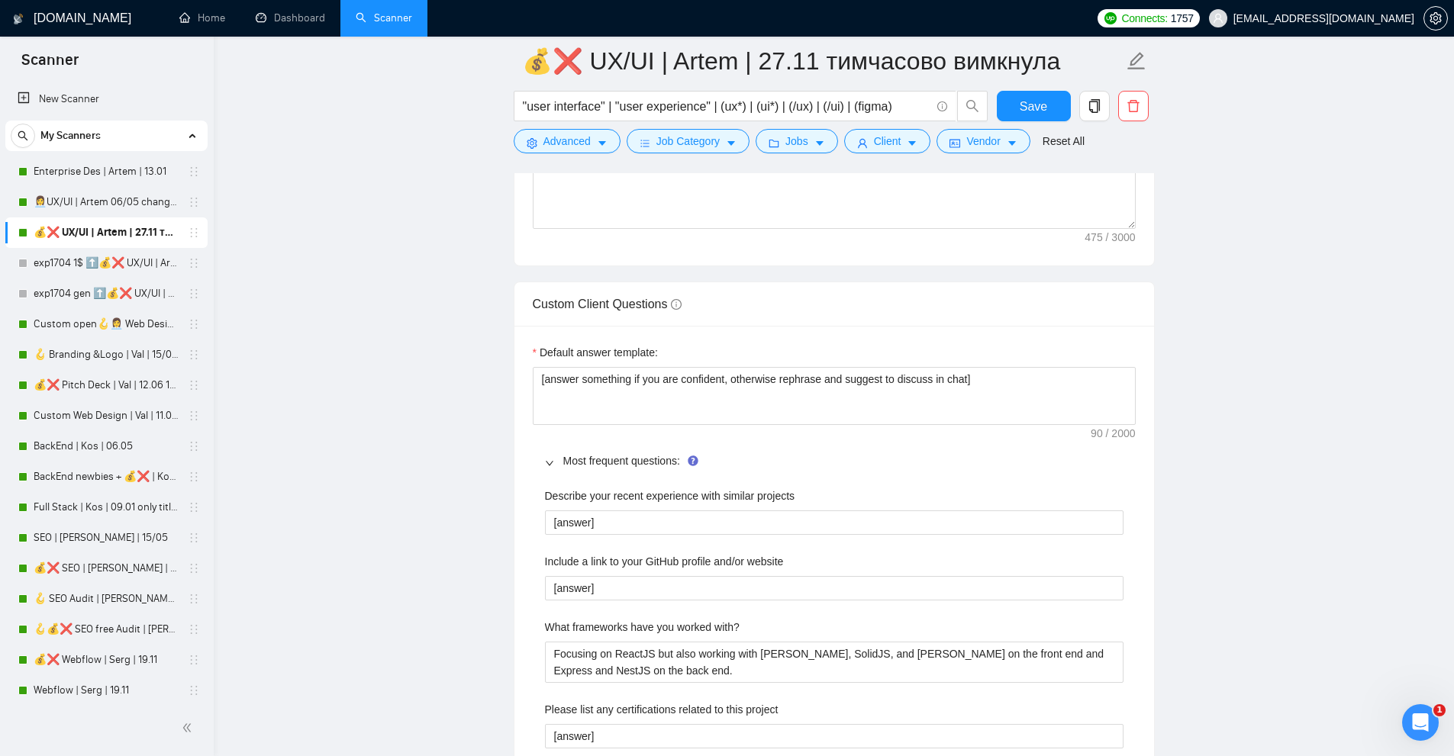
scroll to position [2443, 0]
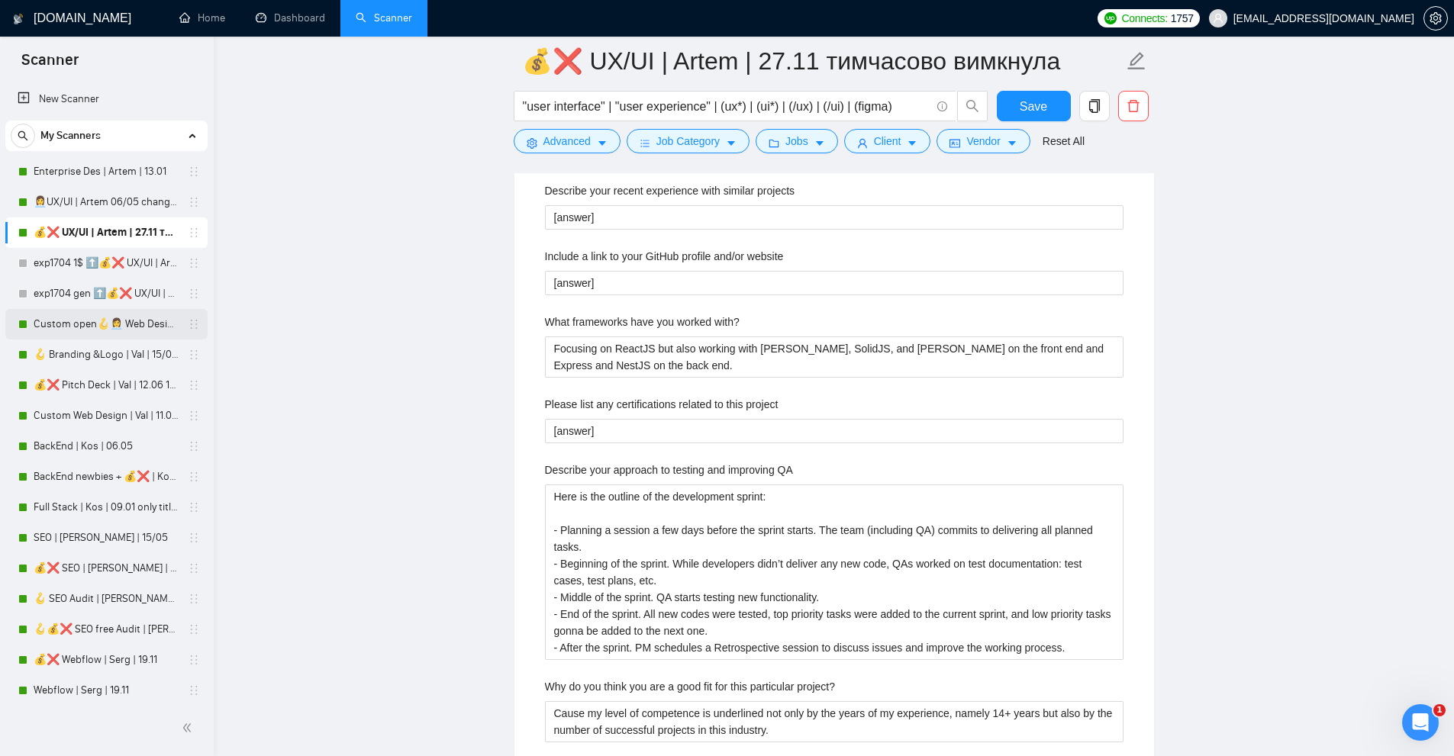
click at [69, 333] on link "Custom open🪝👩‍💼 Web Design | Artem 11/09 other start" at bounding box center [106, 324] width 145 height 31
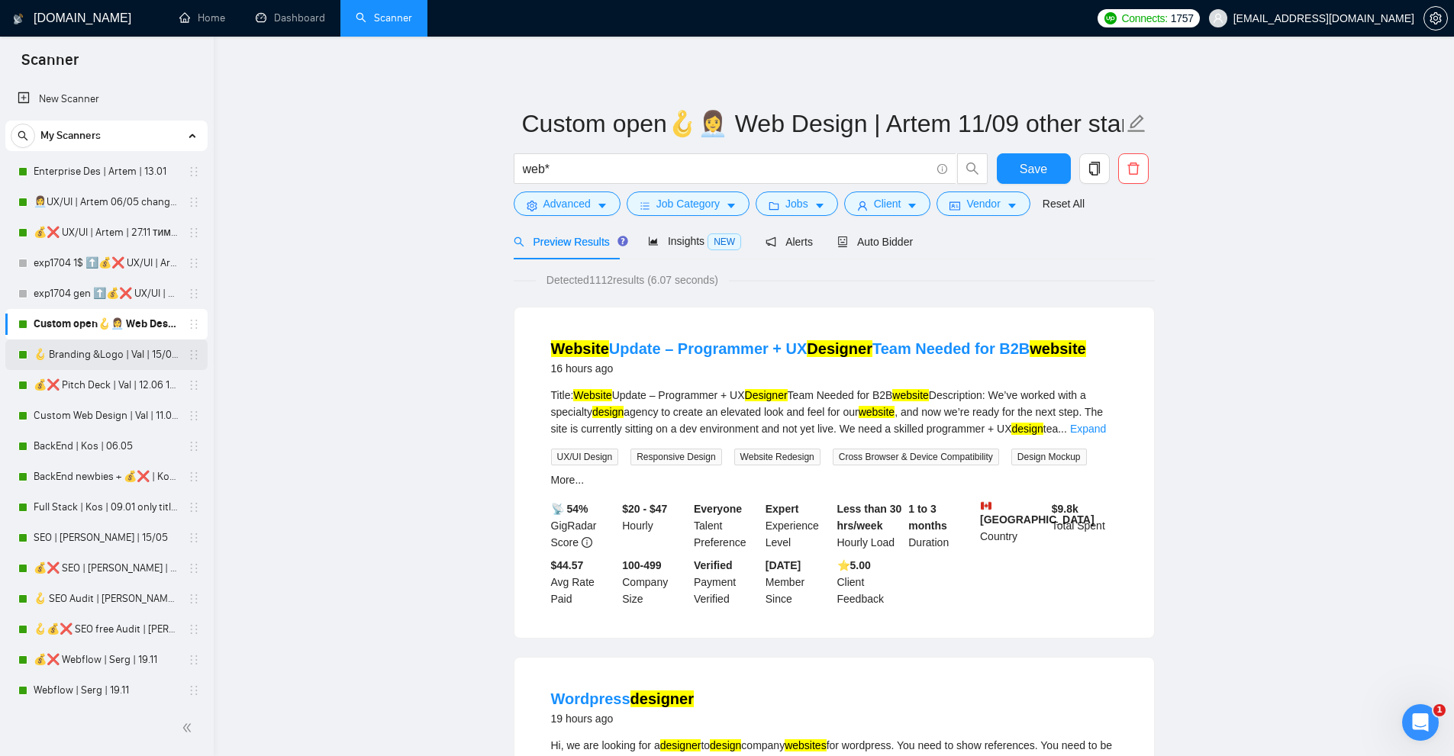
click at [106, 361] on link "🪝 Branding &Logo | Val | 15/05 added other end" at bounding box center [106, 355] width 145 height 31
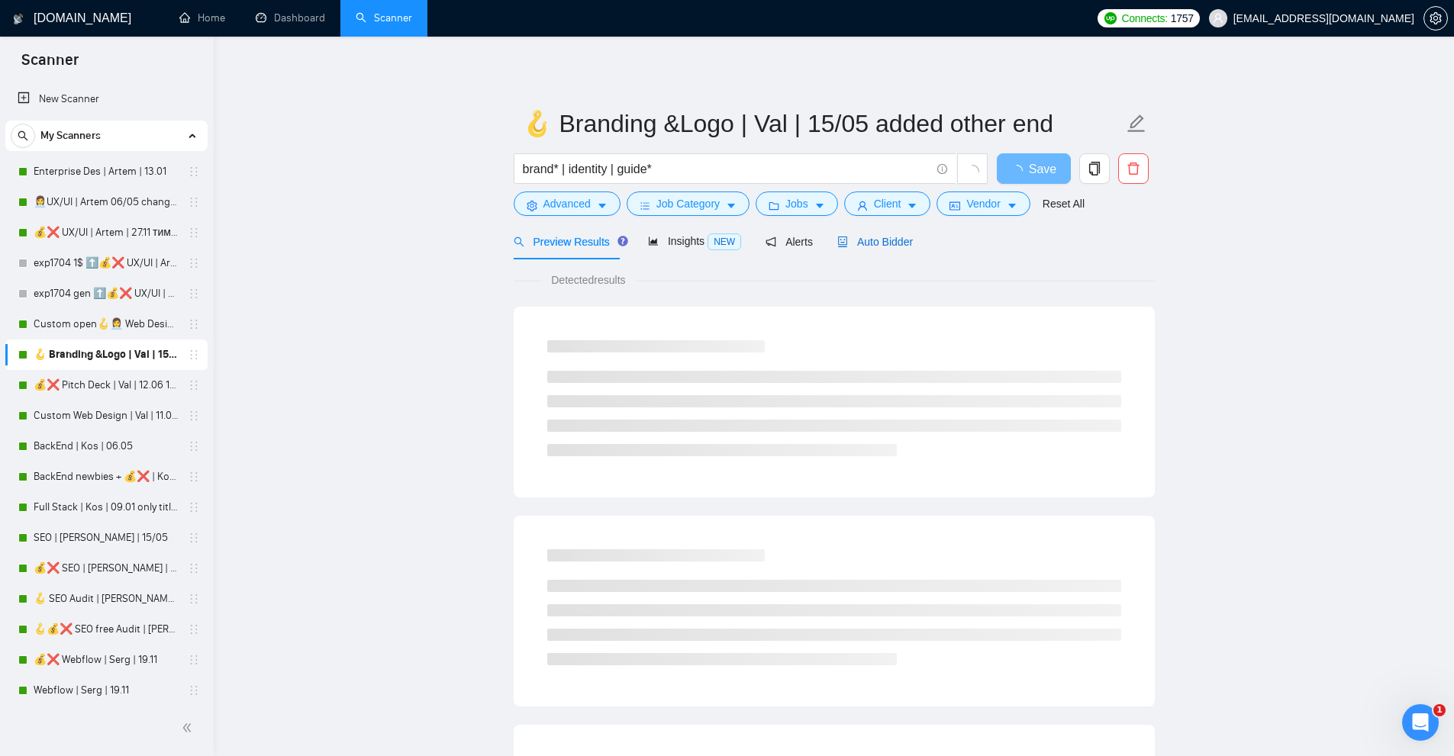
click at [884, 246] on span "Auto Bidder" at bounding box center [875, 242] width 76 height 12
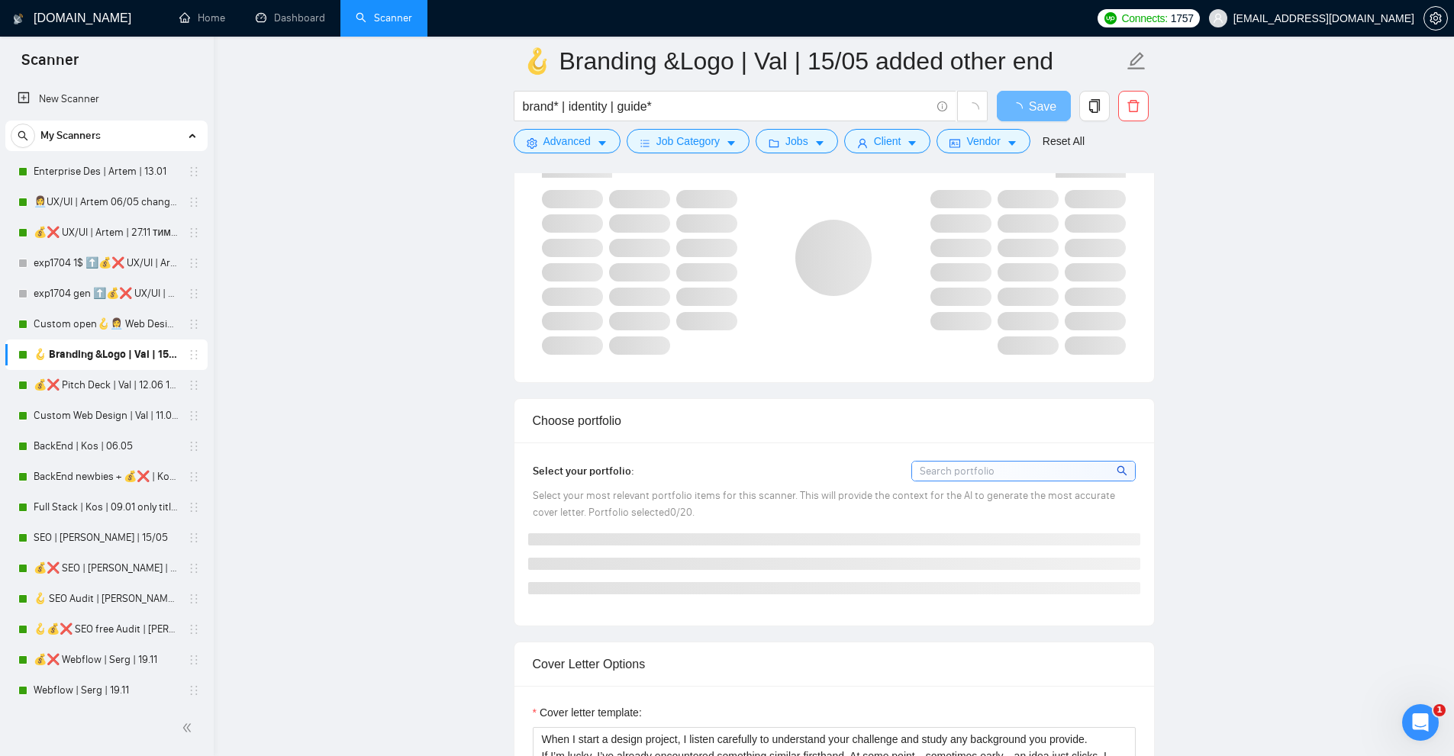
scroll to position [1526, 0]
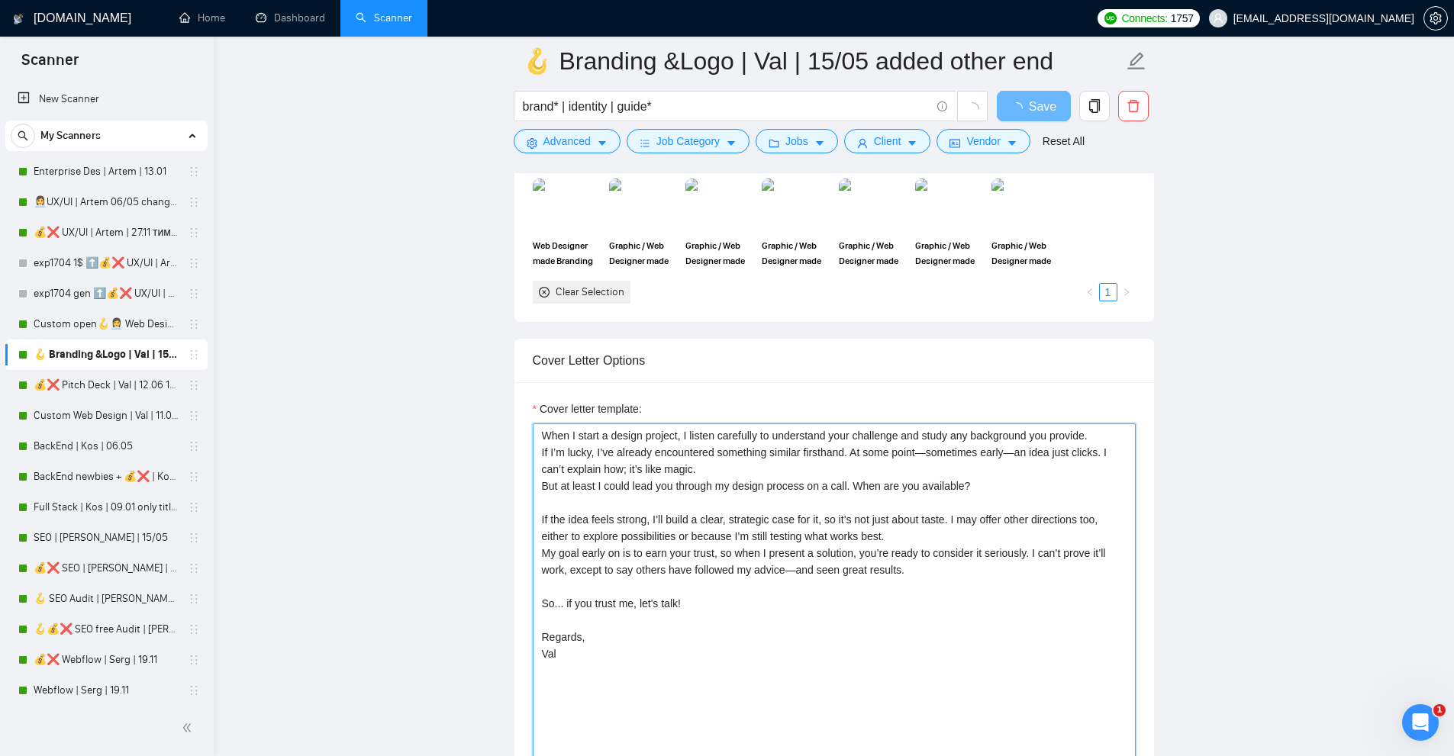
click at [739, 446] on textarea "When I start a design project, I listen carefully to understand your challenge …" at bounding box center [834, 595] width 603 height 343
click at [858, 465] on textarea "When I start a design project, I listen carefully to understand your challenge …" at bounding box center [834, 595] width 603 height 343
drag, startPoint x: 692, startPoint y: 459, endPoint x: 1009, endPoint y: 459, distance: 316.7
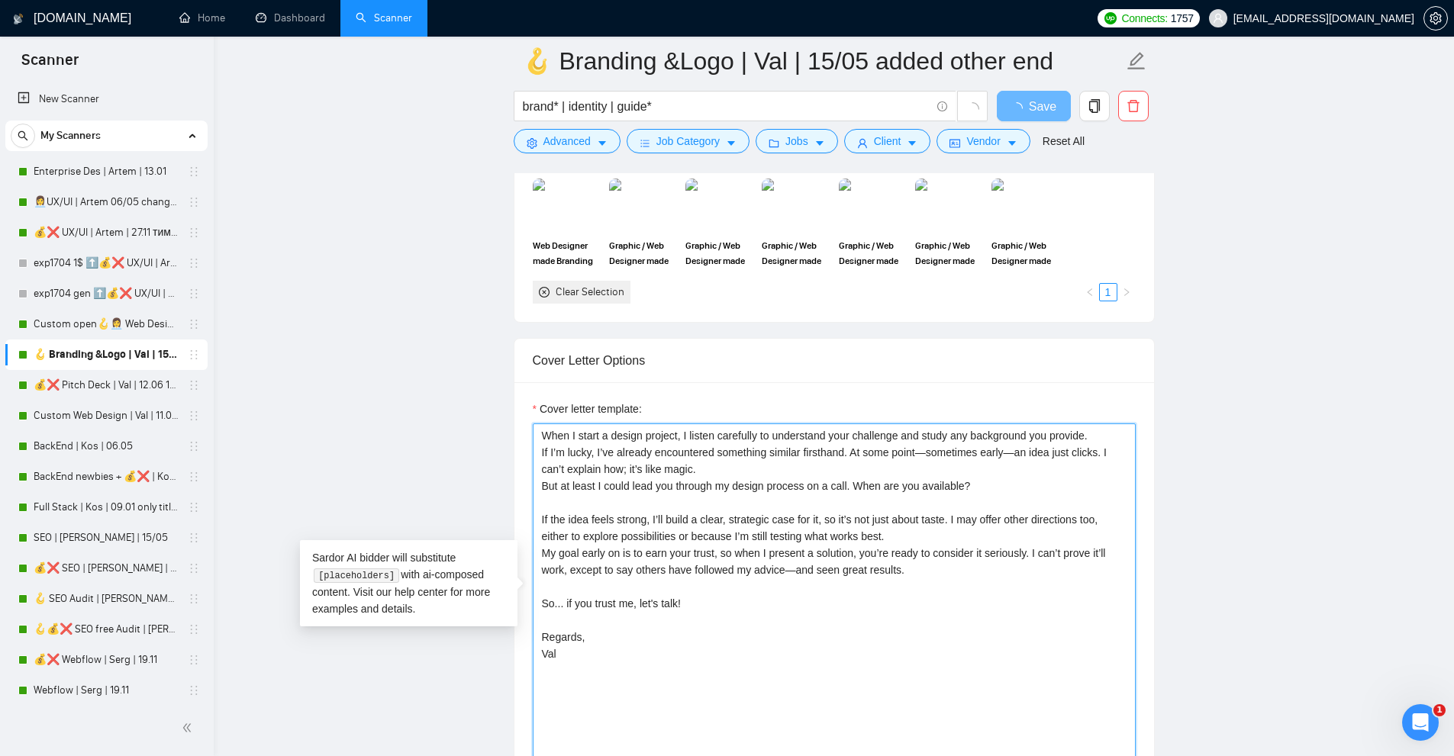
click at [1002, 456] on textarea "When I start a design project, I listen carefully to understand your challenge …" at bounding box center [834, 595] width 603 height 343
click at [994, 473] on textarea "When I start a design project, I listen carefully to understand your challenge …" at bounding box center [834, 595] width 603 height 343
click at [607, 477] on textarea "When I start a design project, I listen carefully to understand your challenge …" at bounding box center [834, 595] width 603 height 343
drag, startPoint x: 607, startPoint y: 477, endPoint x: 624, endPoint y: 491, distance: 22.8
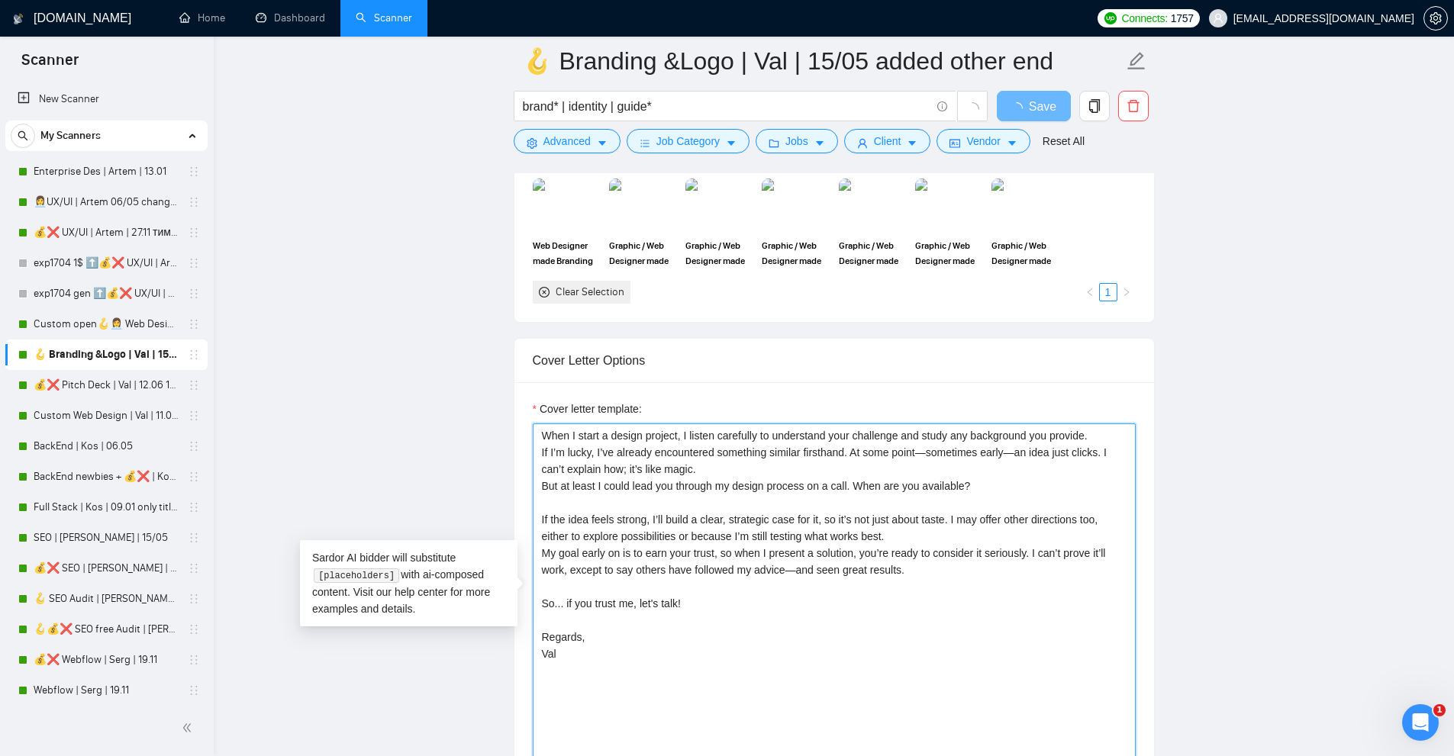
click at [624, 491] on textarea "When I start a design project, I listen carefully to understand your challenge …" at bounding box center [834, 595] width 603 height 343
click at [627, 488] on textarea "When I start a design project, I listen carefully to understand your challenge …" at bounding box center [834, 595] width 603 height 343
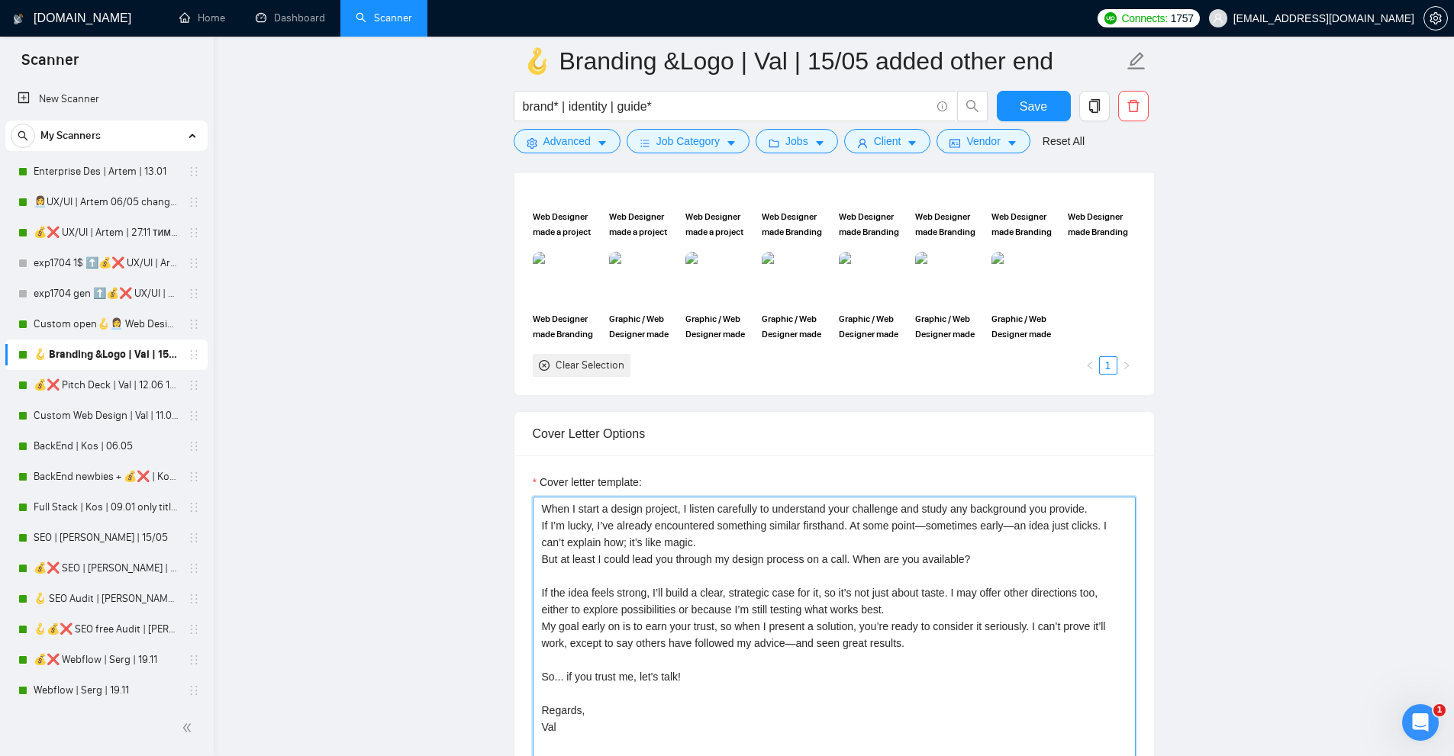
scroll to position [1603, 0]
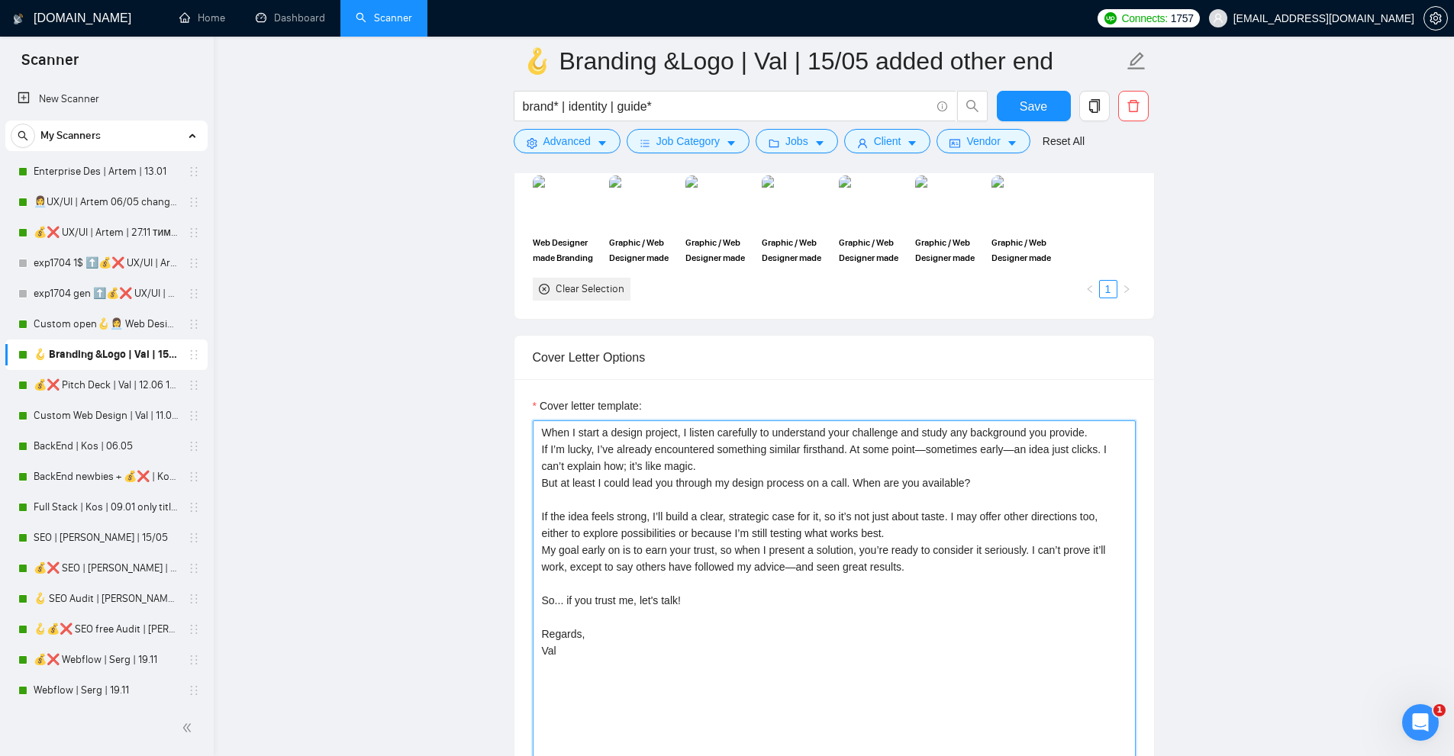
click at [894, 457] on textarea "When I start a design project, I listen carefully to understand your challenge …" at bounding box center [834, 591] width 603 height 343
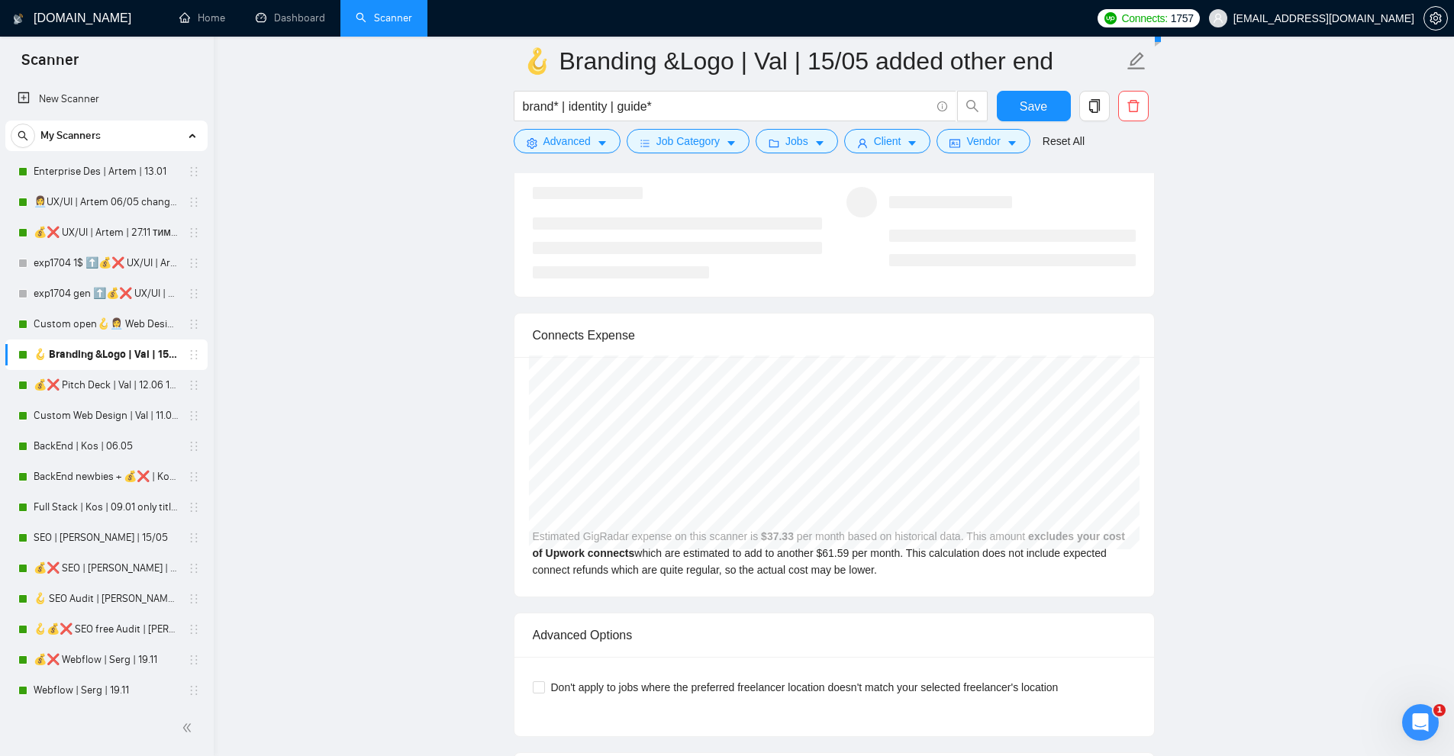
scroll to position [4007, 0]
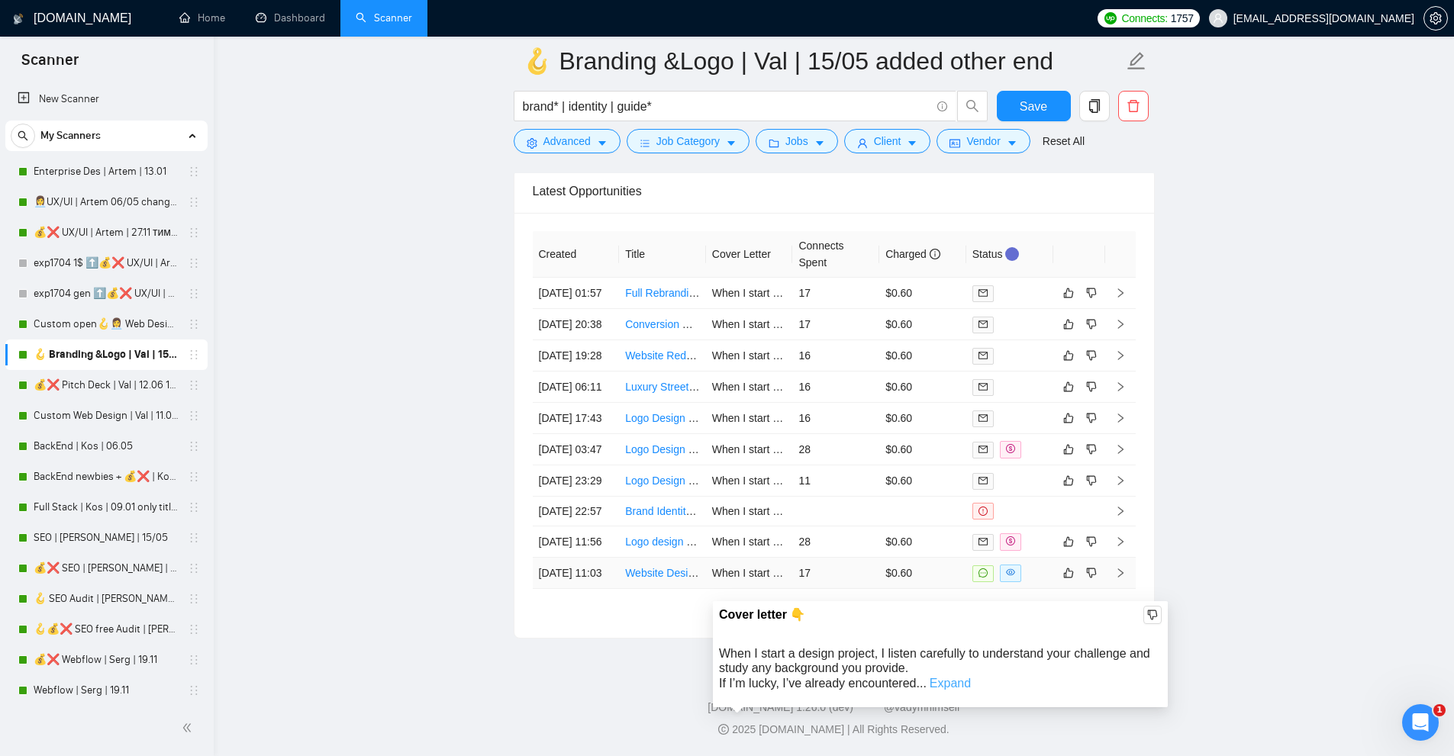
click at [955, 677] on link "Expand" at bounding box center [949, 683] width 41 height 13
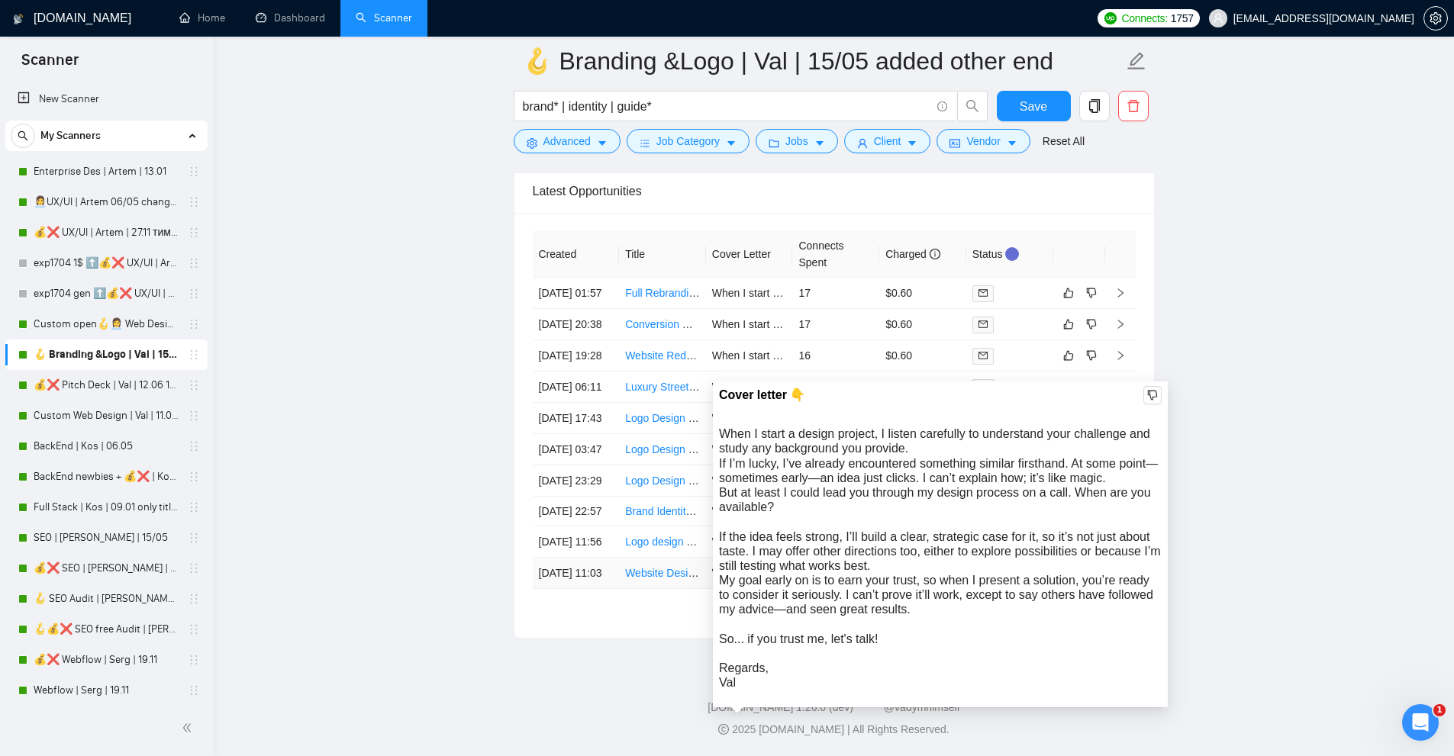
click at [723, 427] on div "When I start a design project, I listen carefully to understand your challenge …" at bounding box center [940, 558] width 443 height 263
drag, startPoint x: 723, startPoint y: 294, endPoint x: 926, endPoint y: 296, distance: 203.8
click at [926, 427] on div "When I start a design project, I listen carefully to understand your challenge …" at bounding box center [940, 558] width 443 height 263
click at [862, 427] on div "When I start a design project, I listen carefully to understand your challenge …" at bounding box center [940, 558] width 443 height 263
click at [765, 427] on div "When I start a design project, I listen carefully to understand your challenge …" at bounding box center [940, 558] width 443 height 263
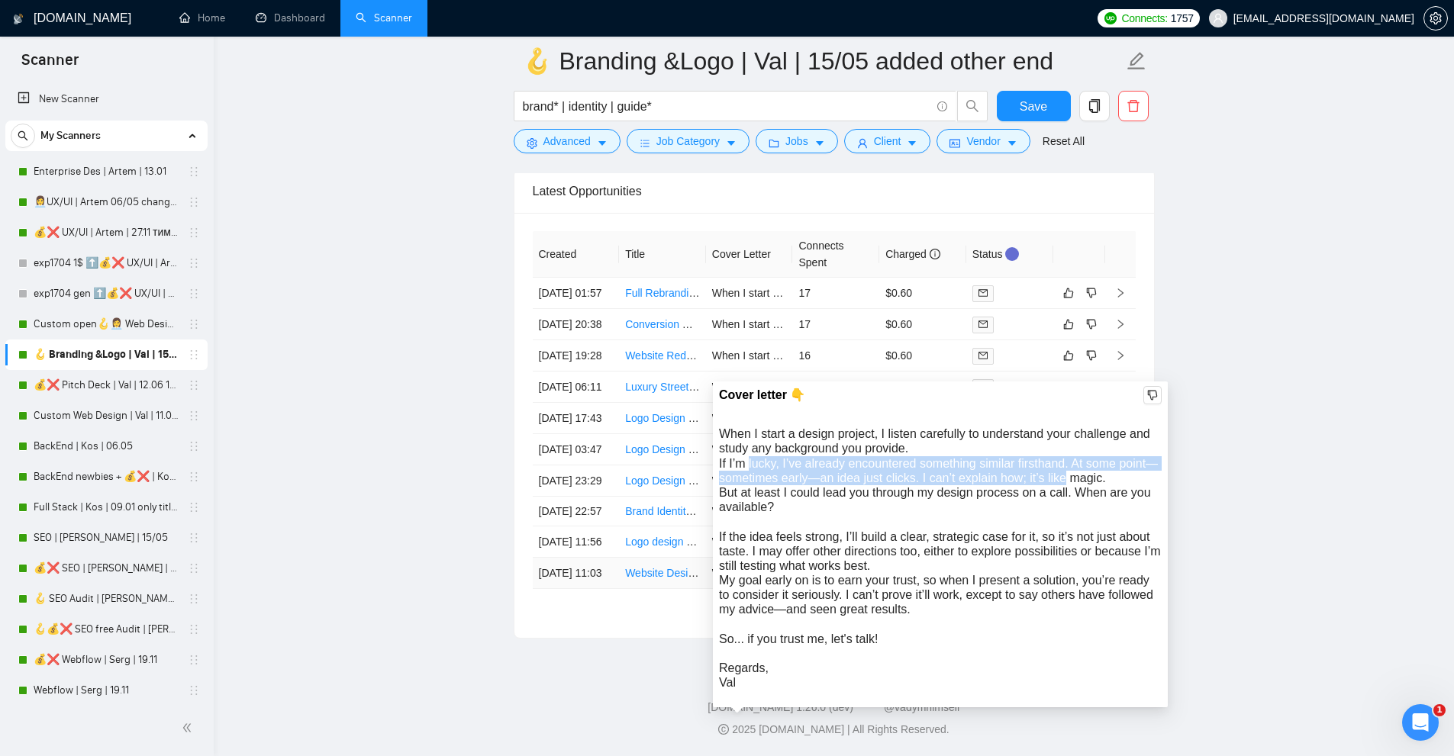
drag, startPoint x: 765, startPoint y: 316, endPoint x: 1059, endPoint y: 343, distance: 295.8
click at [1052, 427] on div "When I start a design project, I listen carefully to understand your challenge …" at bounding box center [940, 558] width 443 height 263
click at [1059, 427] on div "When I start a design project, I listen carefully to understand your challenge …" at bounding box center [940, 558] width 443 height 263
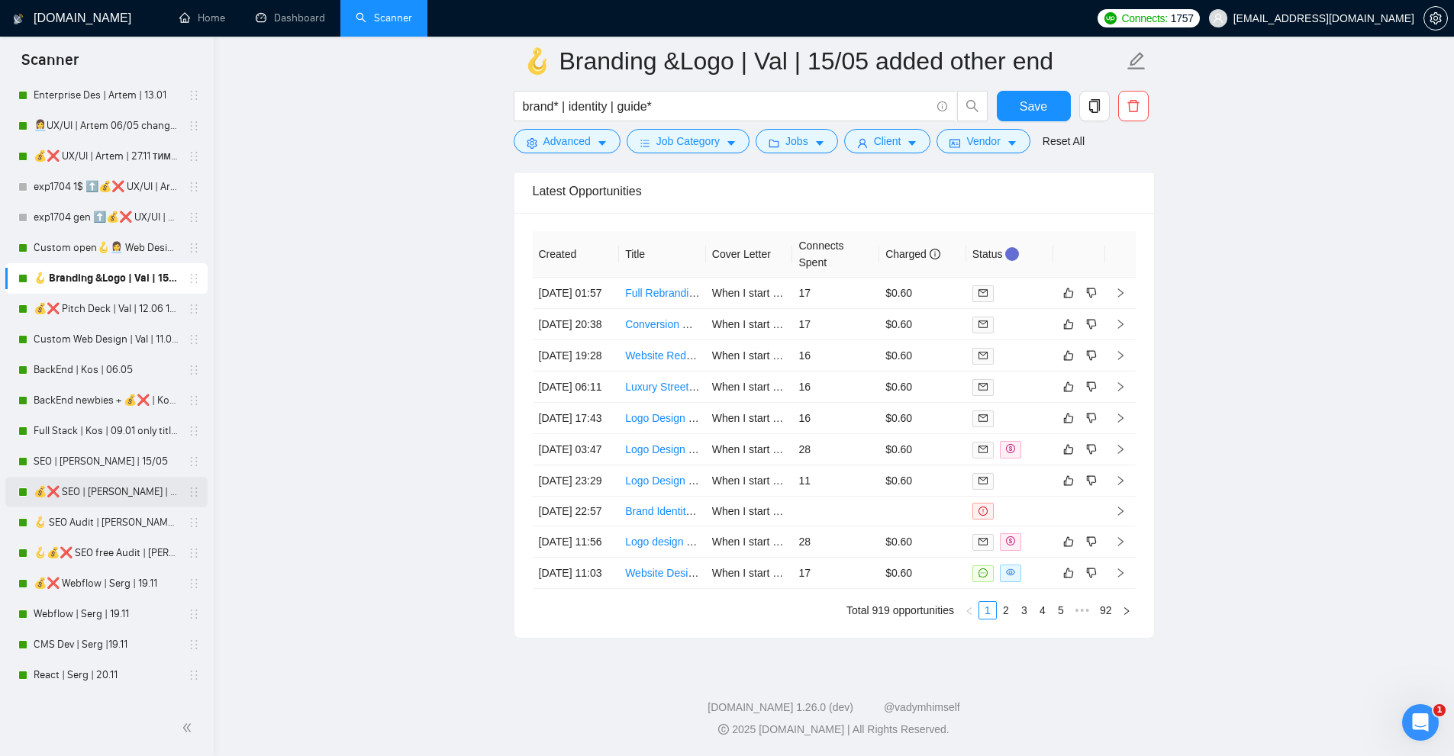
scroll to position [153, 0]
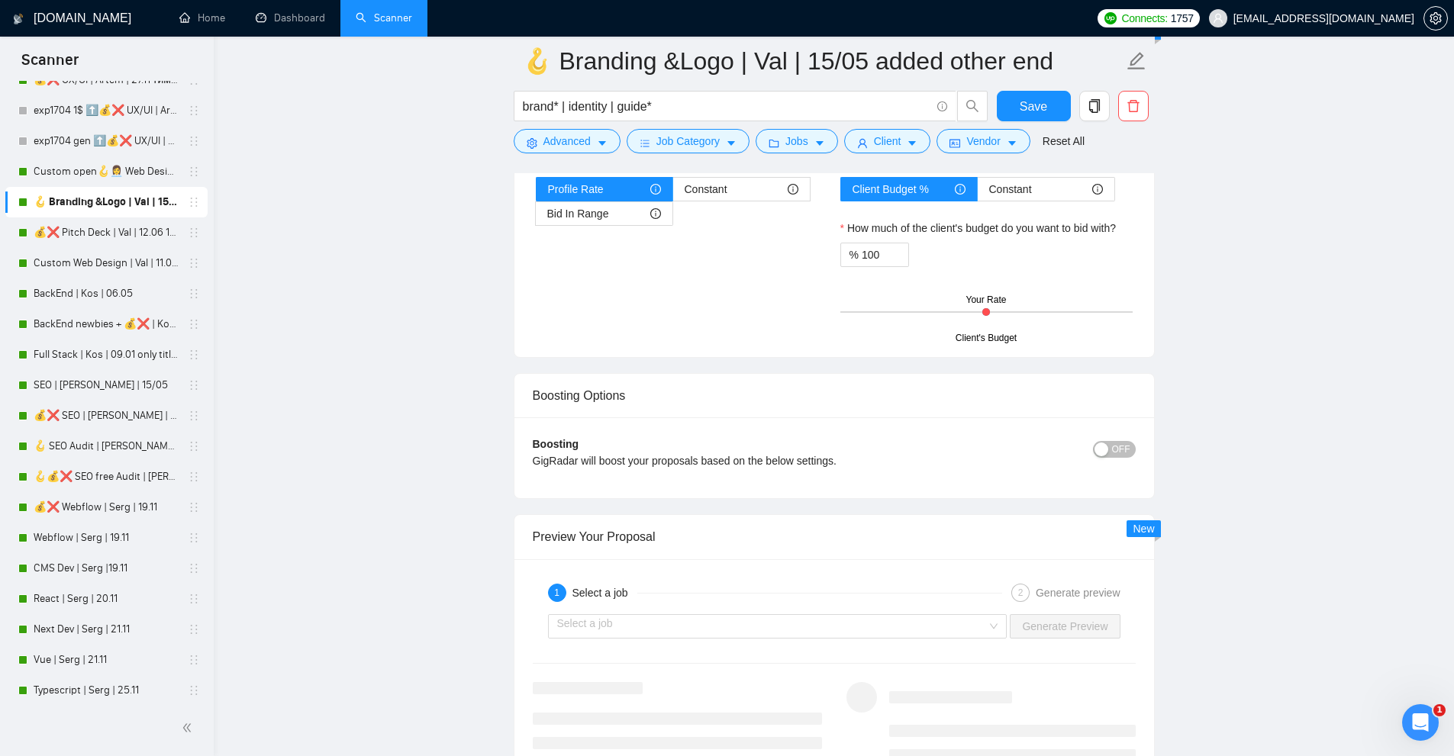
scroll to position [2023, 0]
